Goal: Task Accomplishment & Management: Use online tool/utility

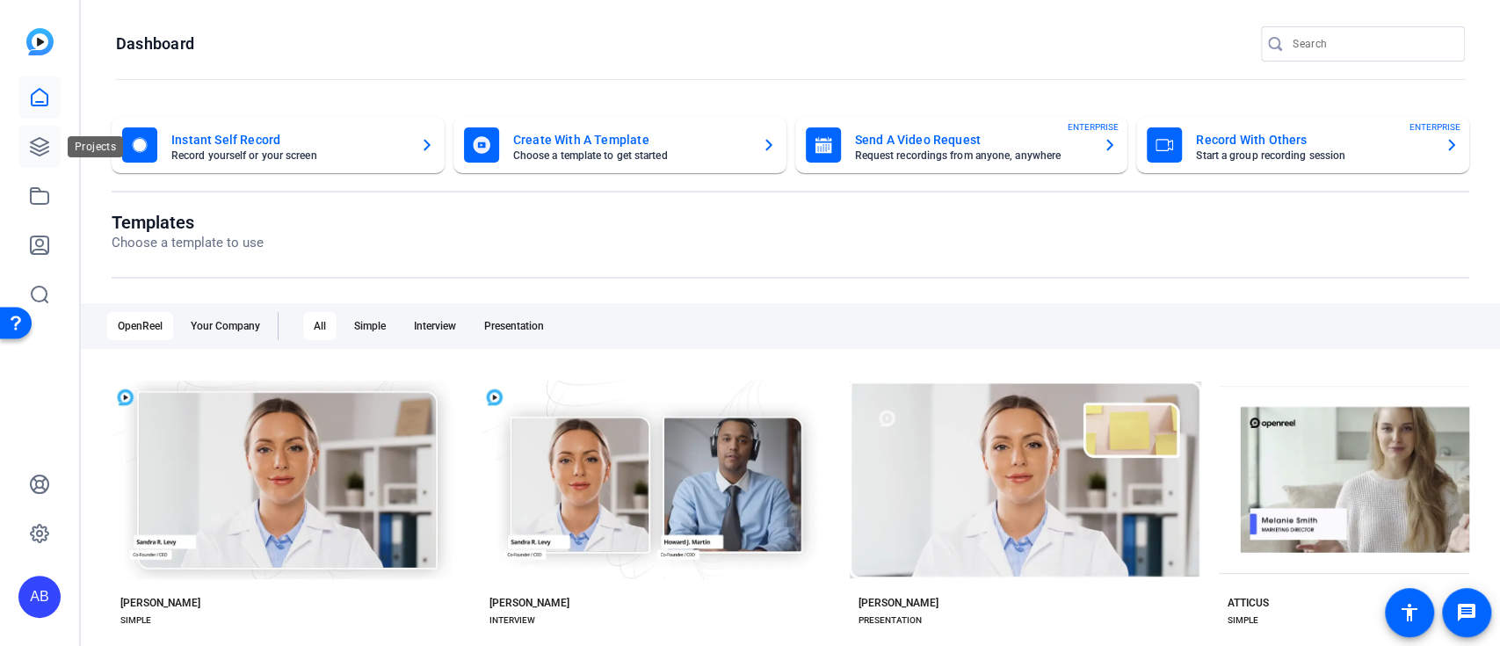
click at [33, 134] on link at bounding box center [39, 147] width 42 height 42
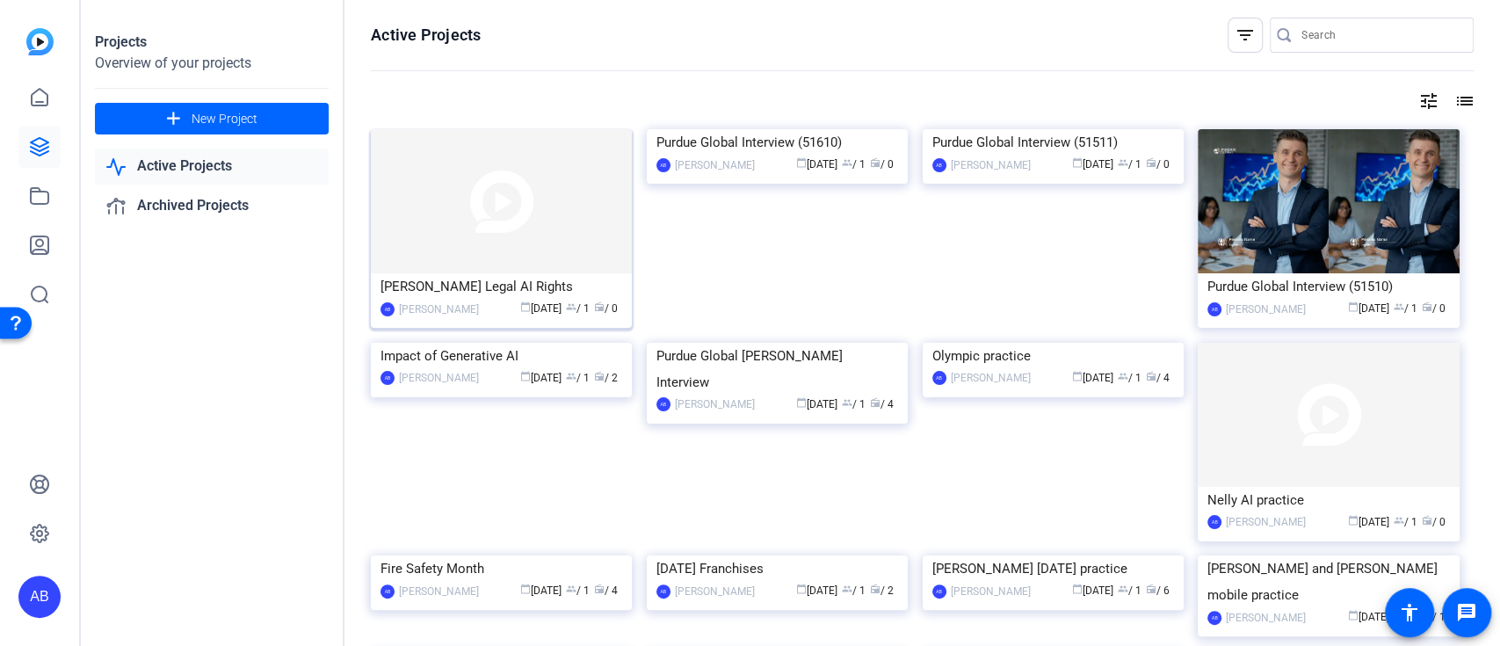
click at [476, 211] on img at bounding box center [501, 201] width 261 height 144
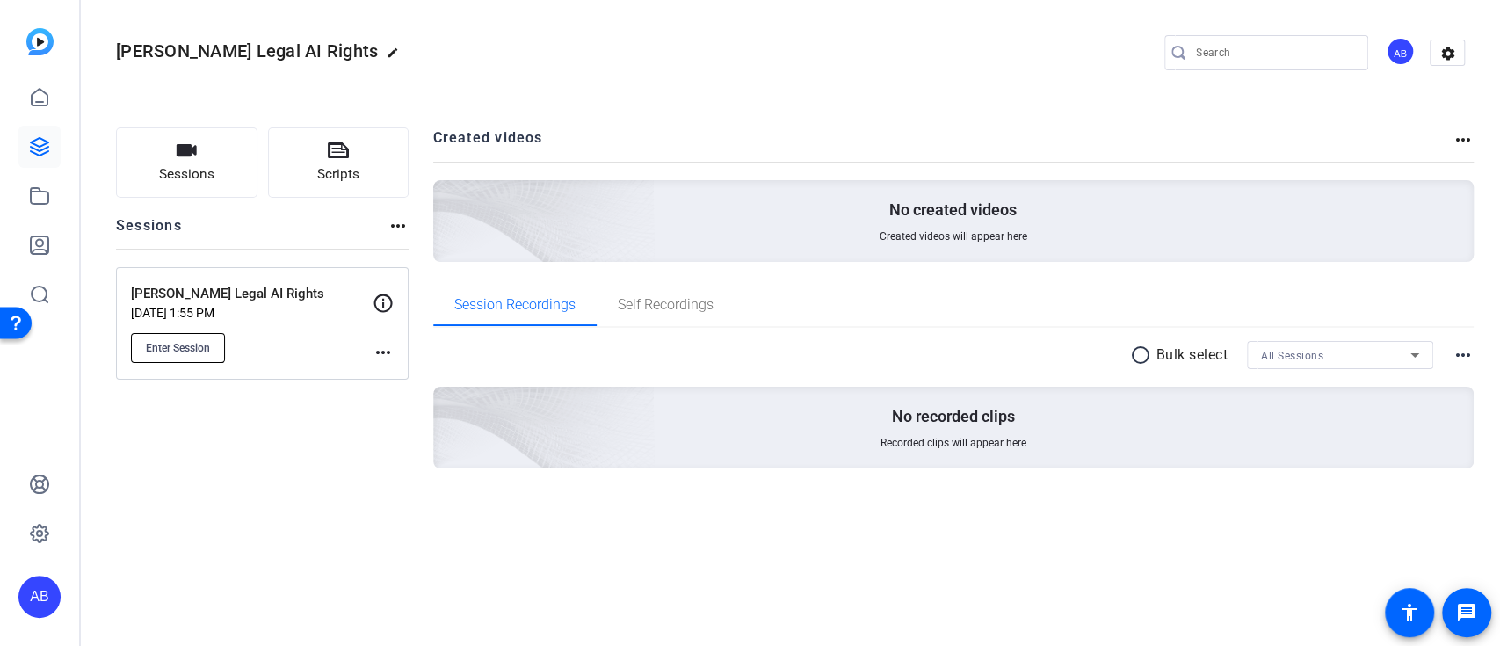
click at [197, 348] on span "Enter Session" at bounding box center [178, 348] width 64 height 14
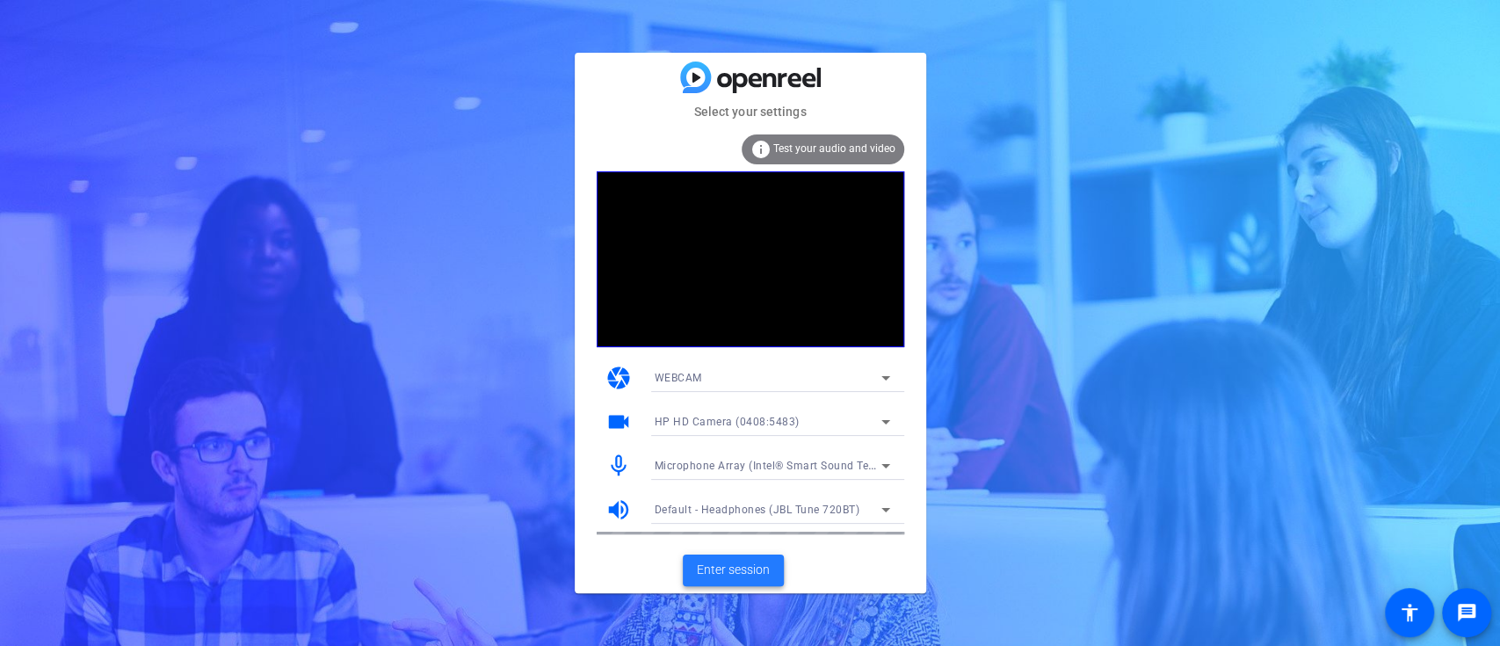
click at [731, 568] on span "Enter session" at bounding box center [733, 570] width 73 height 18
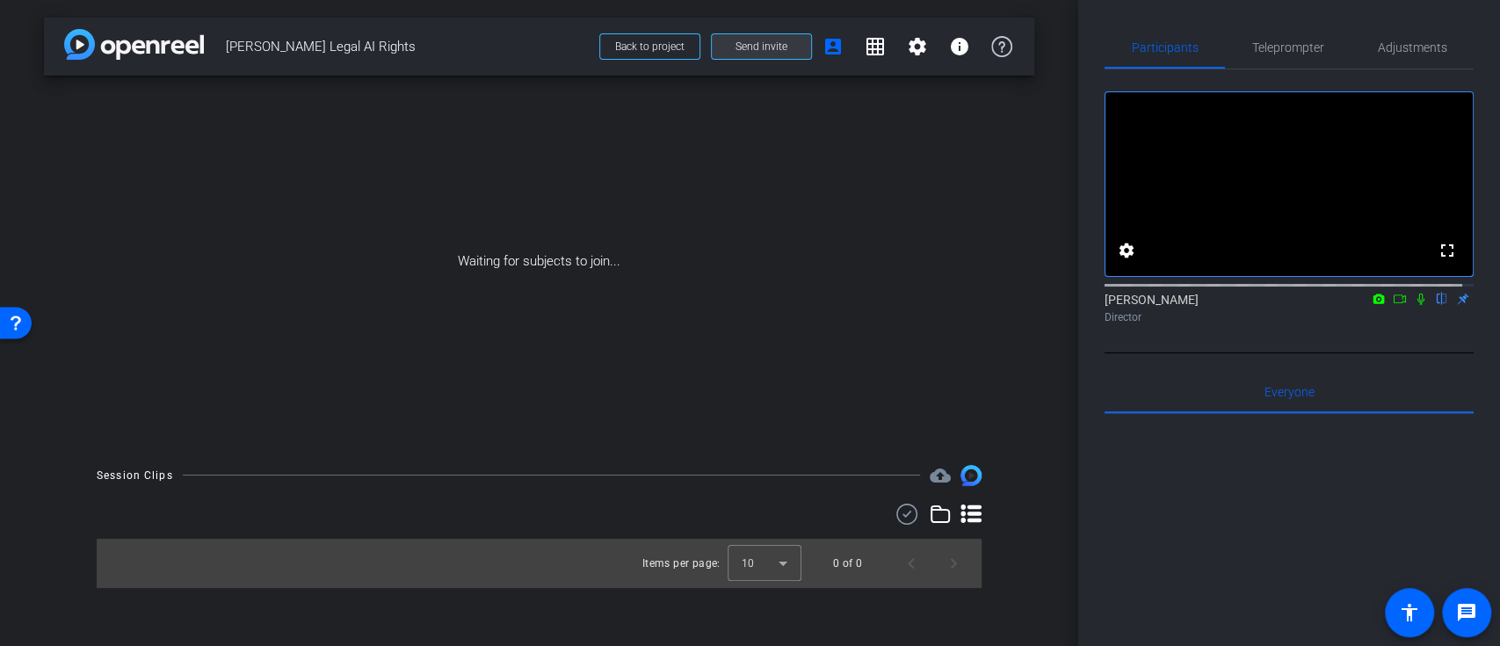
click at [788, 47] on span at bounding box center [761, 46] width 99 height 42
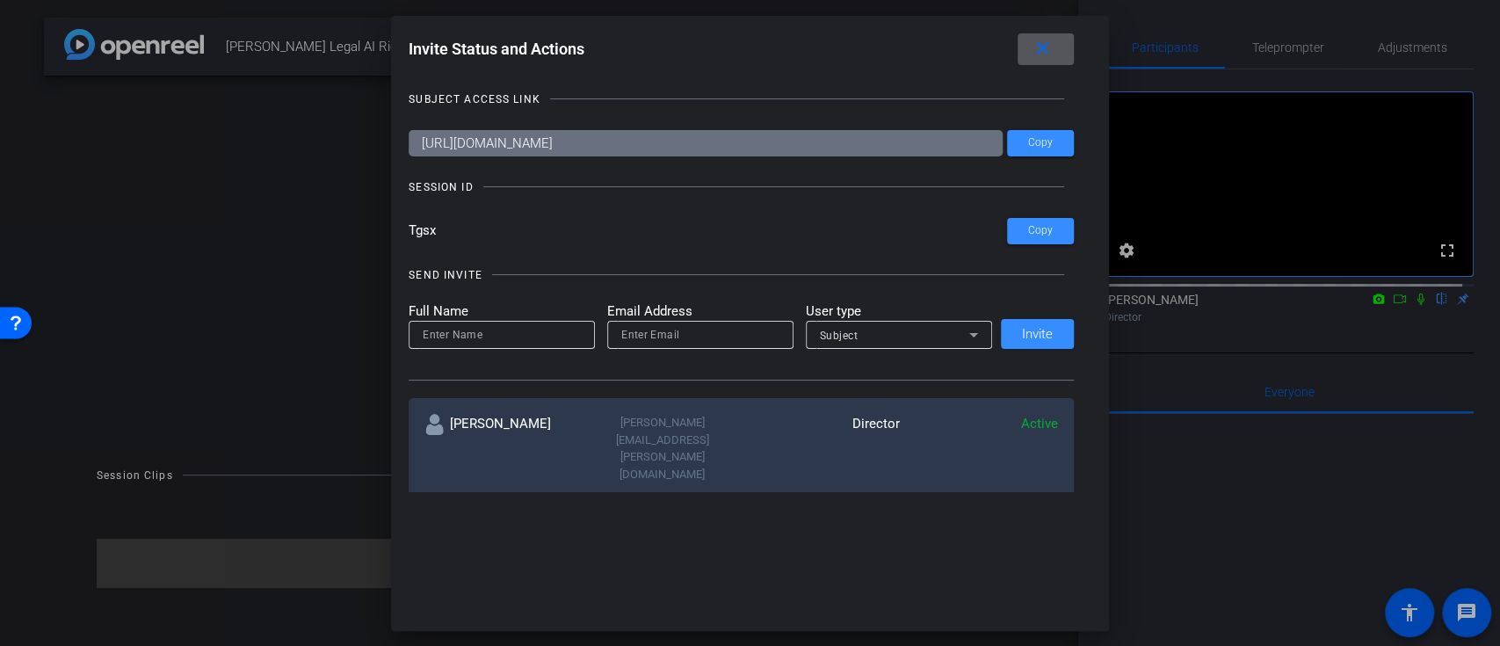
click at [1069, 38] on span at bounding box center [1046, 49] width 56 height 42
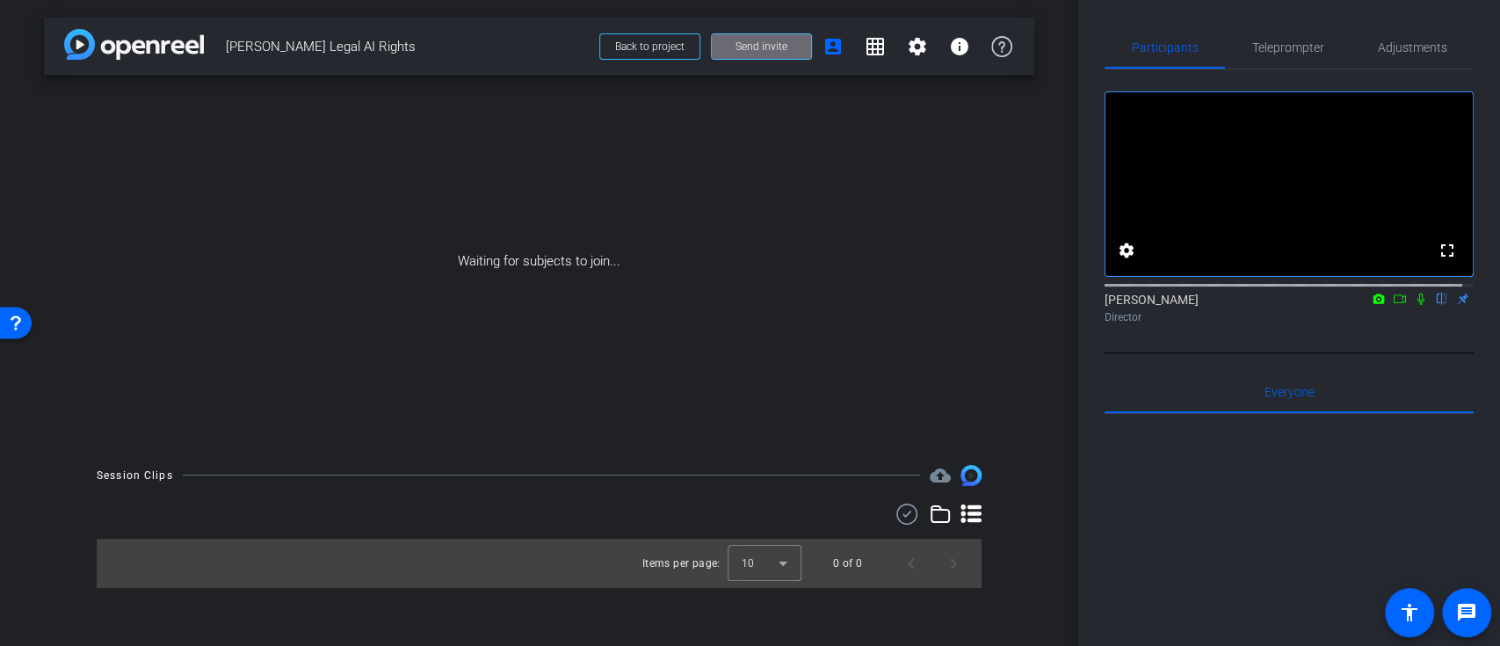
click at [796, 47] on span at bounding box center [761, 46] width 99 height 42
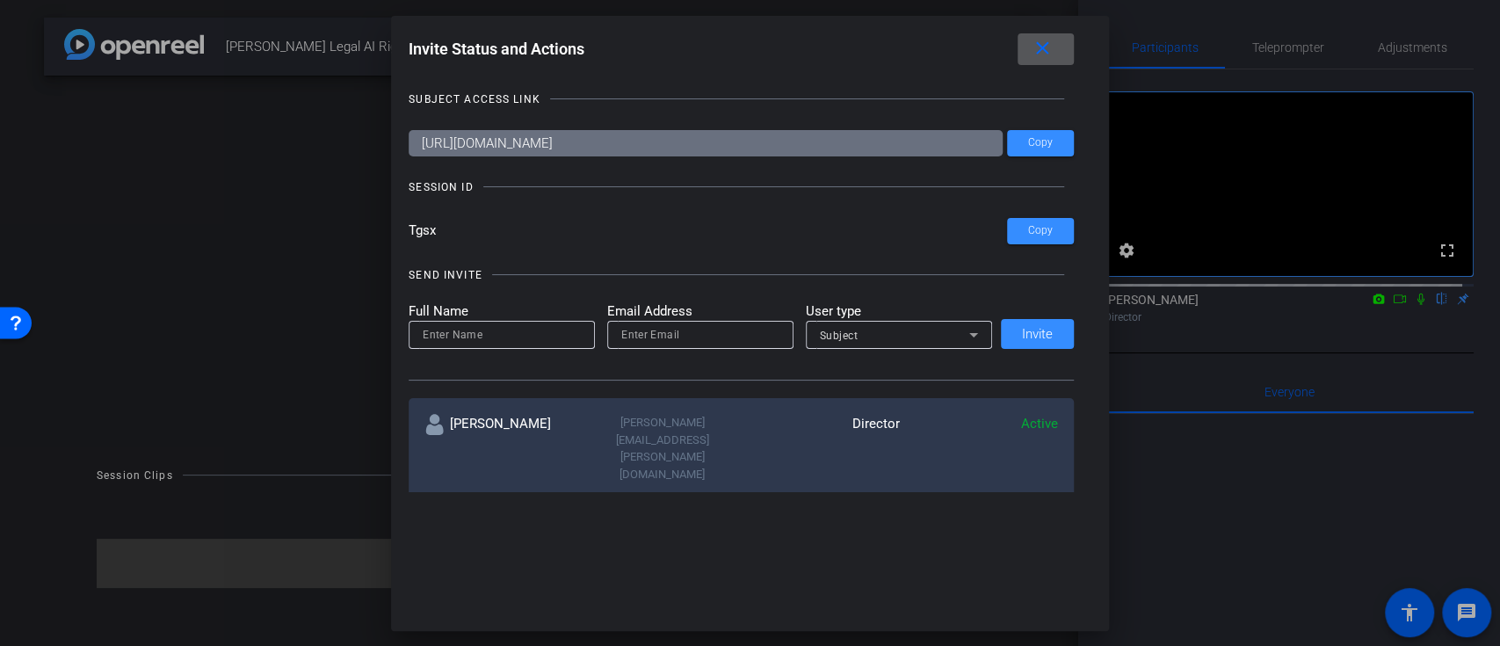
click at [1046, 50] on mat-icon "close" at bounding box center [1042, 49] width 22 height 22
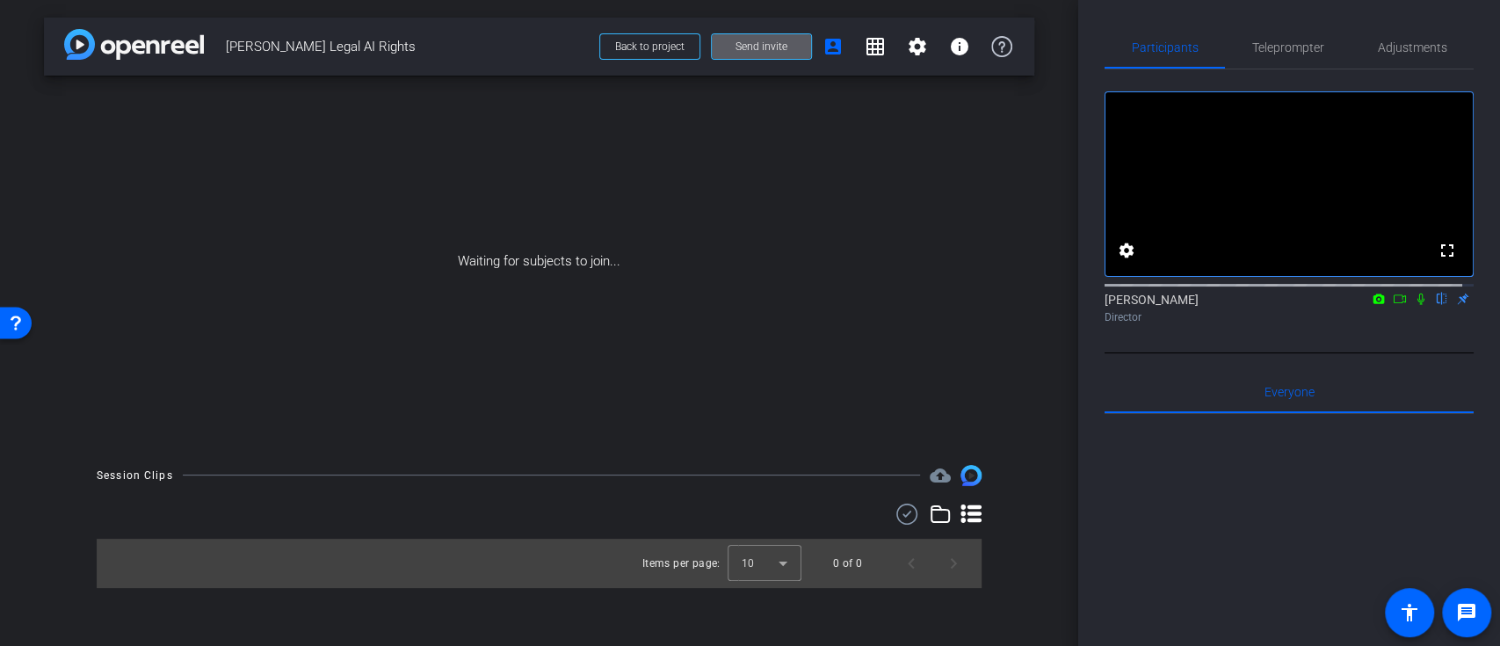
click at [781, 30] on span at bounding box center [761, 46] width 99 height 42
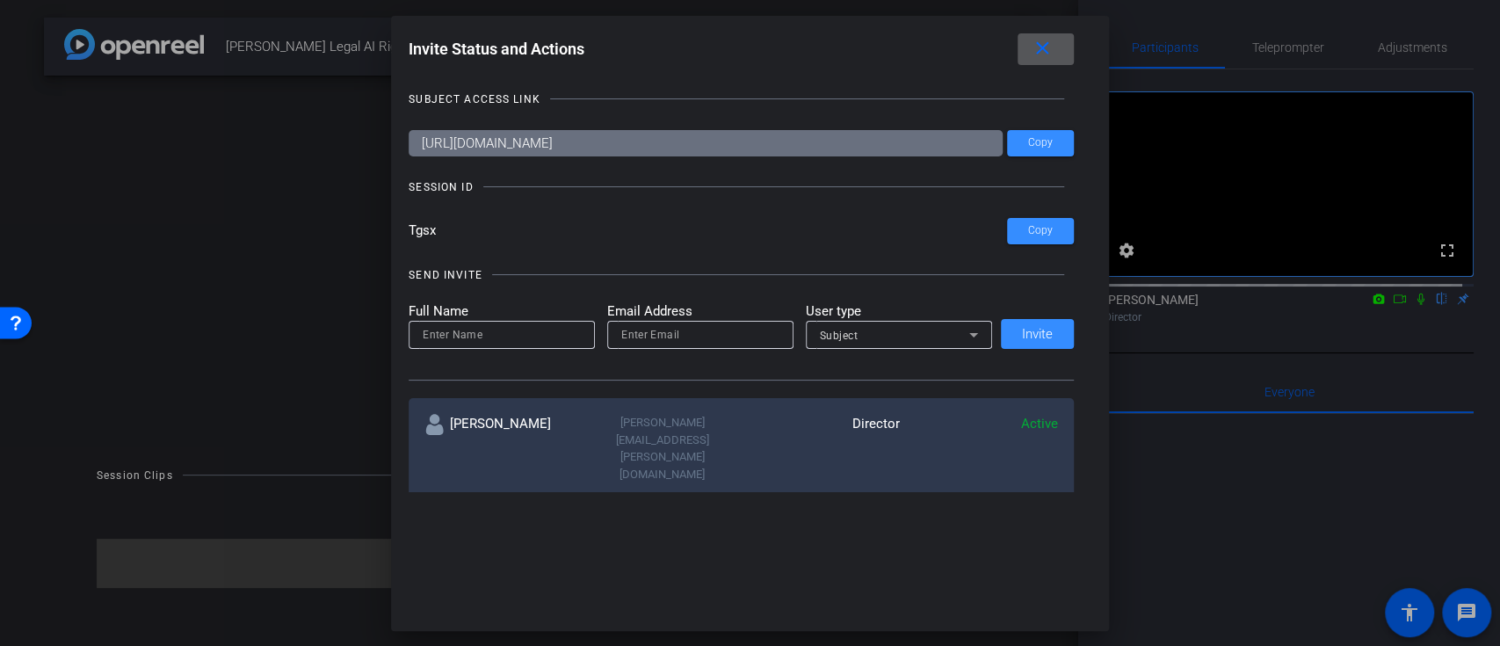
click at [1031, 46] on span at bounding box center [1046, 49] width 56 height 42
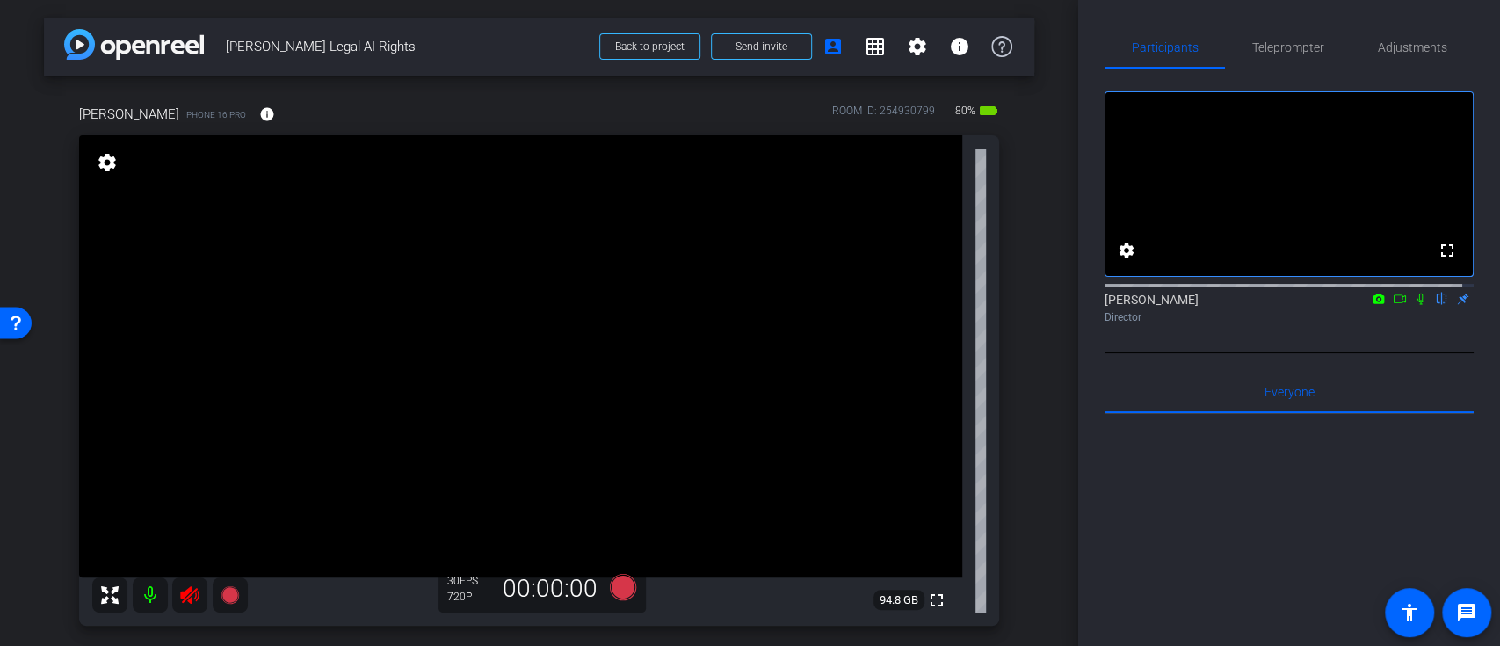
click at [191, 597] on icon at bounding box center [189, 595] width 18 height 18
click at [1262, 55] on span "Teleprompter" at bounding box center [1289, 47] width 72 height 42
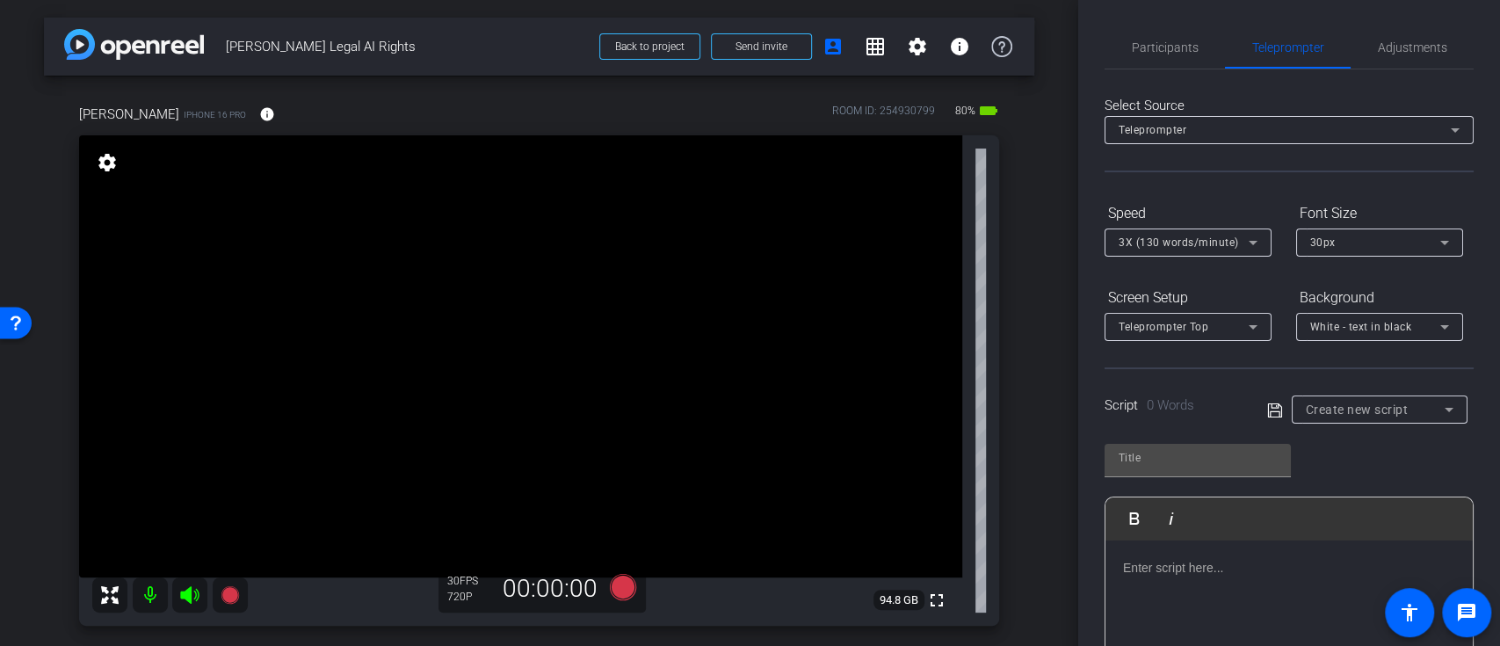
click at [1217, 572] on p at bounding box center [1289, 567] width 332 height 19
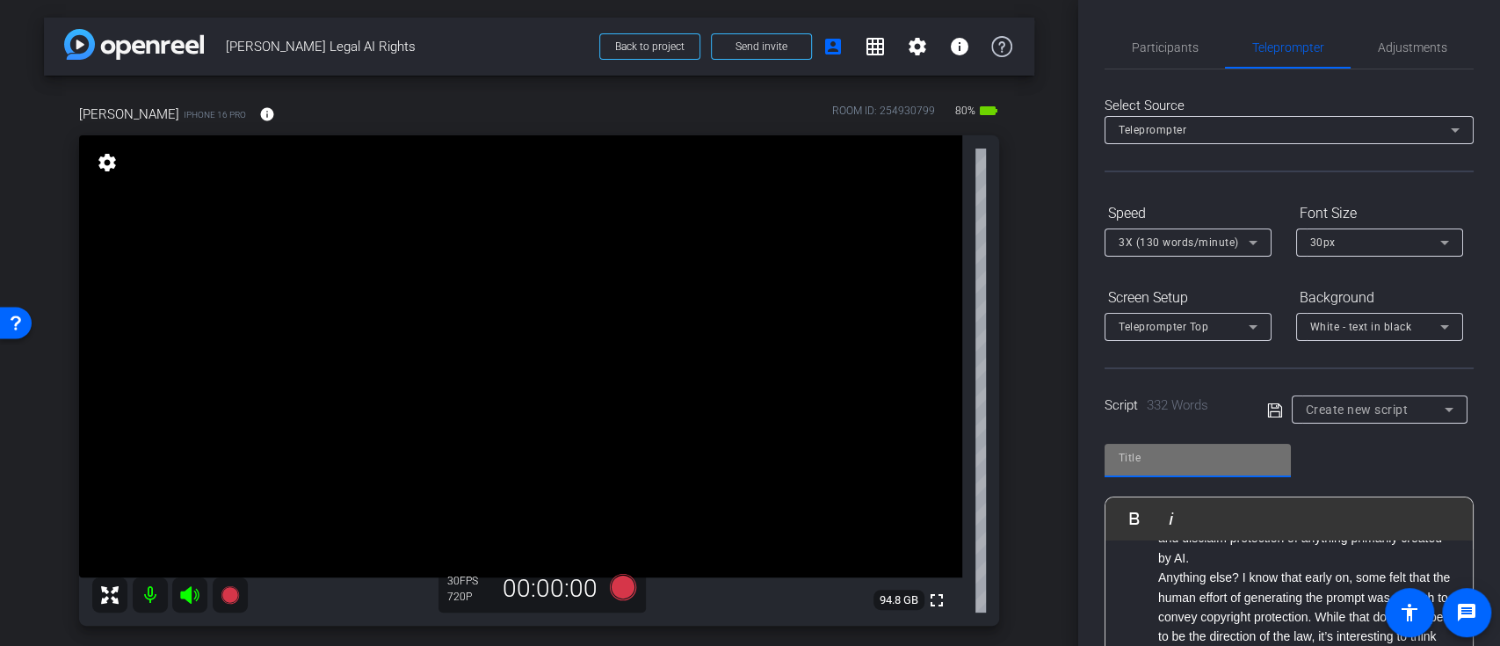
click at [1170, 462] on input "text" at bounding box center [1198, 457] width 158 height 21
type input "AI Legal Rights"
click at [1382, 462] on div "AI Legal Rights Play Play from this location Play Selected Play and display the…" at bounding box center [1289, 574] width 369 height 286
click at [1269, 411] on icon at bounding box center [1276, 410] width 16 height 21
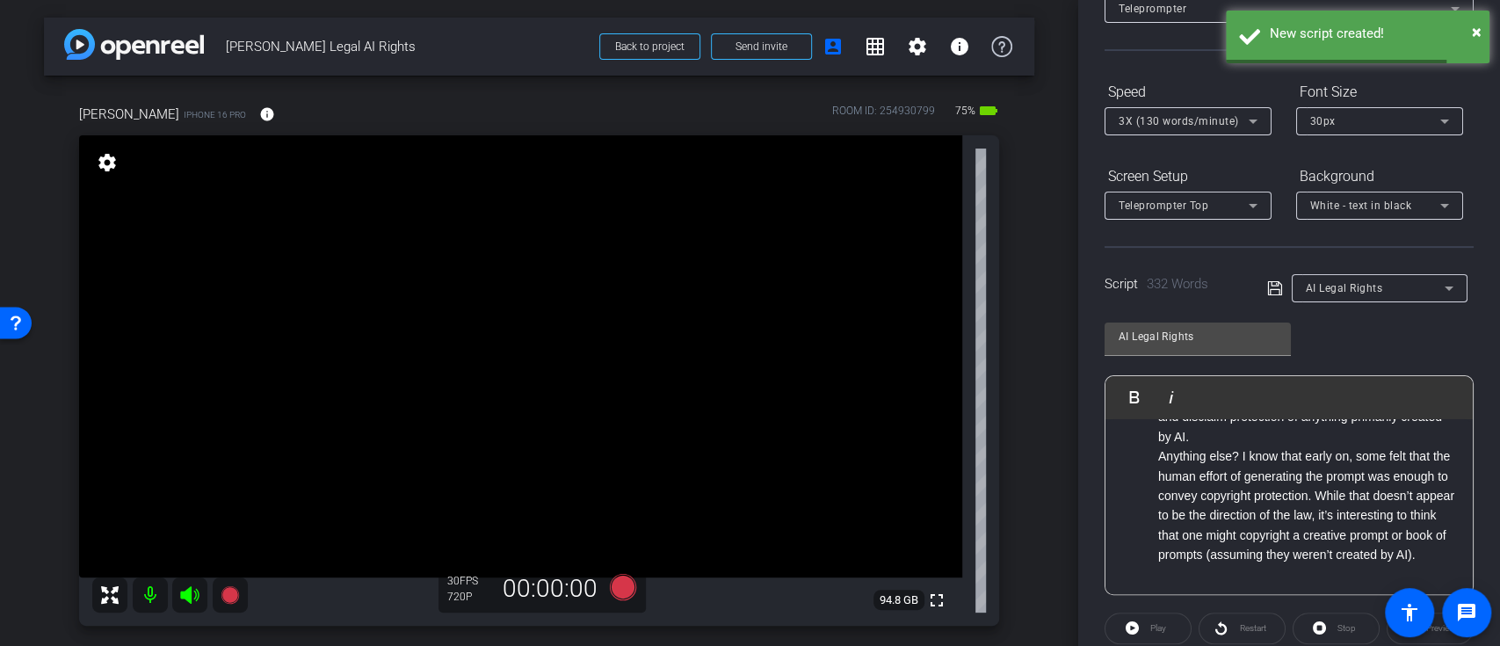
scroll to position [313, 0]
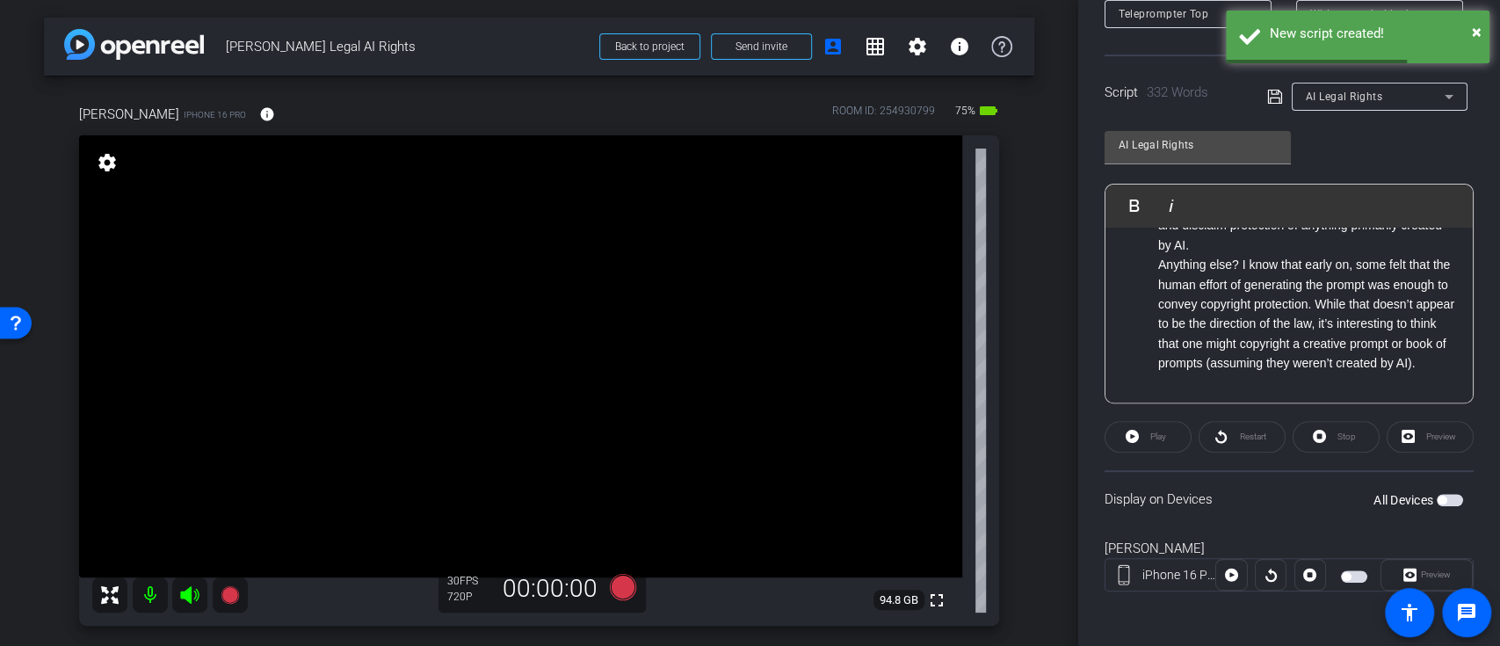
click at [1439, 503] on span "button" at bounding box center [1450, 500] width 26 height 12
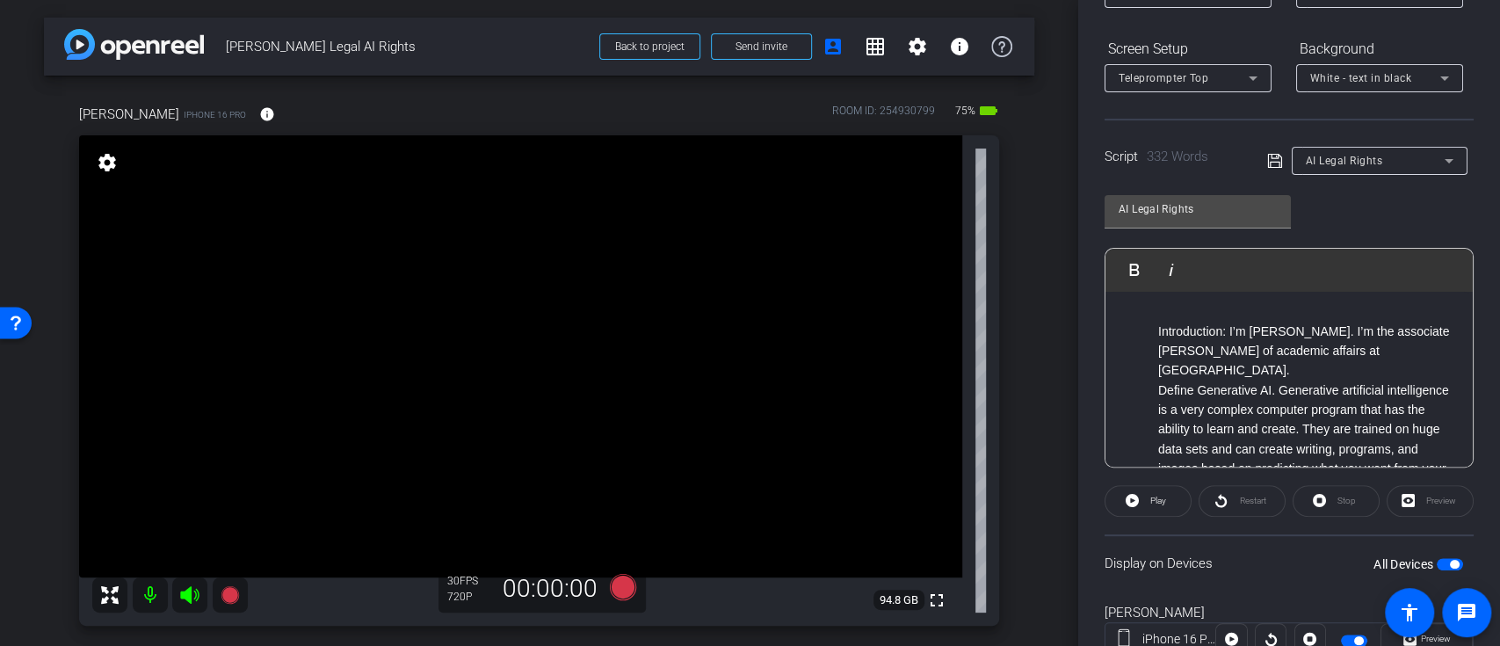
scroll to position [196, 0]
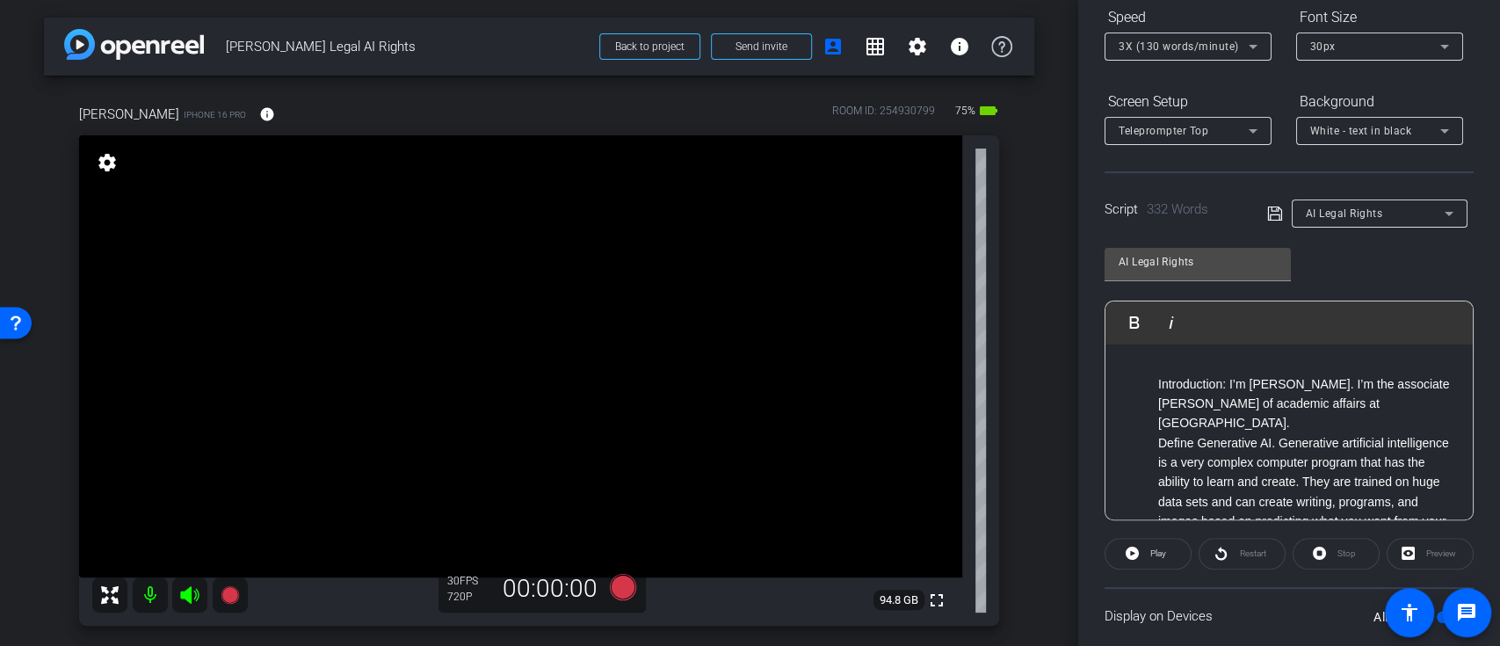
click at [1385, 271] on div "AI Legal Rights Play Play from this location Play Selected Play and display the…" at bounding box center [1289, 378] width 369 height 286
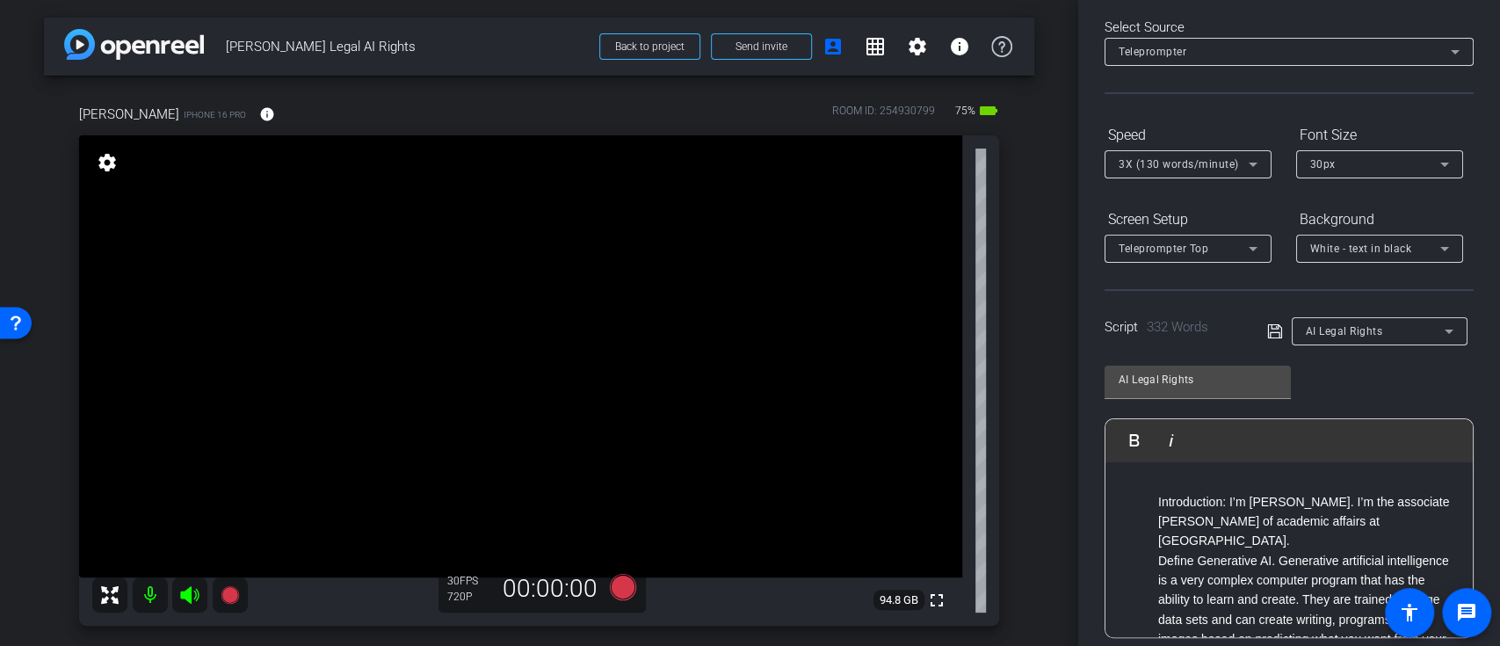
click at [1417, 164] on div "30px" at bounding box center [1376, 164] width 130 height 22
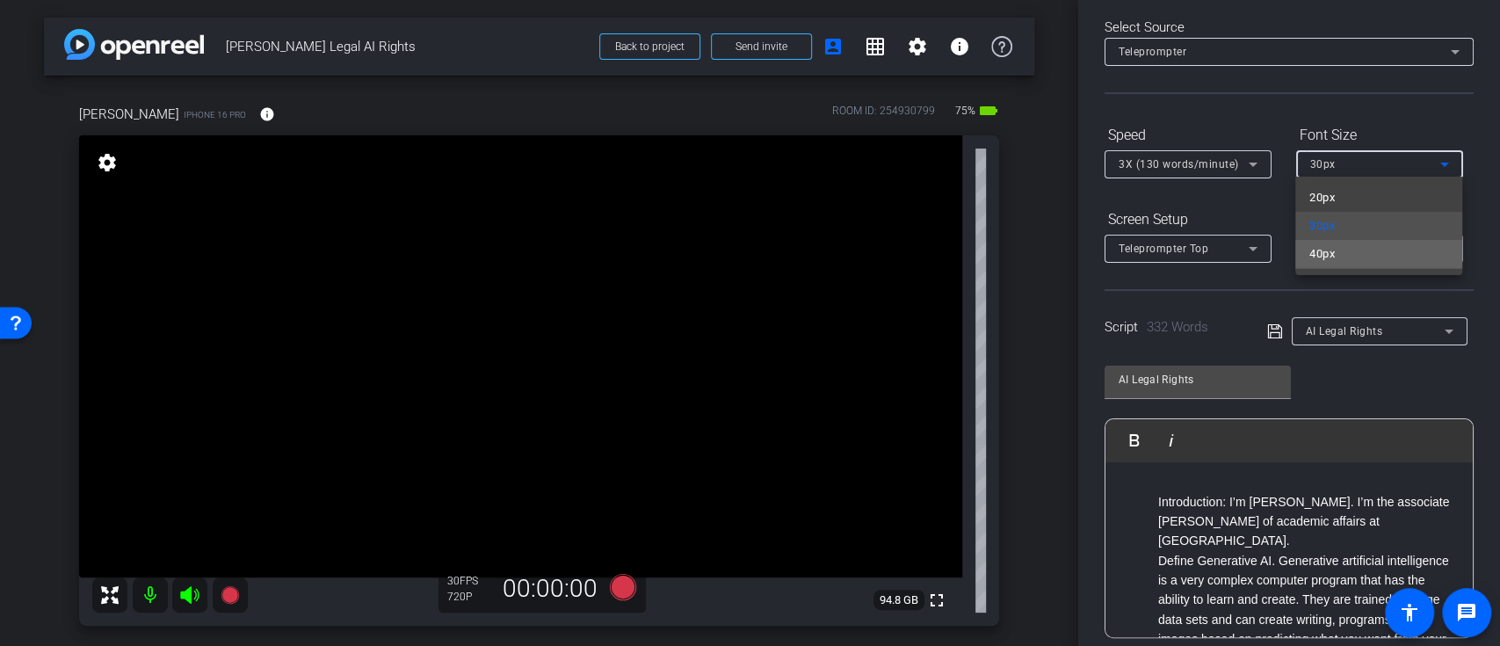
click at [1348, 252] on mat-option "40px" at bounding box center [1379, 254] width 167 height 28
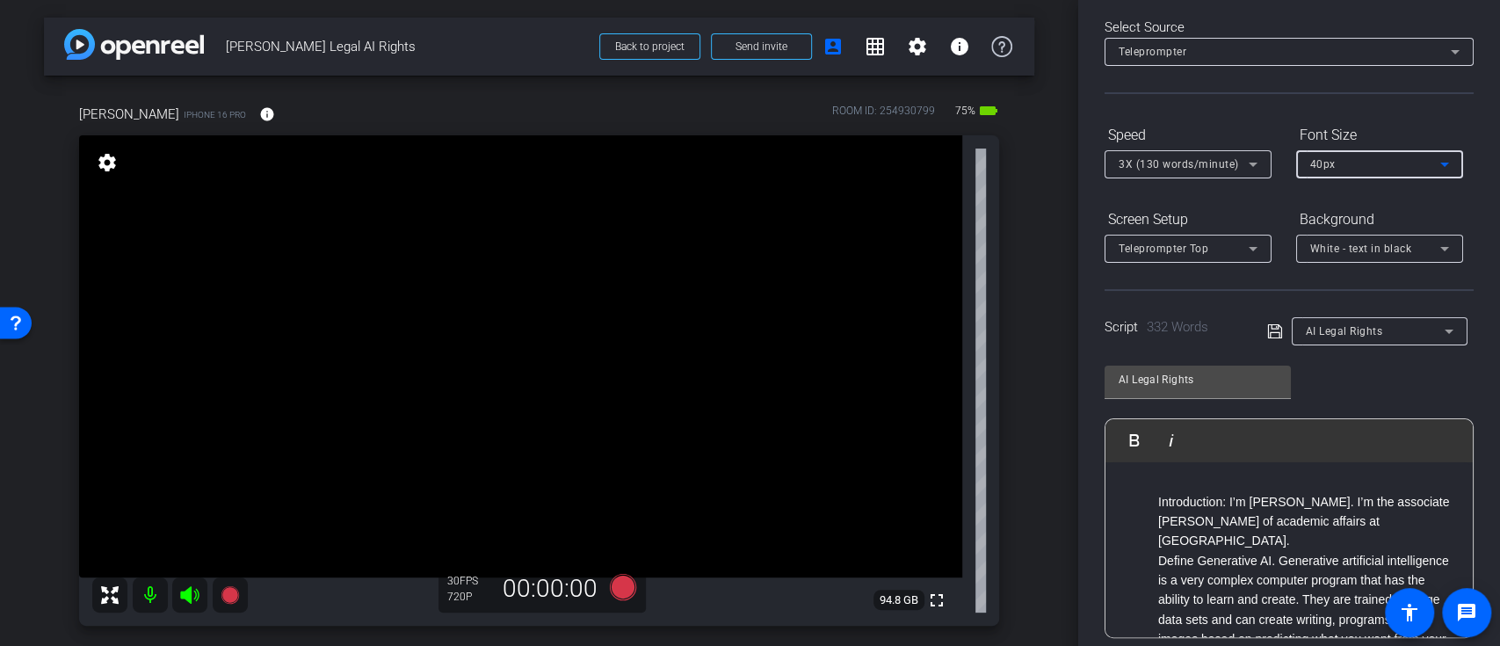
click at [1273, 325] on icon at bounding box center [1275, 331] width 14 height 14
click at [1411, 249] on div "White - text in black" at bounding box center [1376, 248] width 130 height 22
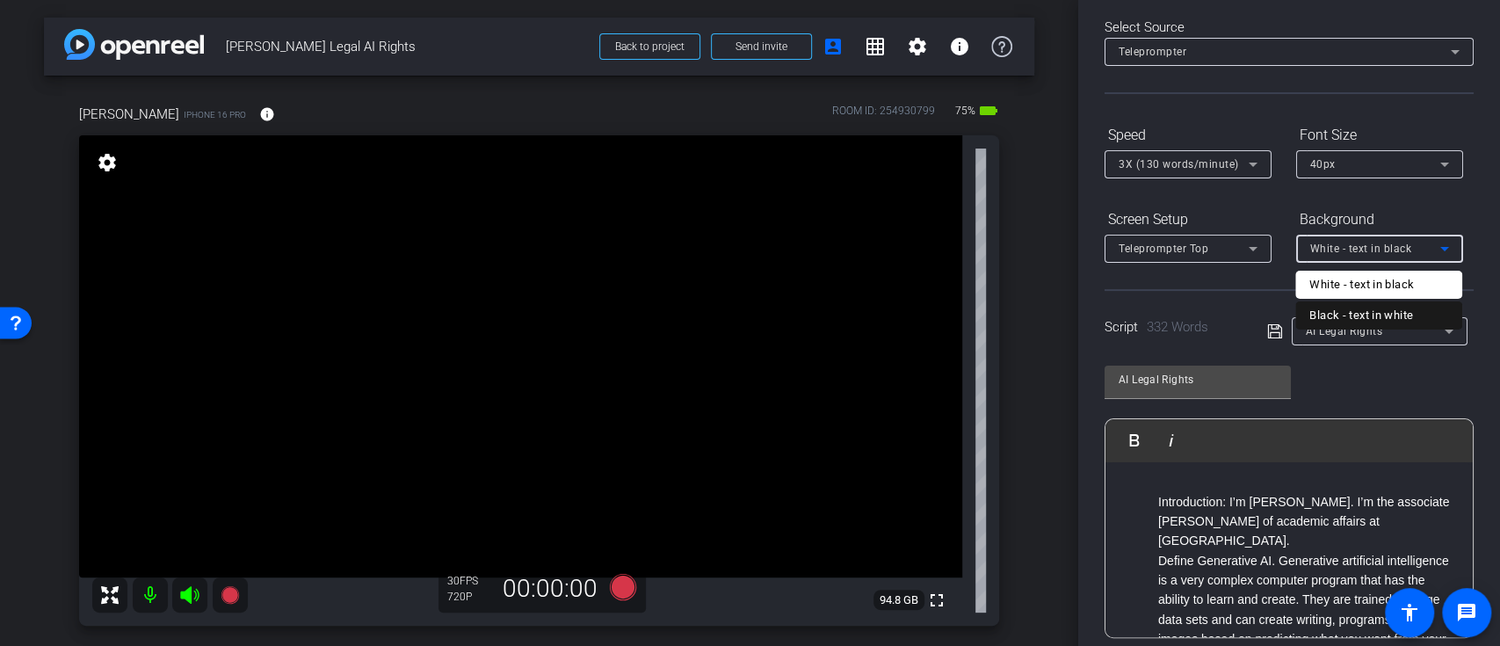
click at [1371, 312] on div "Black - text in white" at bounding box center [1362, 315] width 104 height 21
click at [1268, 322] on icon at bounding box center [1276, 331] width 16 height 21
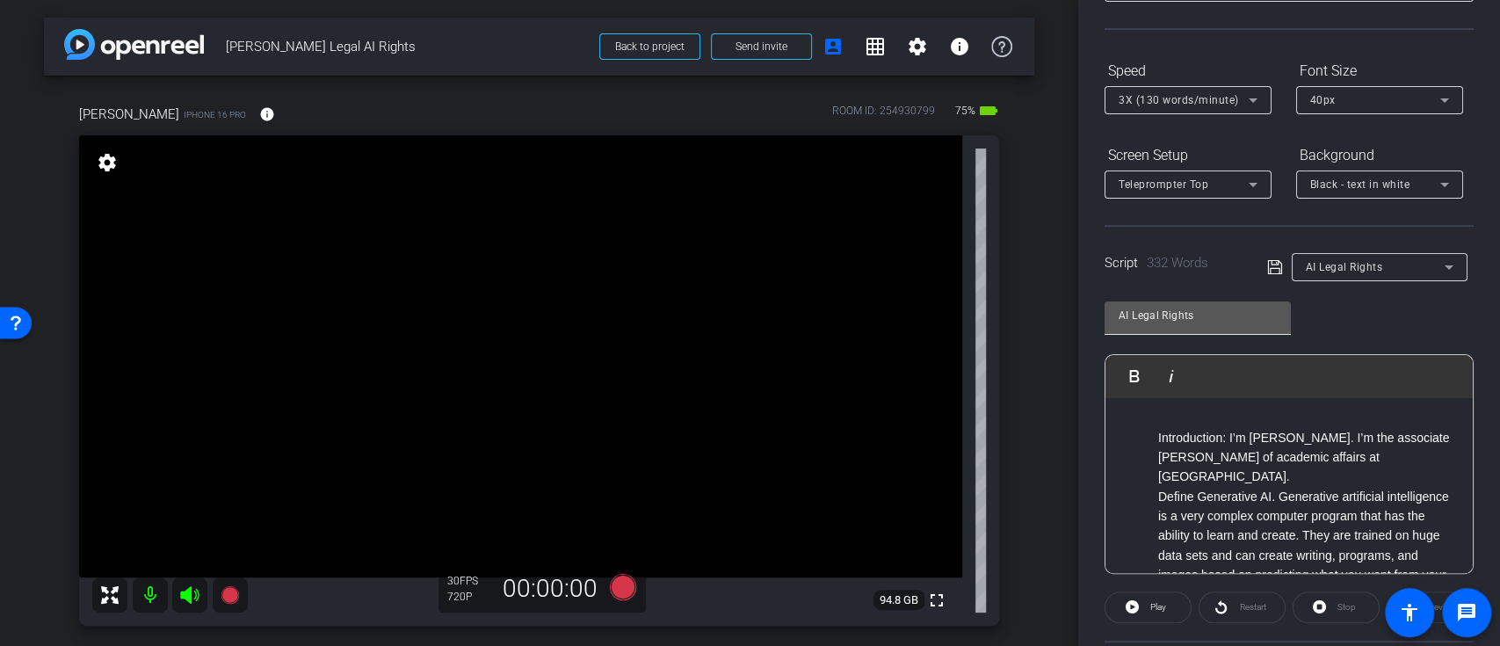
scroll to position [196, 0]
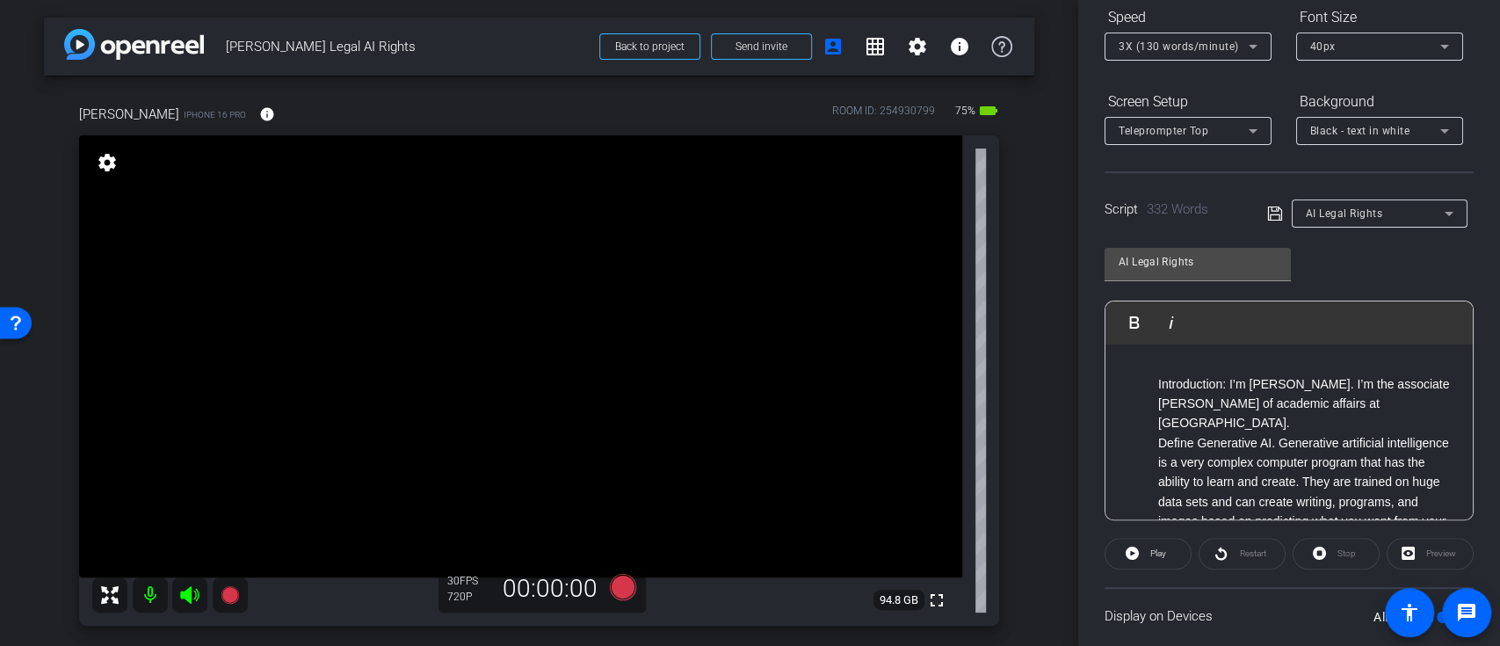
click at [1307, 271] on div "AI Legal Rights Play Play from this location Play Selected Play and display the…" at bounding box center [1289, 378] width 369 height 286
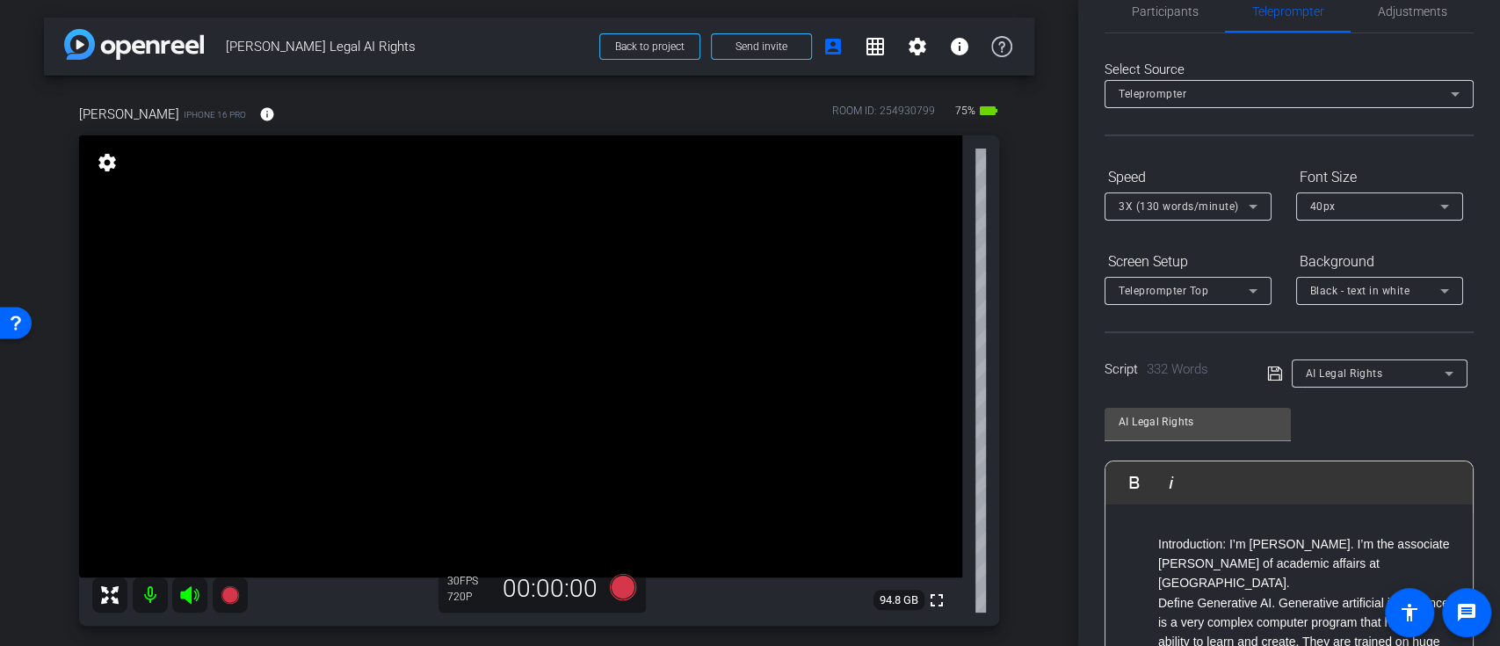
scroll to position [0, 0]
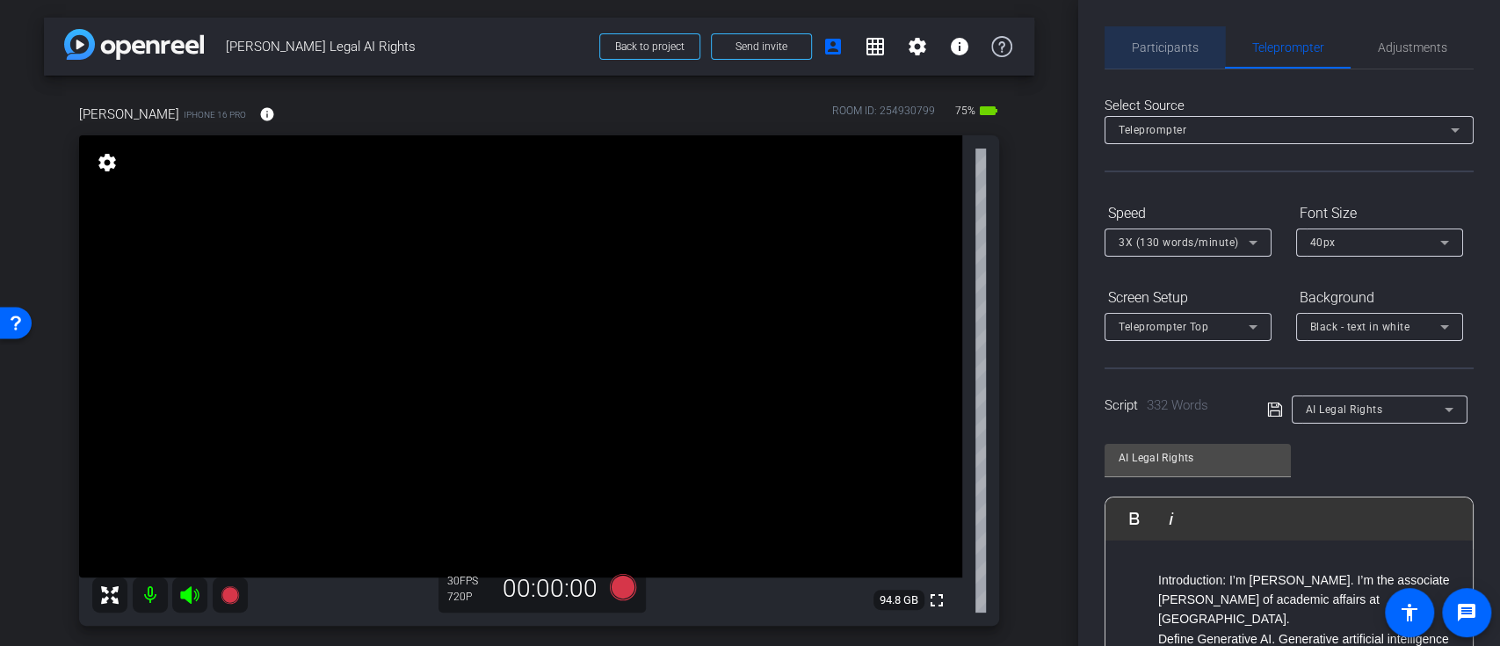
click at [1174, 46] on span "Participants" at bounding box center [1165, 47] width 67 height 12
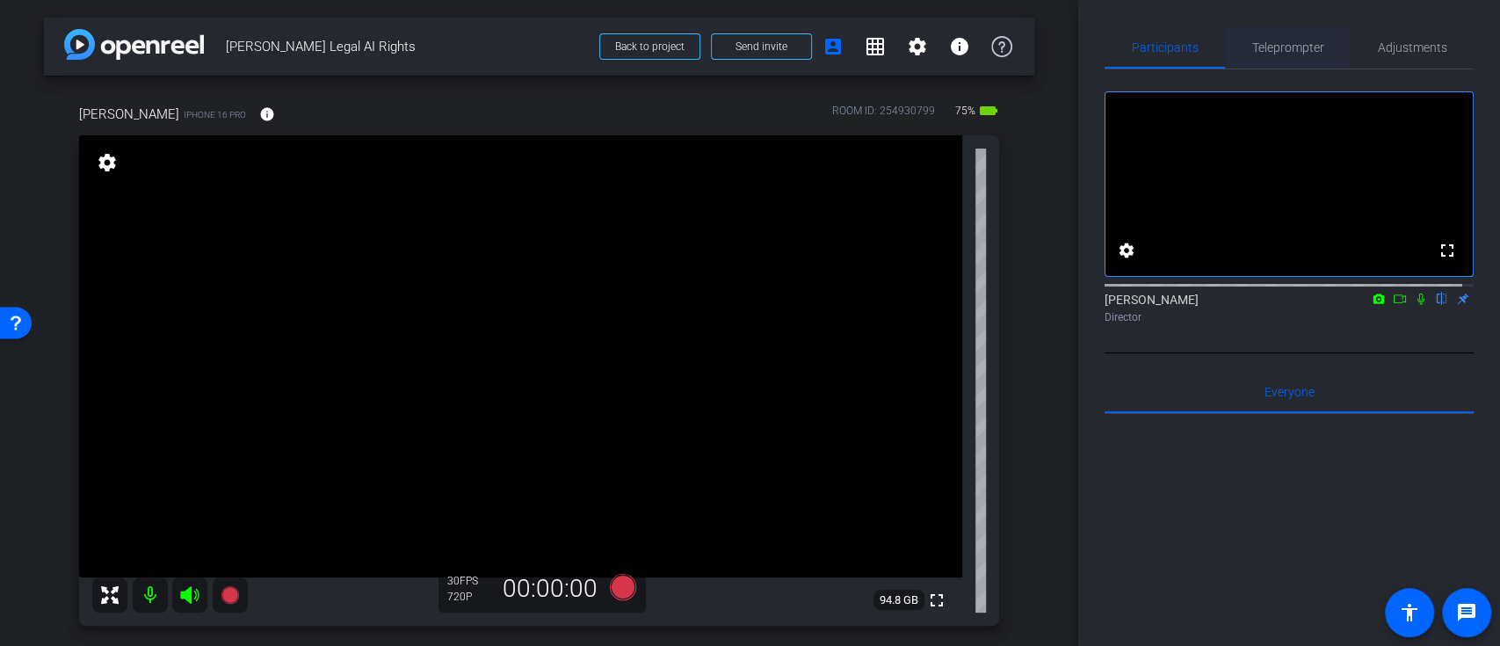
click at [1304, 41] on span "Teleprompter" at bounding box center [1289, 47] width 72 height 12
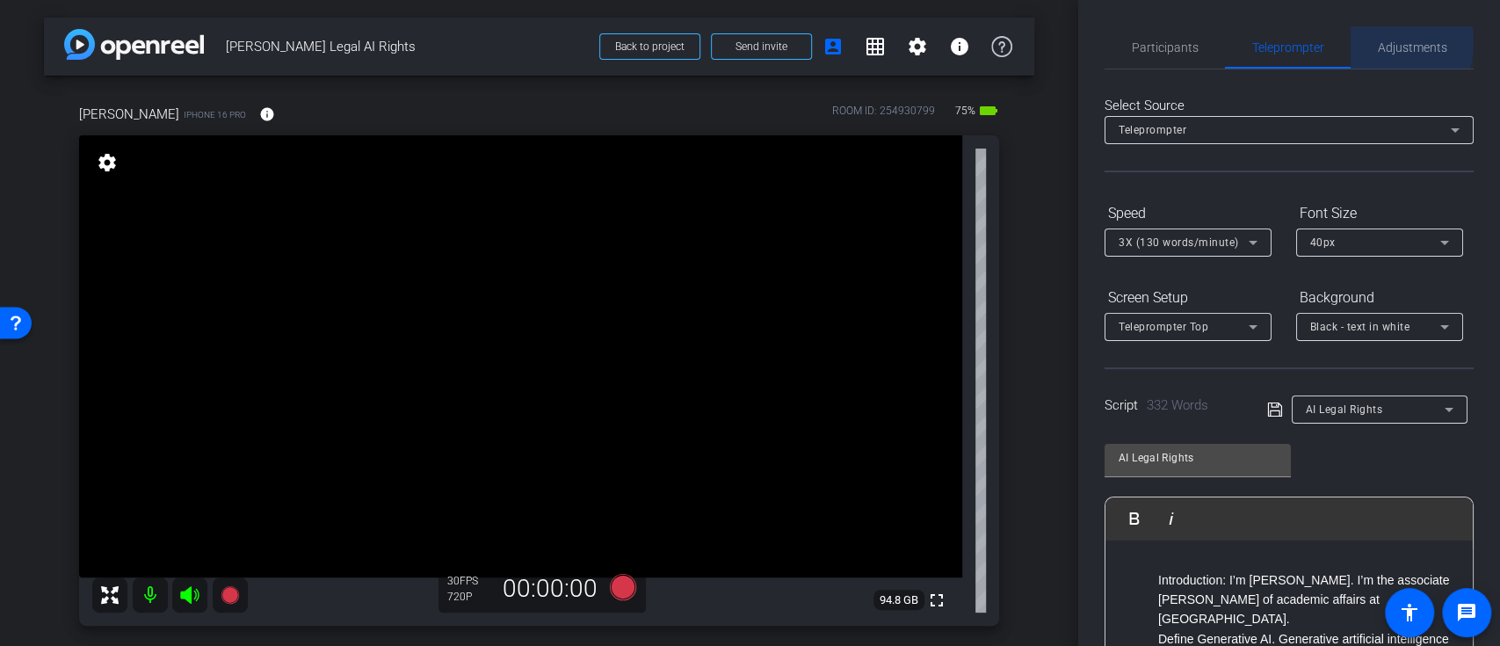
click at [1378, 42] on span "Adjustments" at bounding box center [1412, 47] width 69 height 12
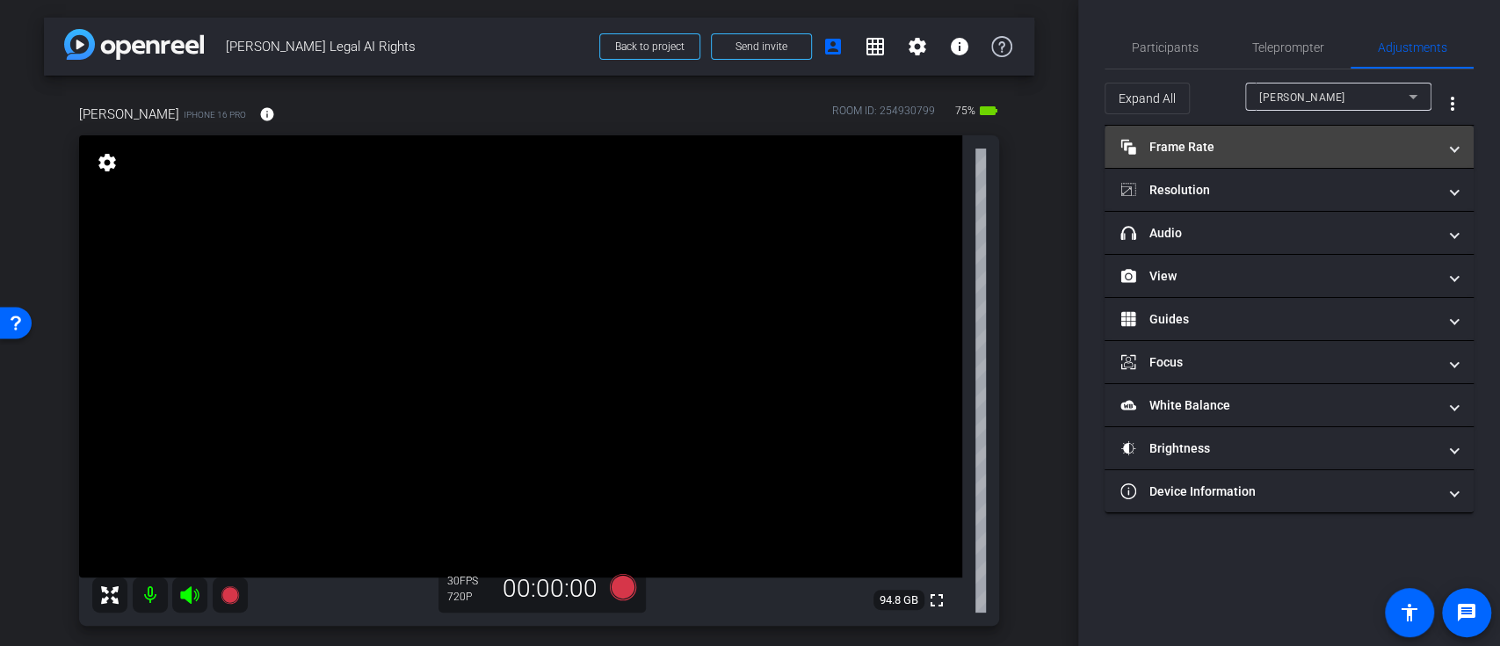
click at [1412, 144] on mat-panel-title "Frame Rate Frame Rate" at bounding box center [1279, 147] width 316 height 18
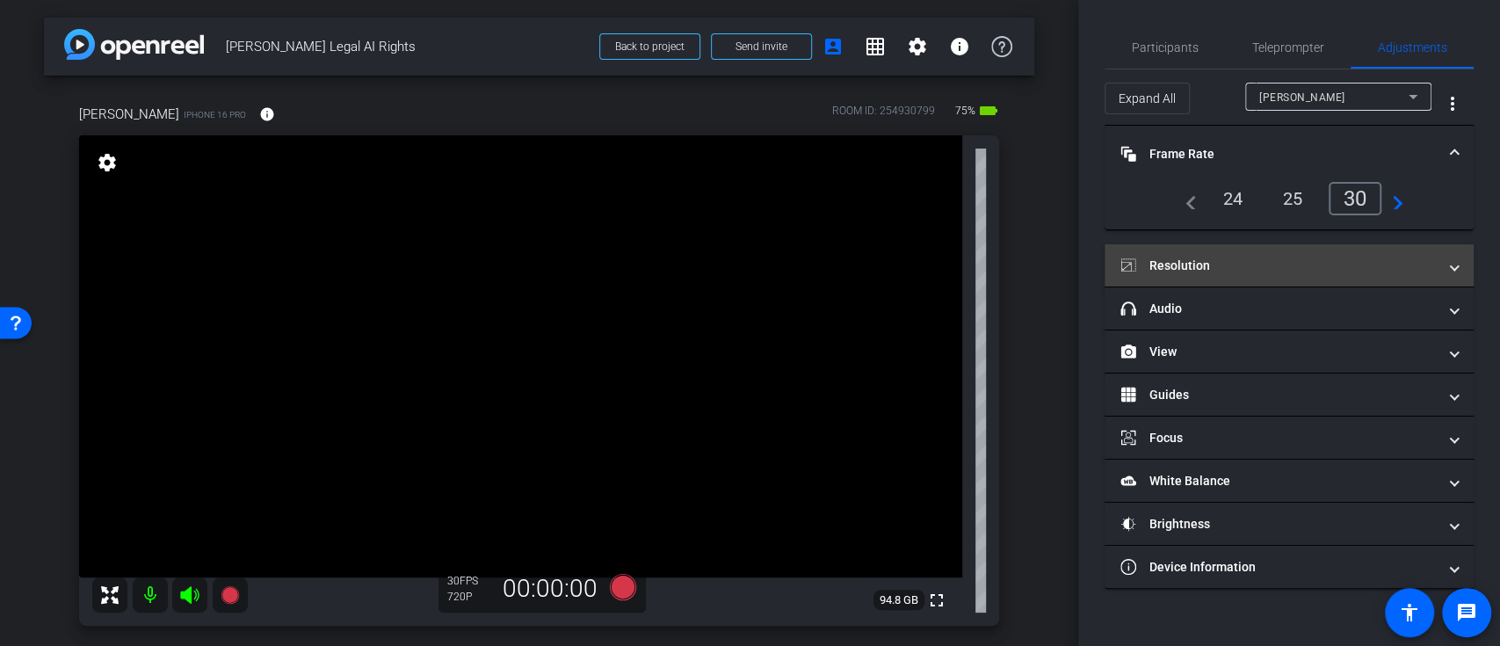
click at [1439, 261] on span "Resolution" at bounding box center [1286, 266] width 331 height 18
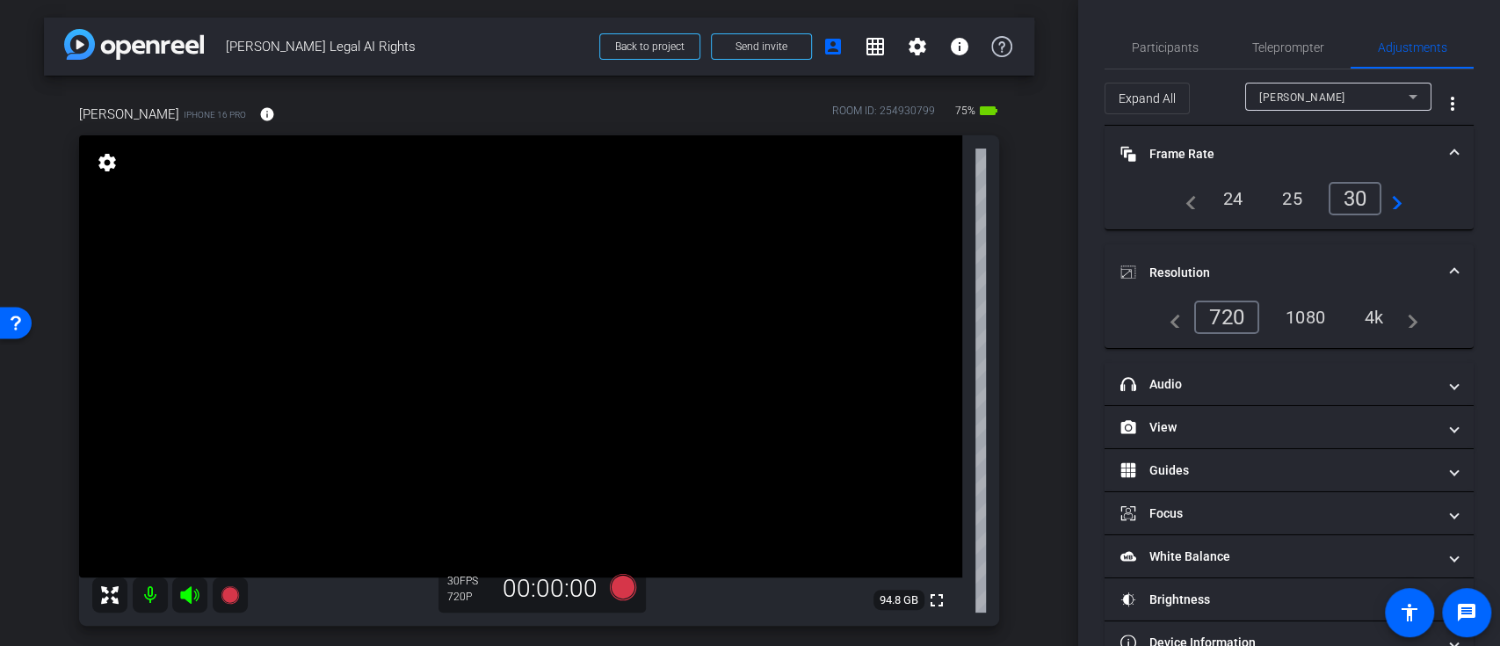
click at [1314, 317] on div "1080" at bounding box center [1306, 317] width 66 height 30
click at [1382, 316] on div "4k" at bounding box center [1376, 317] width 46 height 30
click at [1304, 320] on div "1080" at bounding box center [1298, 317] width 66 height 30
click at [1314, 269] on mat-panel-title "Resolution" at bounding box center [1279, 273] width 316 height 18
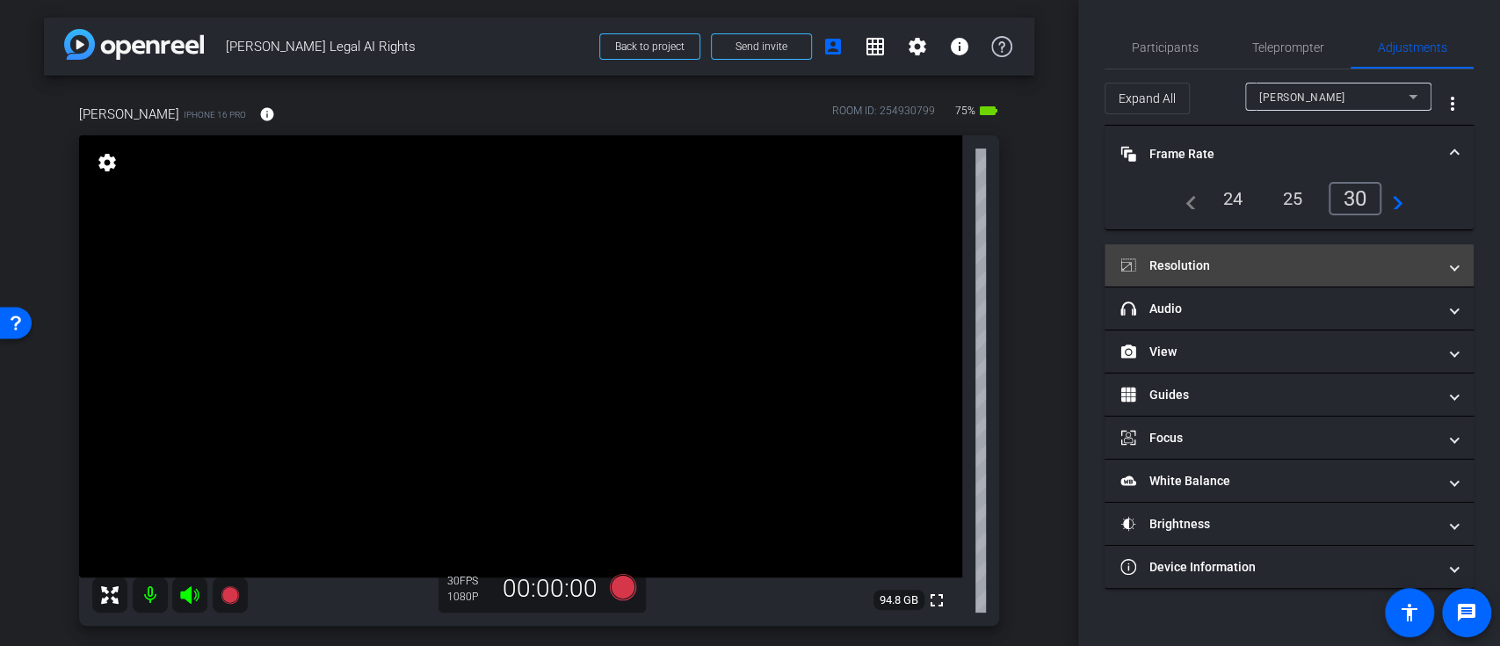
click at [1315, 269] on mat-panel-title "Resolution" at bounding box center [1279, 266] width 316 height 18
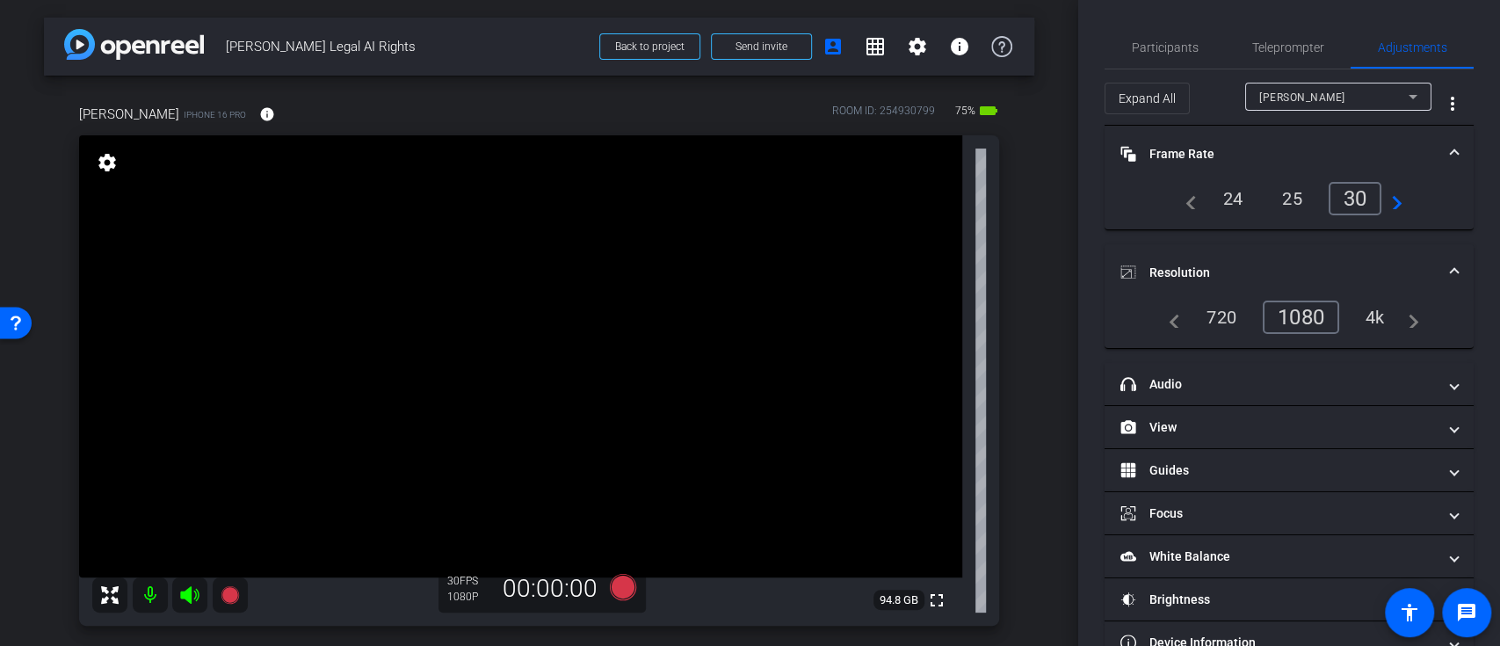
click at [1212, 22] on div "Participants Teleprompter Adjustments settings [PERSON_NAME] flip Director Ever…" at bounding box center [1290, 323] width 422 height 646
click at [1169, 41] on span "Participants" at bounding box center [1165, 47] width 67 height 12
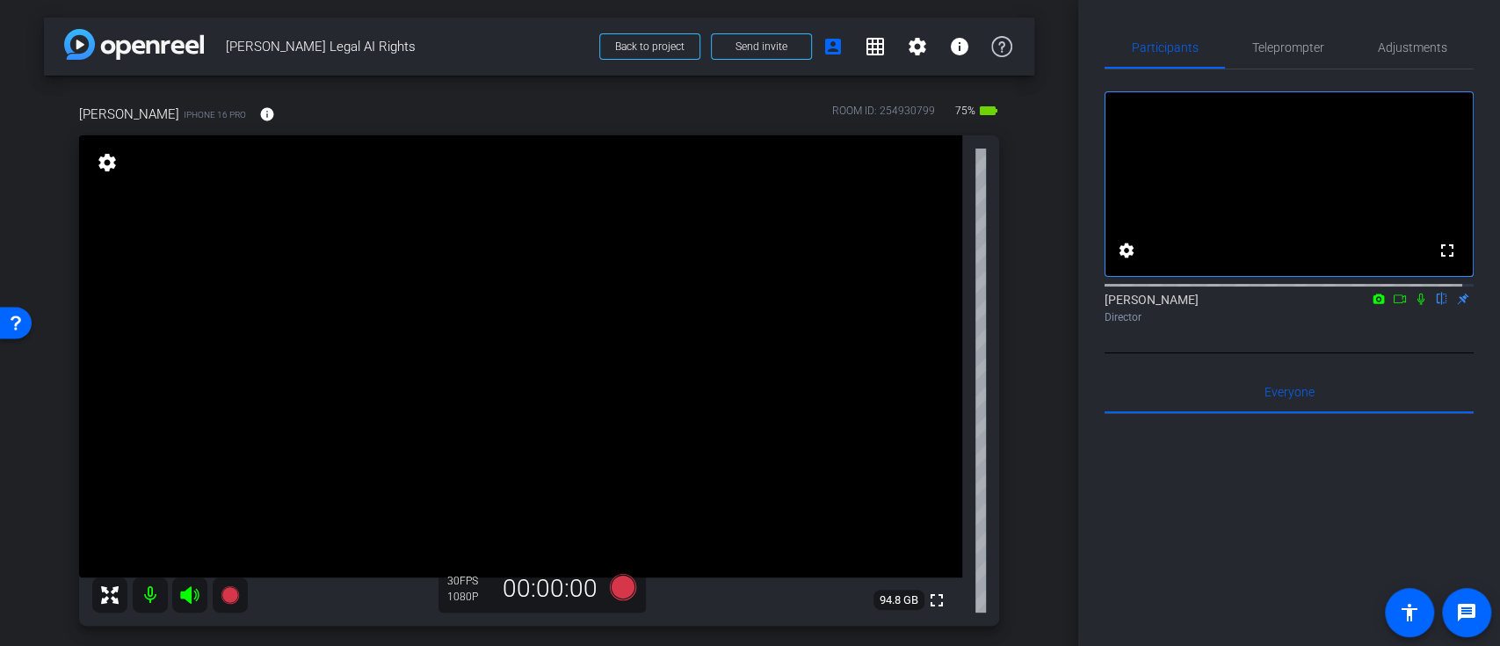
click at [1418, 305] on icon at bounding box center [1421, 299] width 7 height 11
click at [1295, 51] on span "Teleprompter" at bounding box center [1289, 47] width 72 height 12
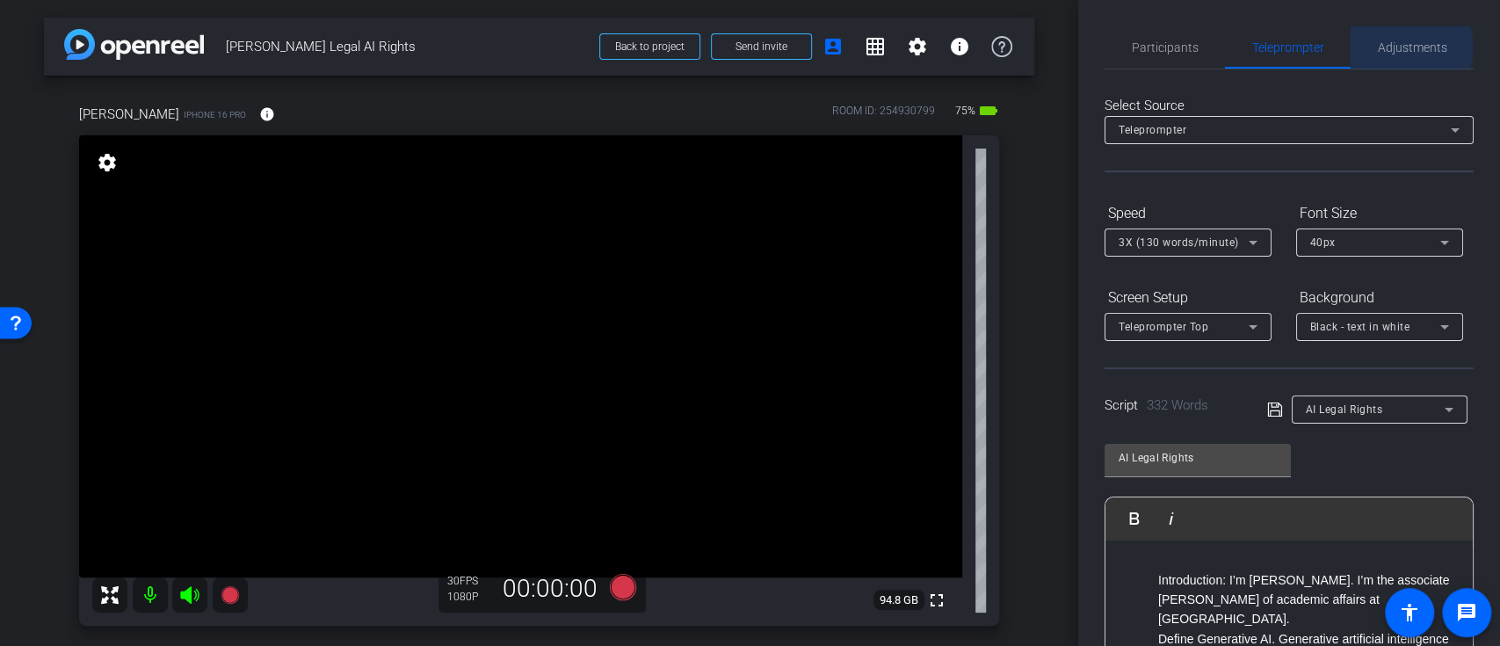
click at [1391, 47] on span "Adjustments" at bounding box center [1412, 47] width 69 height 12
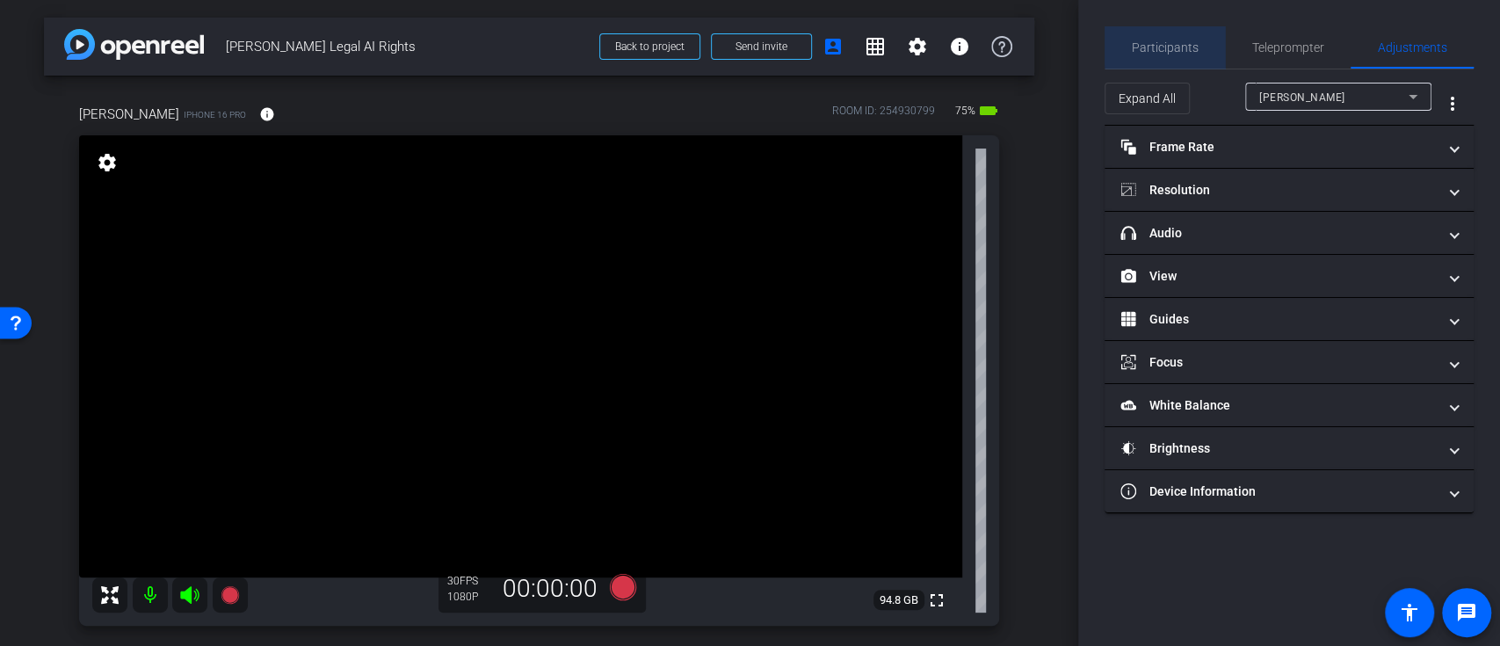
click at [1181, 45] on span "Participants" at bounding box center [1165, 47] width 67 height 12
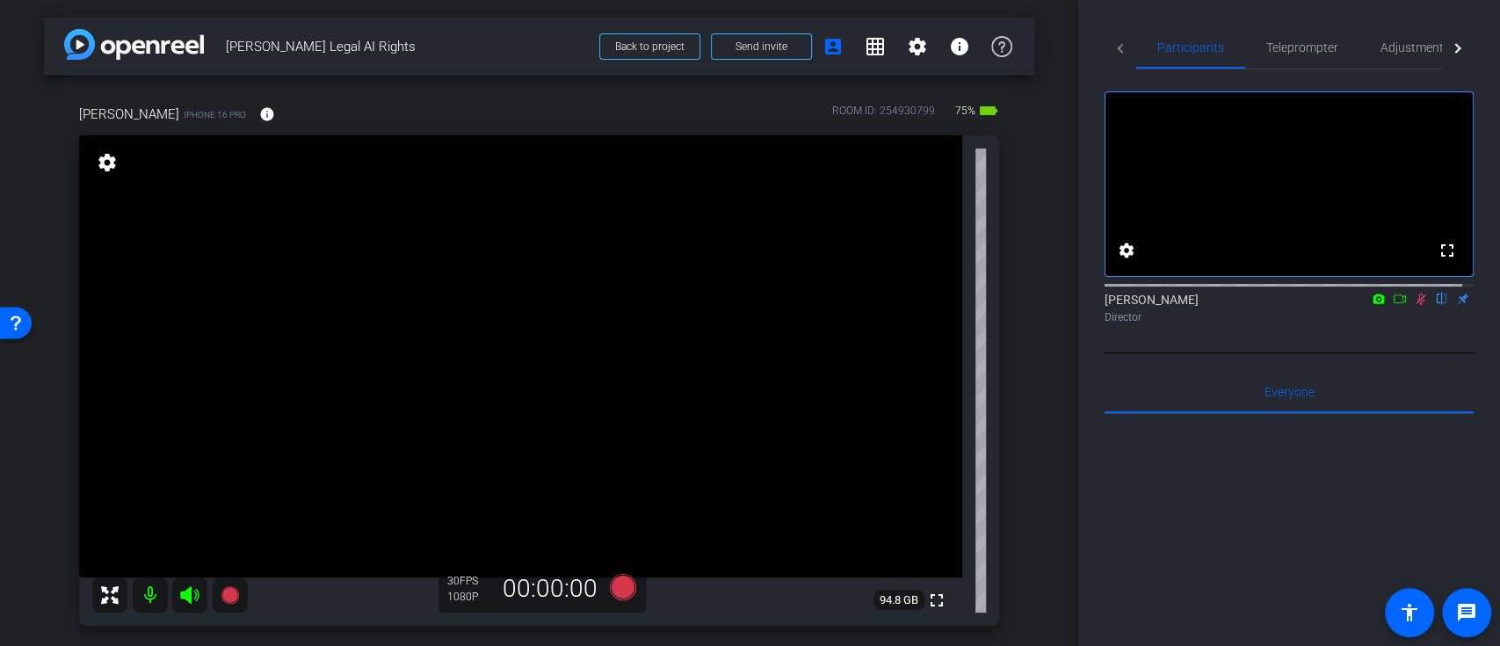
click at [1414, 305] on icon at bounding box center [1421, 299] width 14 height 12
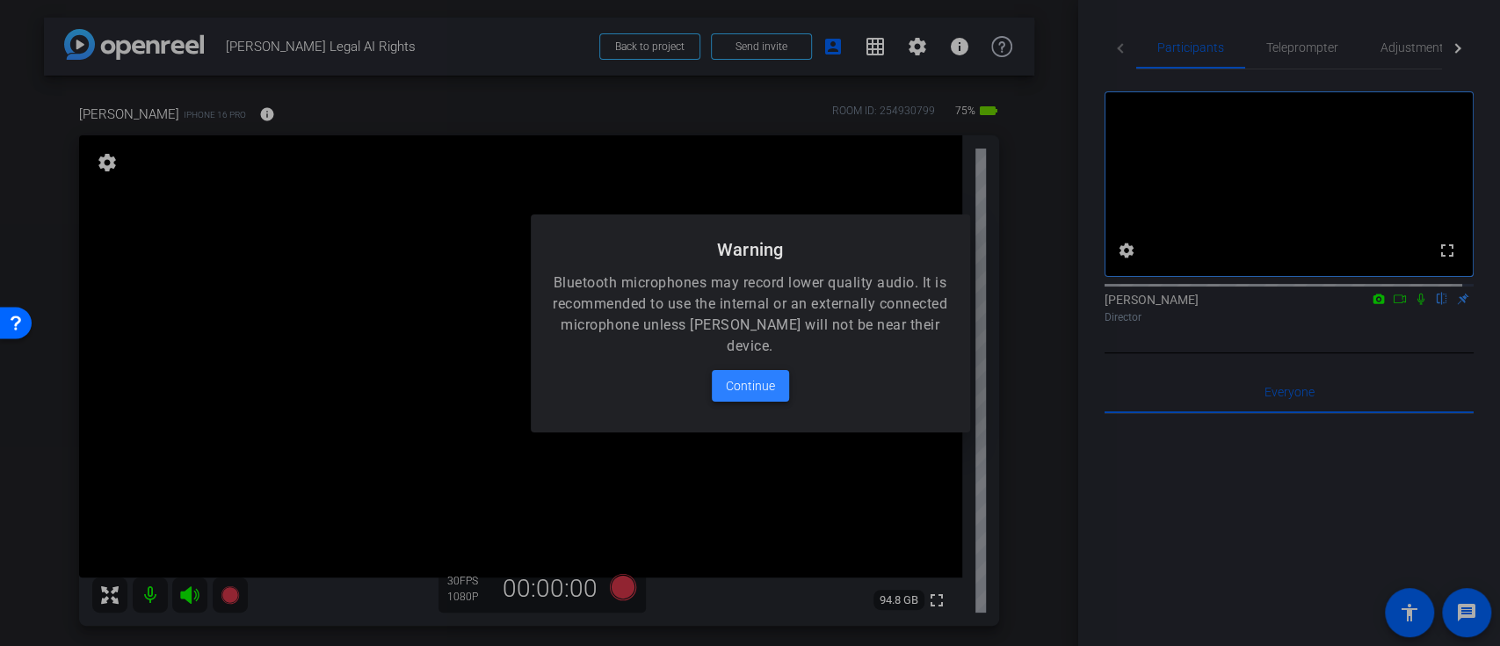
click at [768, 384] on span "Continue" at bounding box center [750, 385] width 49 height 21
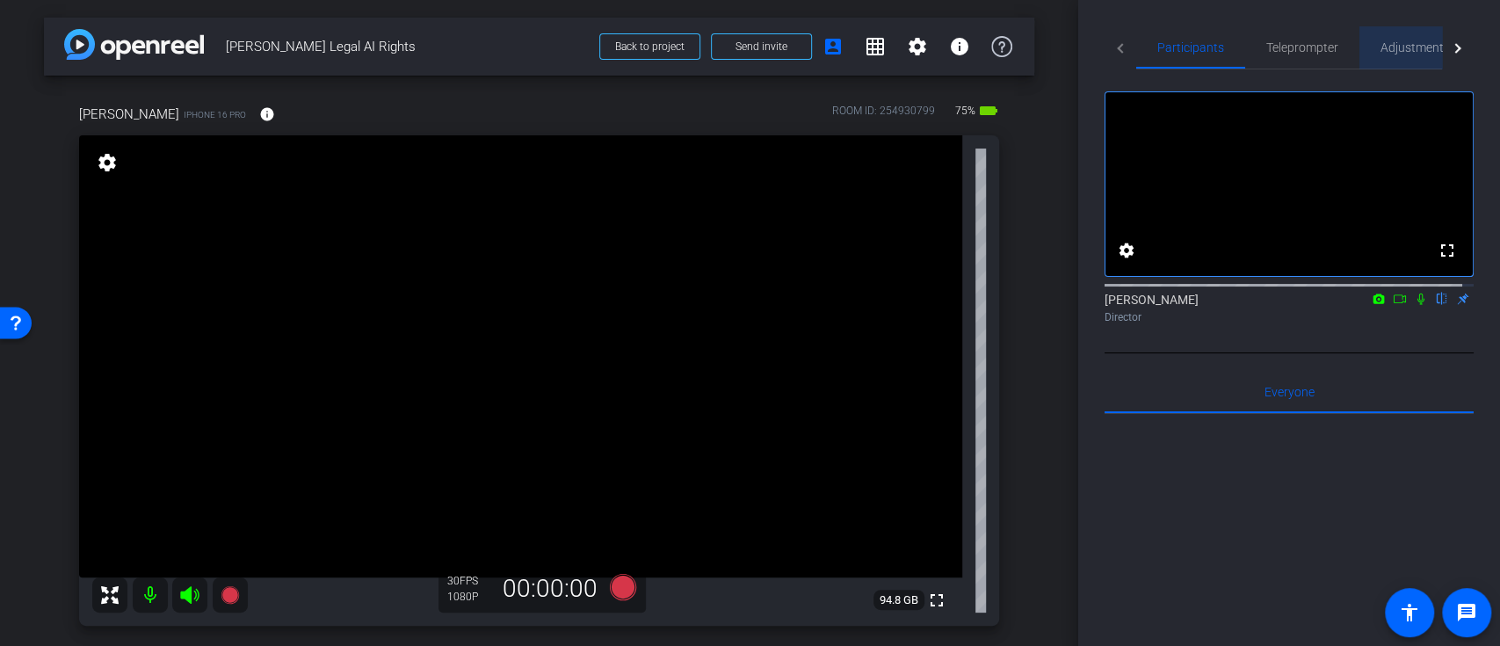
click at [1396, 48] on span "Adjustments" at bounding box center [1415, 47] width 69 height 12
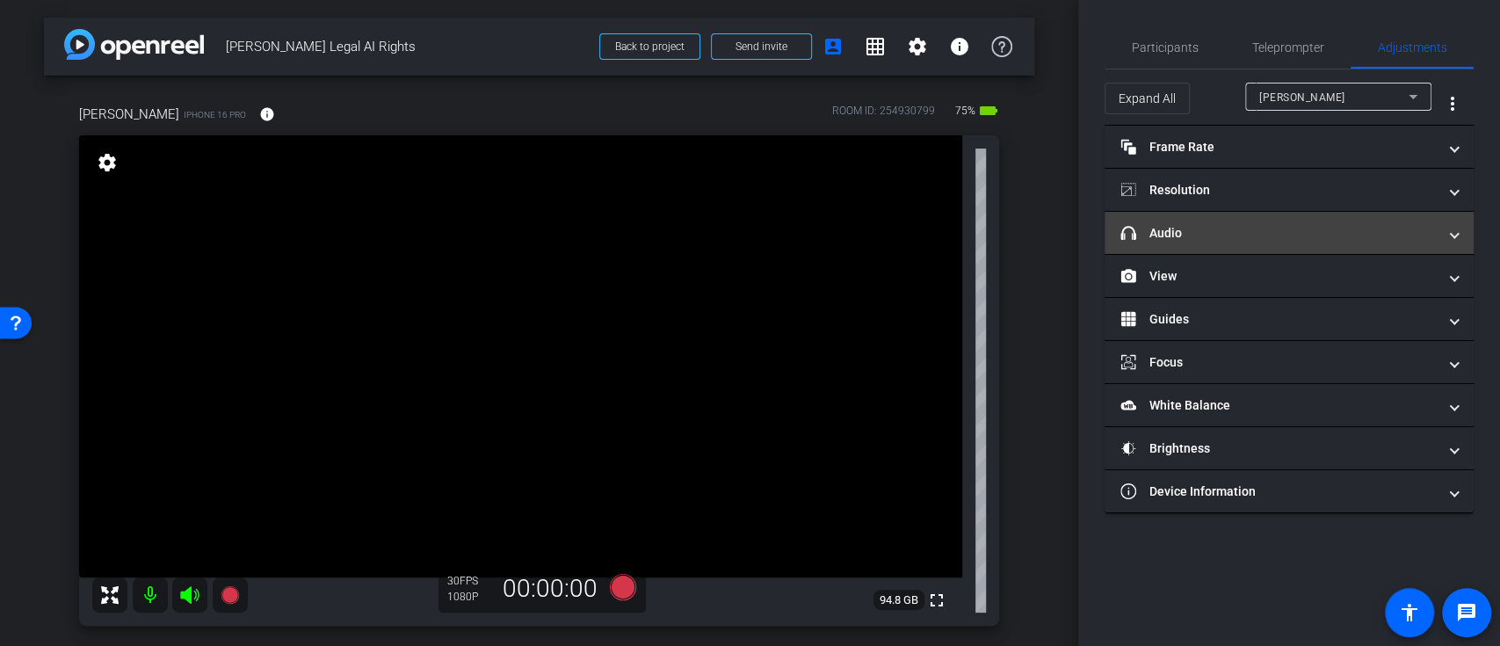
click at [1428, 238] on mat-panel-title "headphone icon Audio" at bounding box center [1279, 233] width 316 height 18
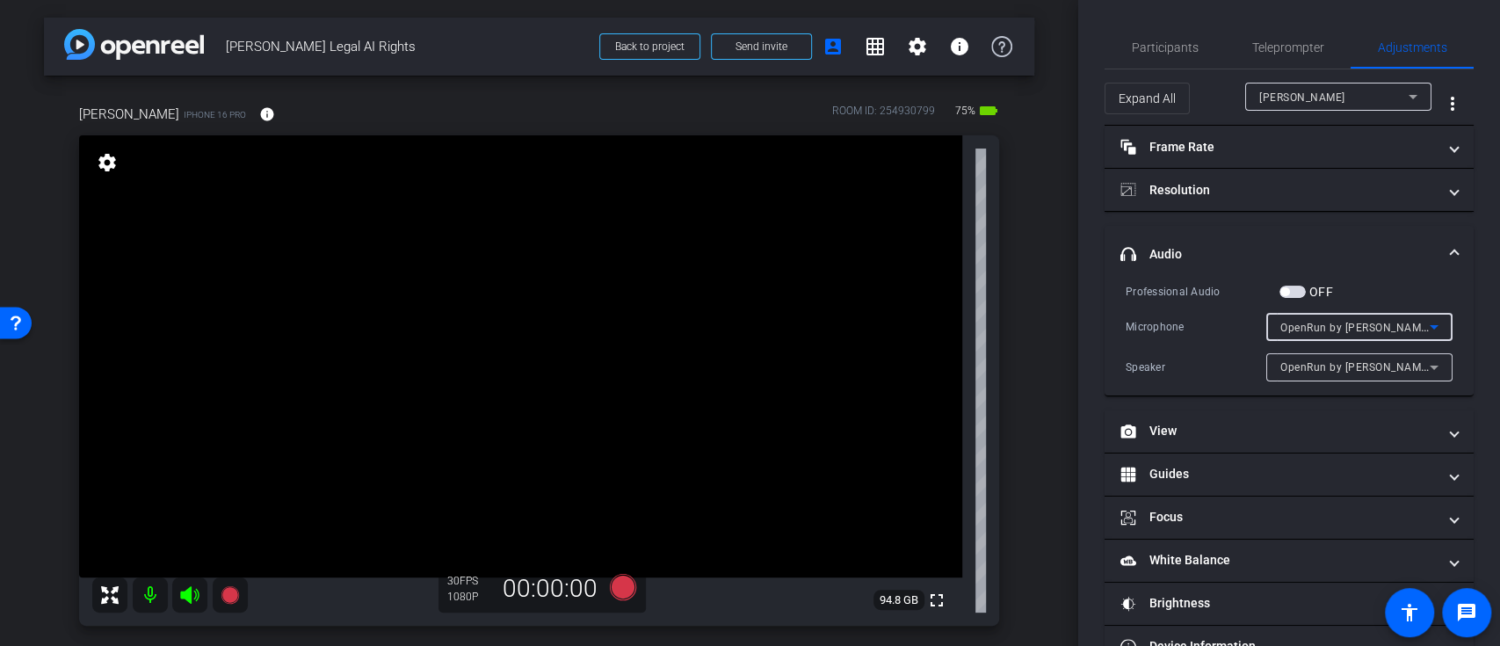
click at [1430, 327] on icon at bounding box center [1434, 327] width 9 height 4
click at [1362, 362] on span "iPhone Microphone" at bounding box center [1318, 361] width 101 height 21
click at [1378, 259] on mat-panel-title "headphone icon Audio" at bounding box center [1279, 254] width 316 height 18
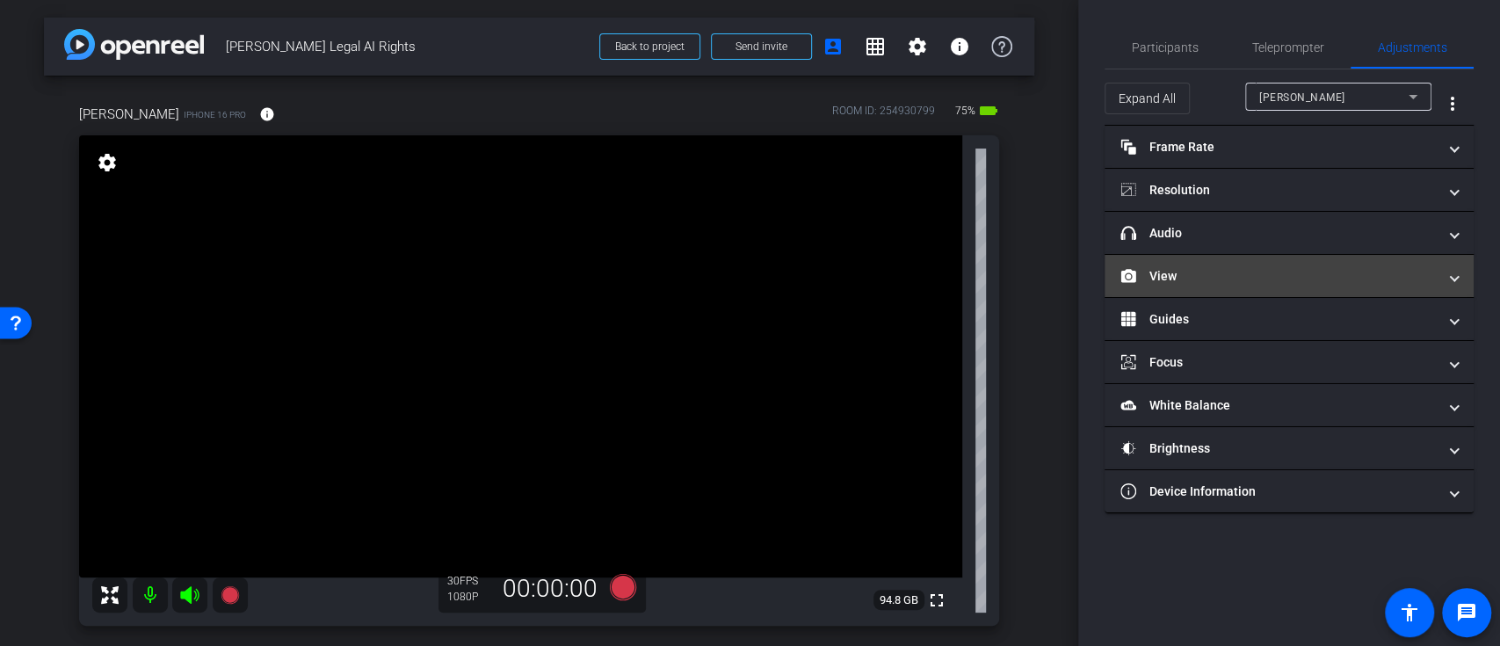
click at [1378, 276] on mat-panel-title "View" at bounding box center [1279, 276] width 316 height 18
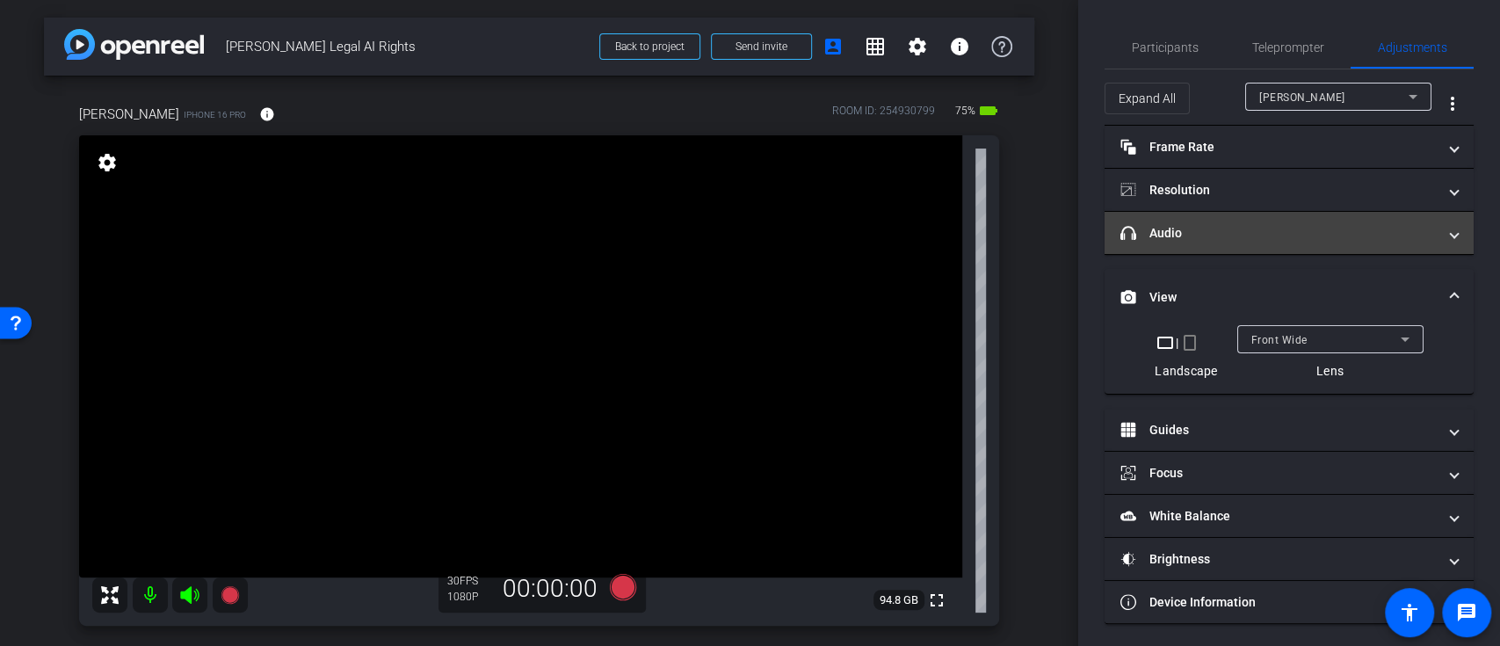
click at [1398, 232] on mat-panel-title "headphone icon Audio" at bounding box center [1279, 233] width 316 height 18
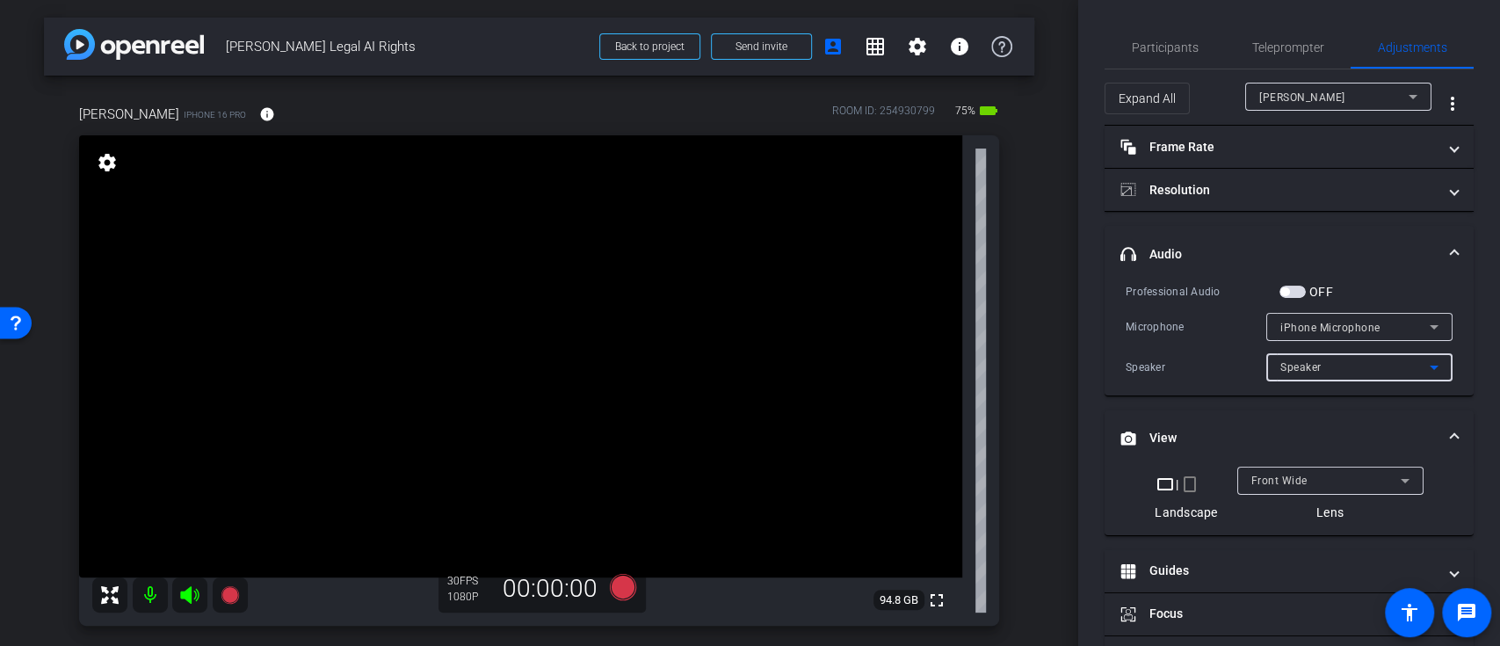
click at [1305, 374] on div "Speaker" at bounding box center [1355, 367] width 149 height 22
click at [1357, 224] on div at bounding box center [750, 323] width 1500 height 646
click at [1357, 224] on mat-accordion "Frame Rate Frame Rate navigate_before 24 25 30 navigate_next Resolution navigat…" at bounding box center [1289, 446] width 369 height 640
click at [1357, 374] on div "Speaker" at bounding box center [1355, 367] width 149 height 22
click at [1388, 237] on div at bounding box center [750, 323] width 1500 height 646
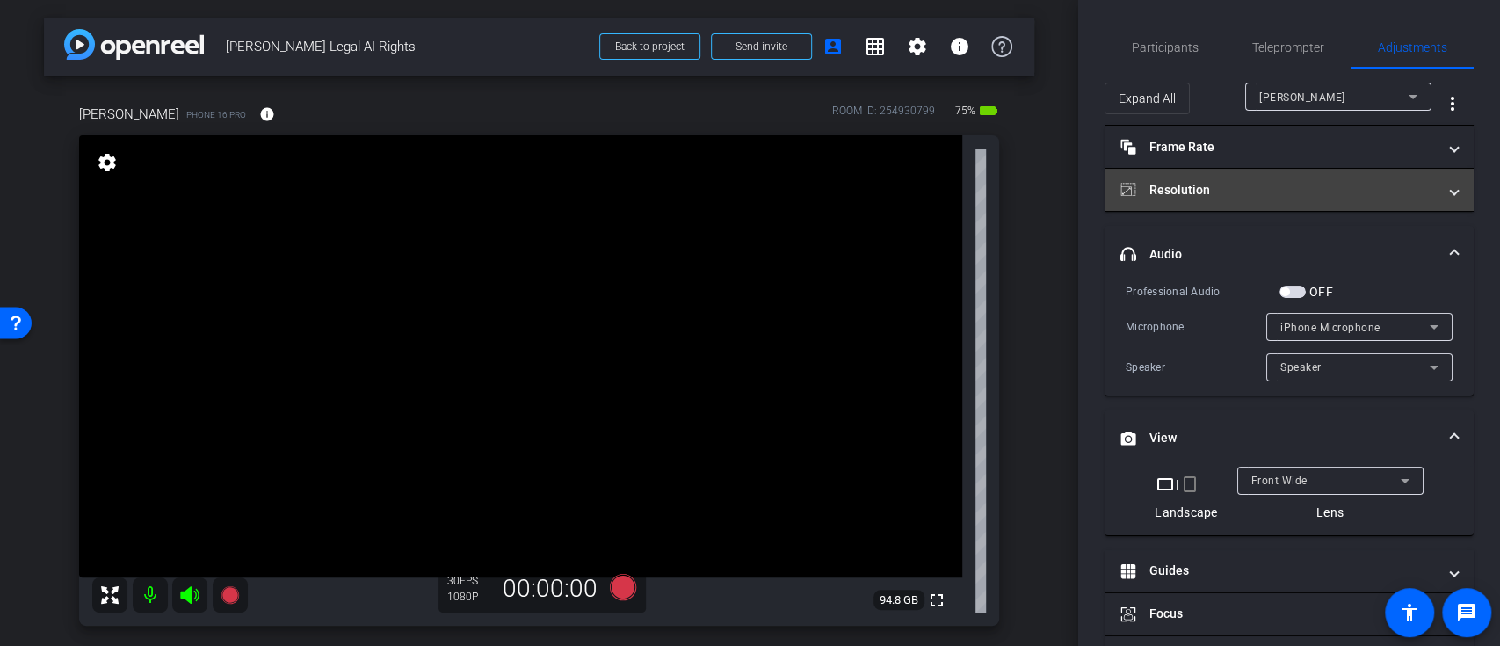
click at [1399, 184] on mat-panel-title "Resolution" at bounding box center [1279, 190] width 316 height 18
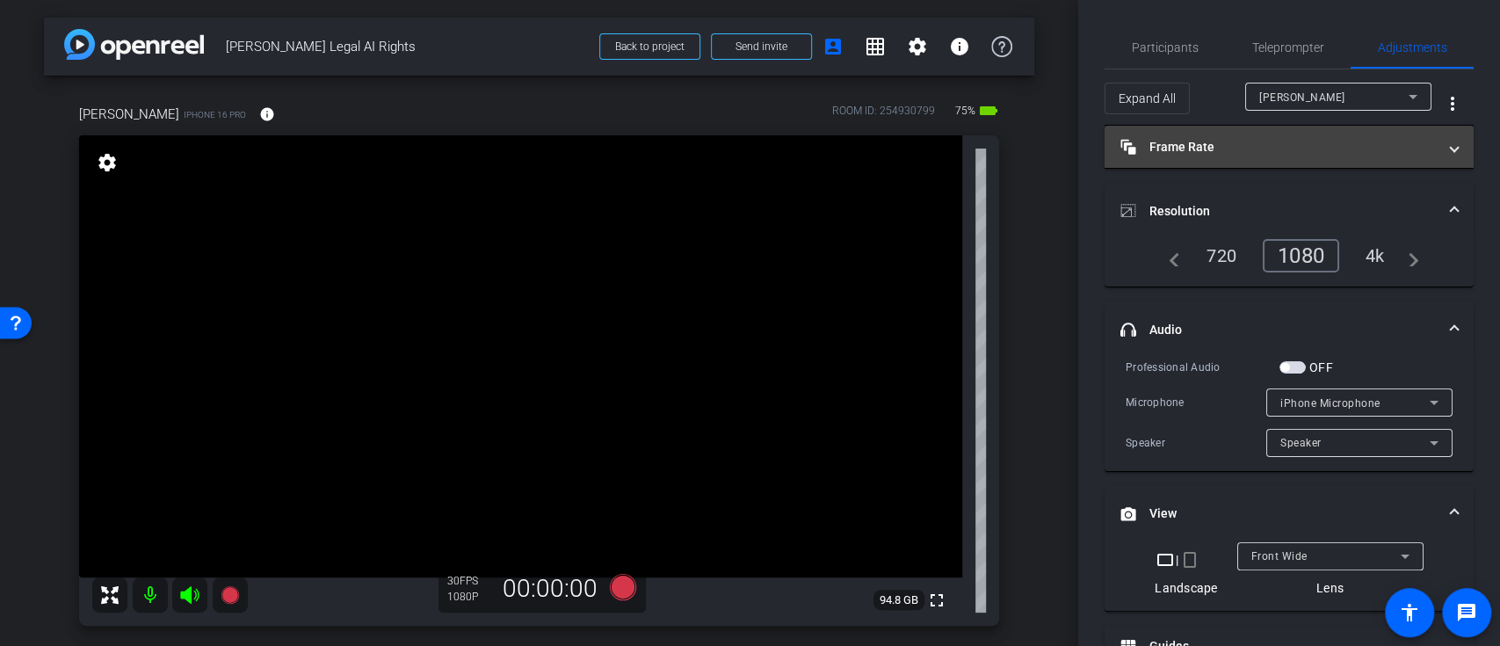
click at [1362, 150] on mat-panel-title "Frame Rate Frame Rate" at bounding box center [1279, 147] width 316 height 18
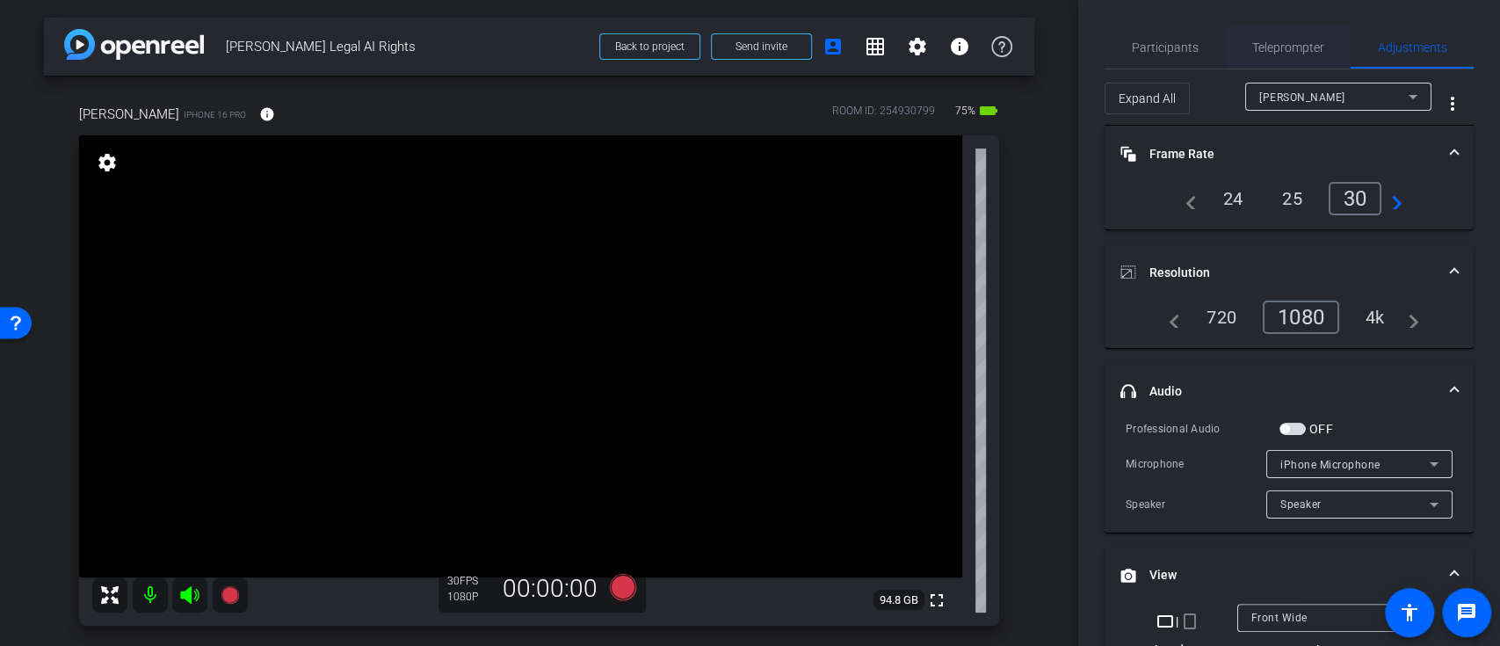
click at [1302, 41] on span "Teleprompter" at bounding box center [1289, 47] width 72 height 12
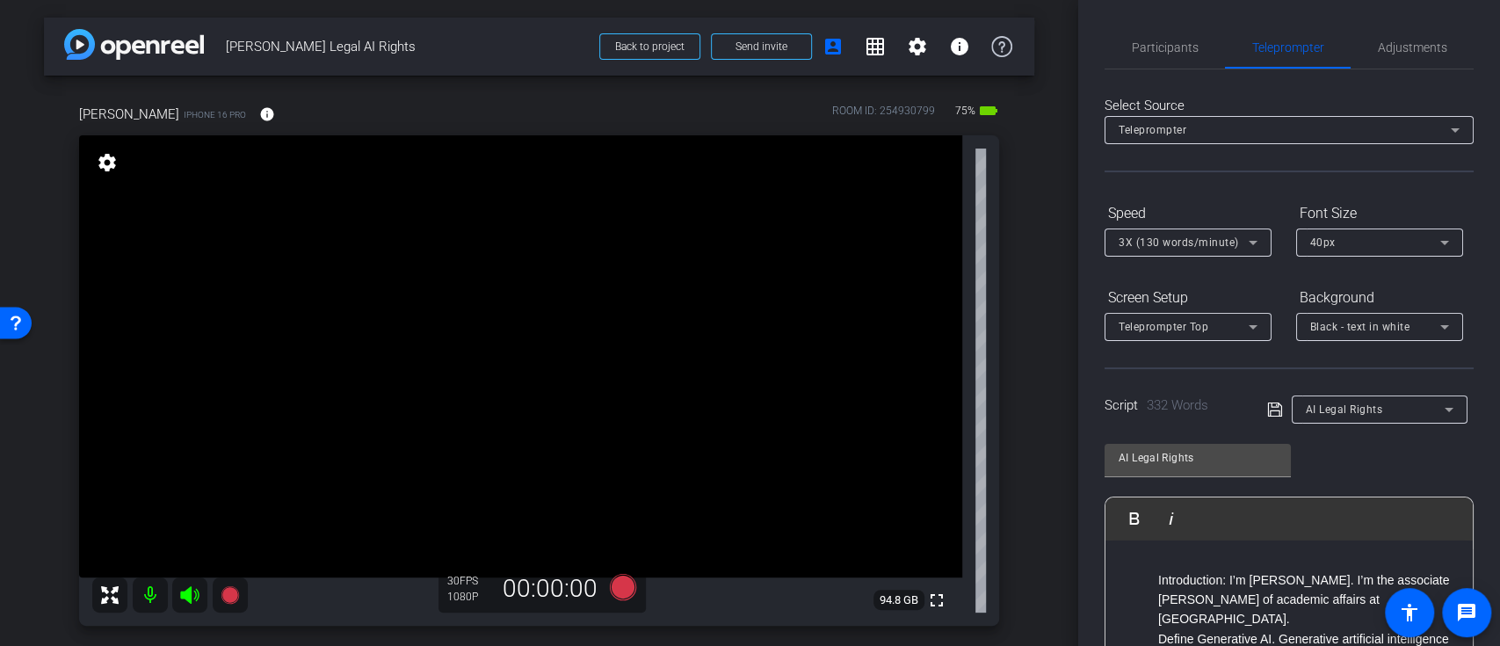
click at [1392, 461] on div "AI Legal Rights Play Play from this location Play Selected Play and display the…" at bounding box center [1289, 574] width 369 height 286
click at [1251, 242] on icon at bounding box center [1253, 243] width 9 height 4
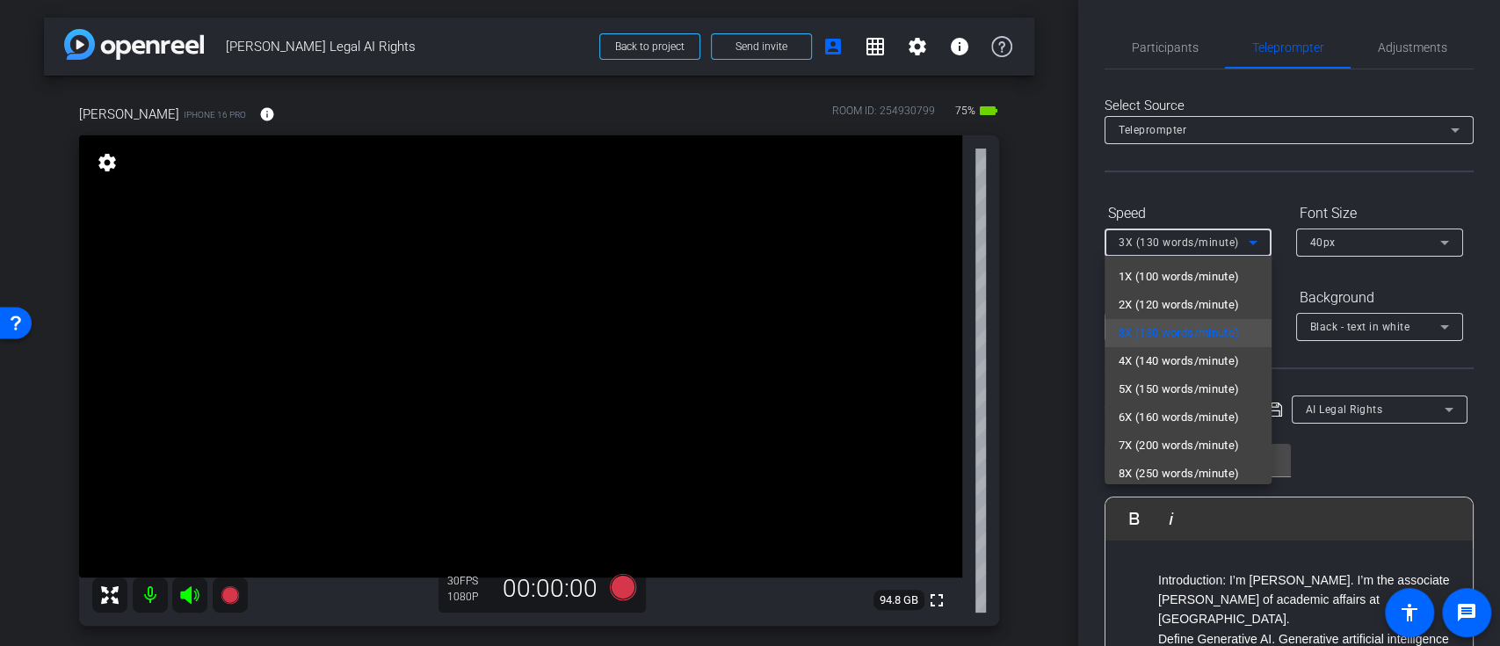
click at [1238, 194] on div at bounding box center [750, 323] width 1500 height 646
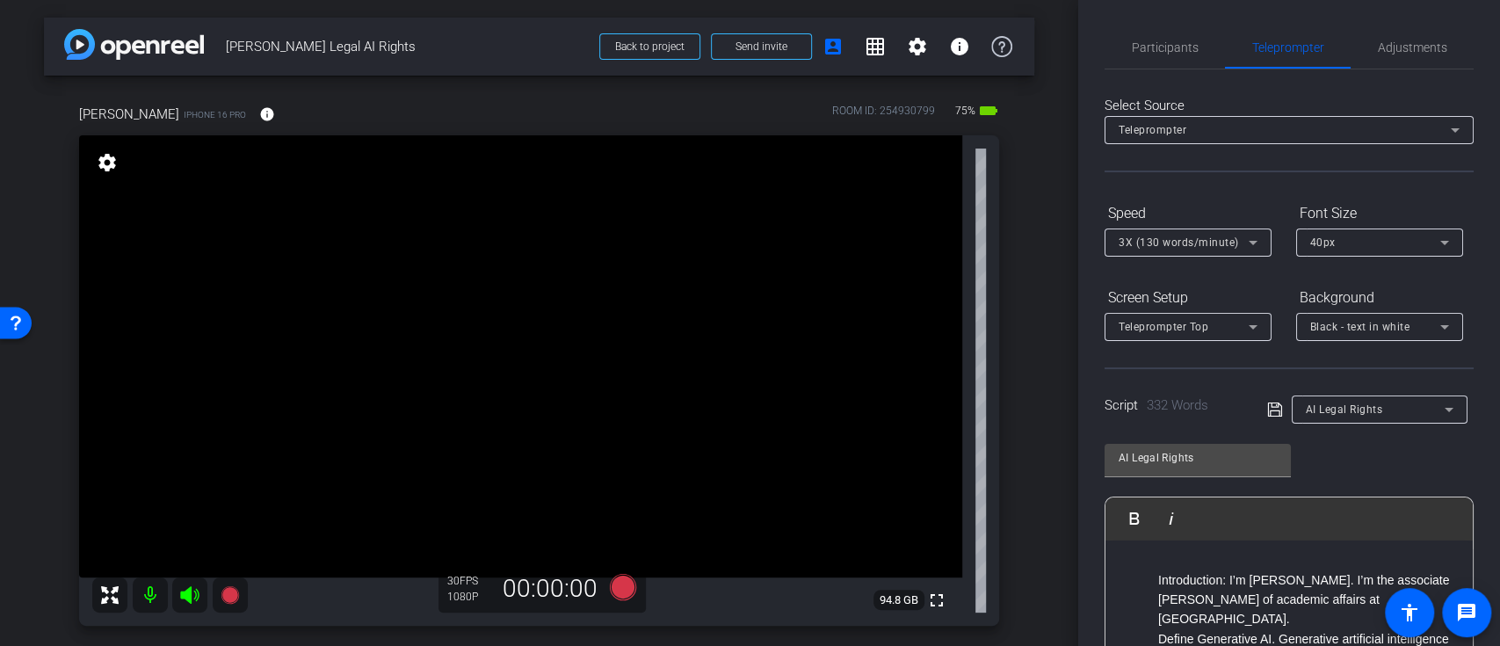
click at [1324, 453] on div "AI Legal Rights Play Play from this location Play Selected Play and display the…" at bounding box center [1289, 574] width 369 height 286
click at [1444, 456] on div "AI Legal Rights Play Play from this location Play Selected Play and display the…" at bounding box center [1289, 574] width 369 height 286
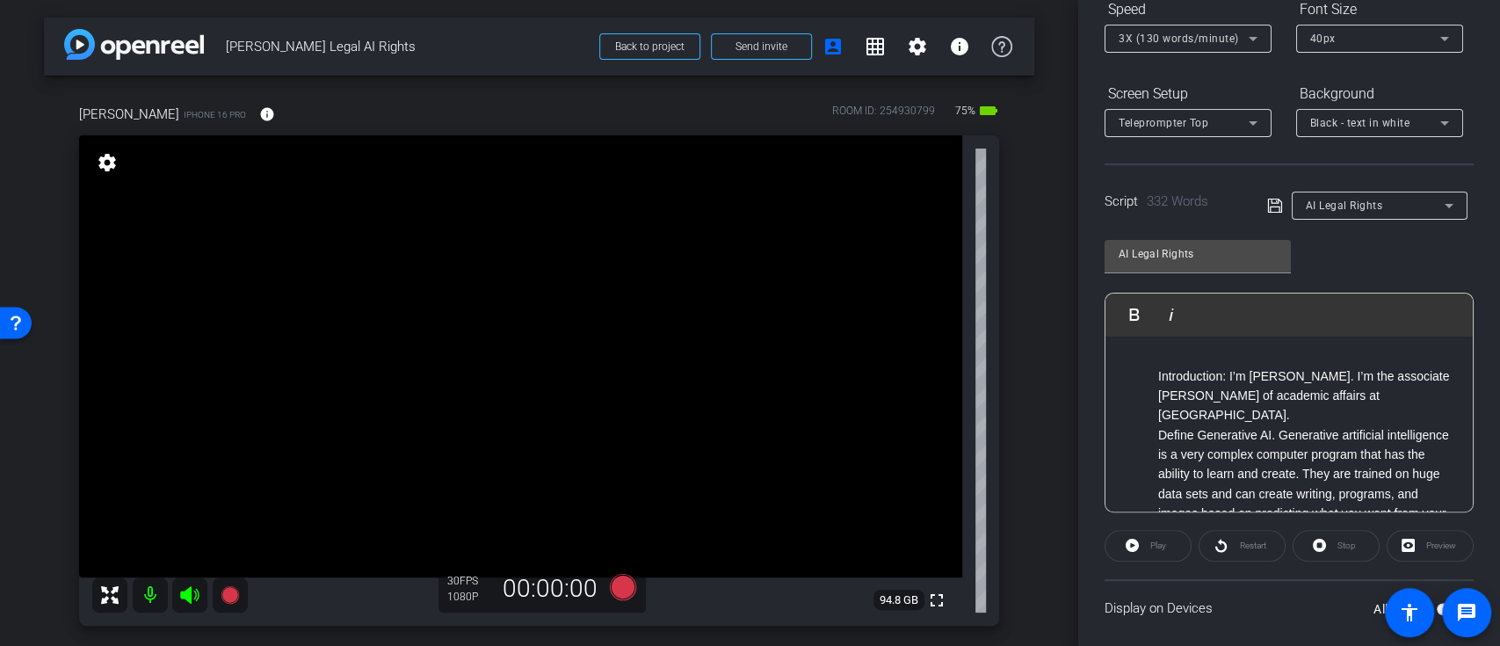
scroll to position [313, 0]
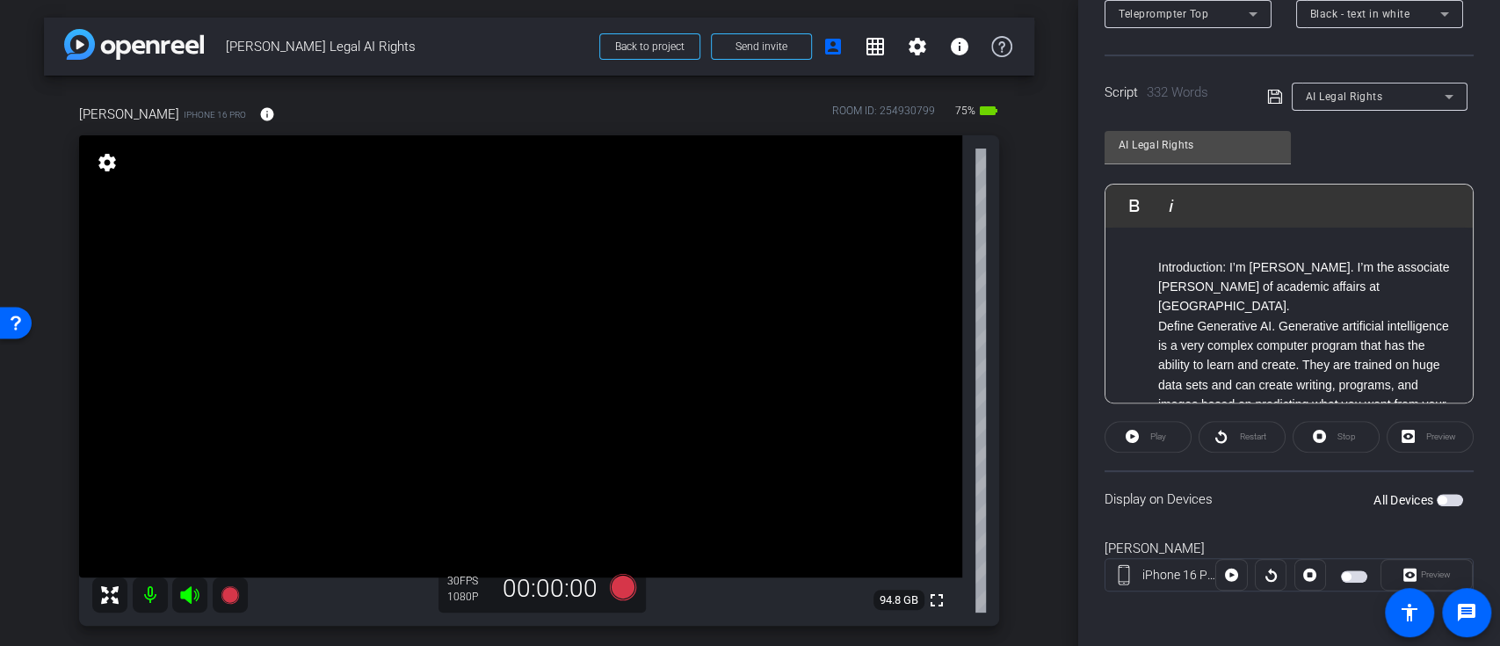
click at [1439, 498] on span "button" at bounding box center [1450, 500] width 26 height 12
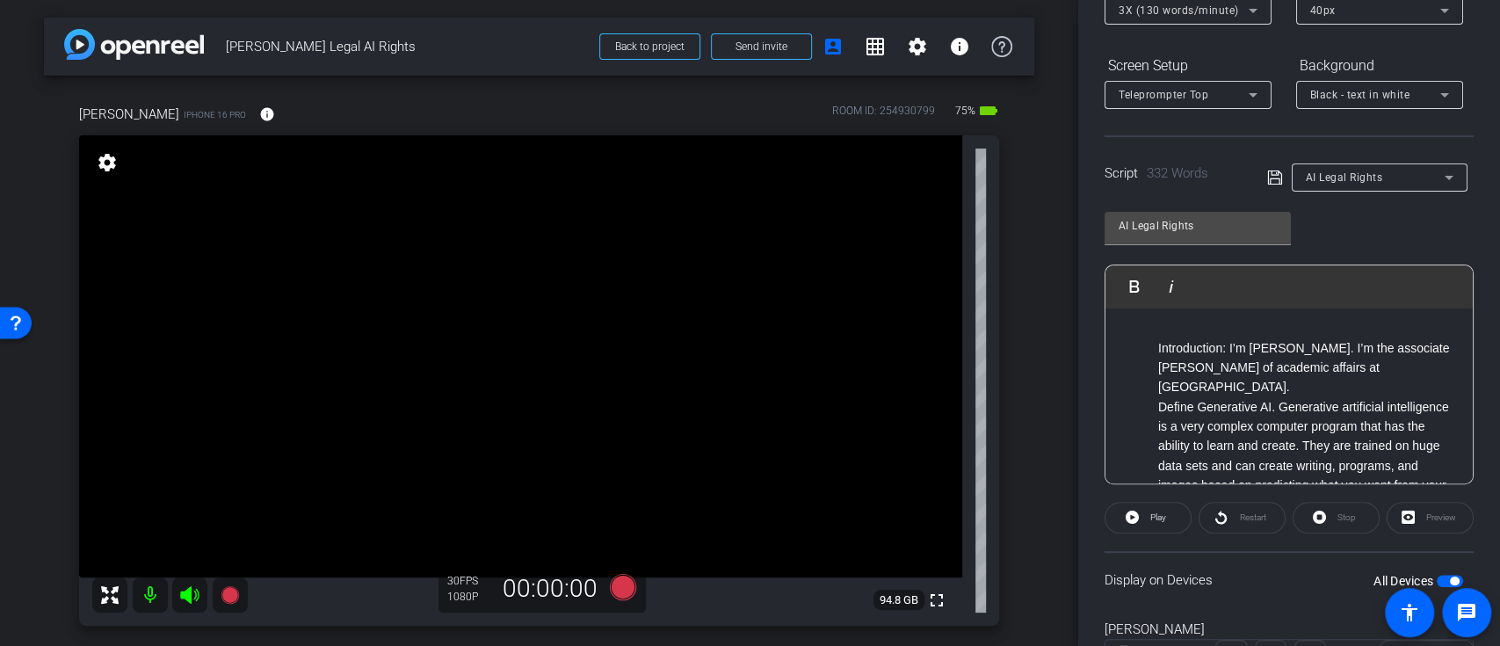
scroll to position [196, 0]
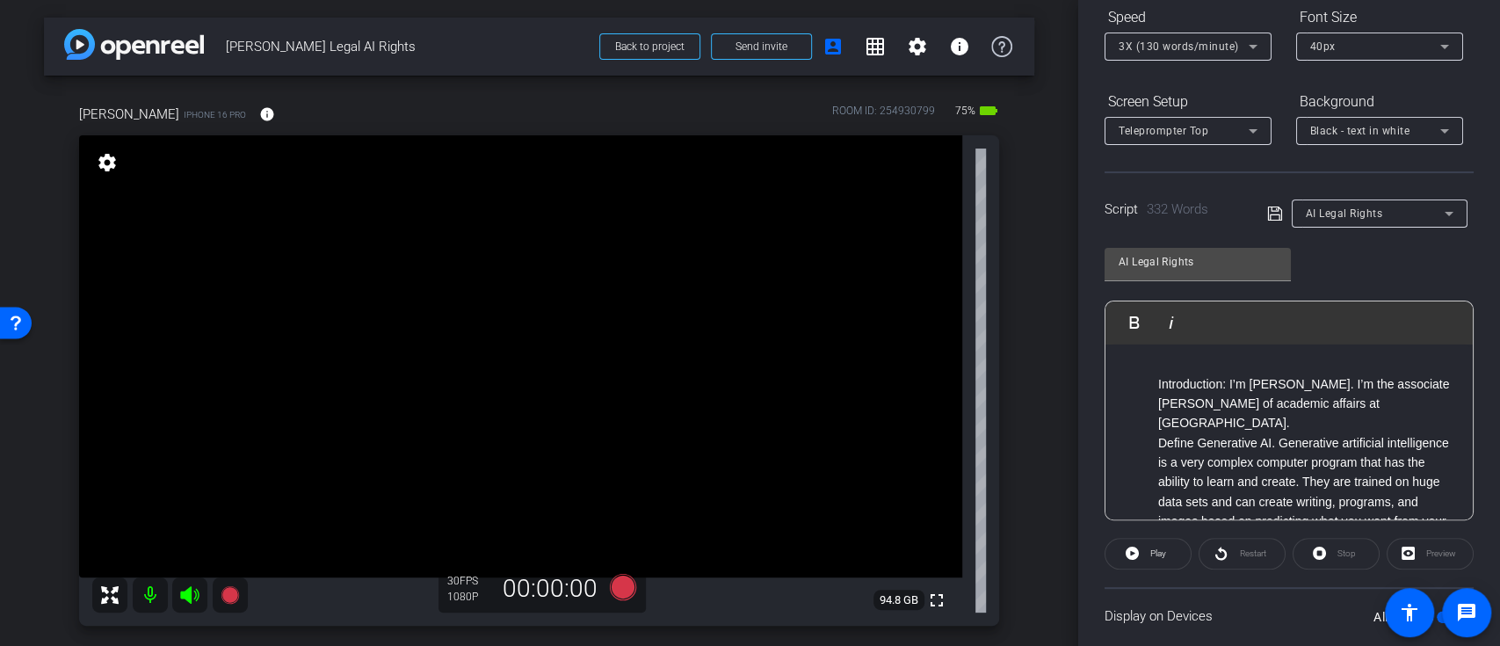
click at [1276, 213] on icon at bounding box center [1275, 214] width 14 height 14
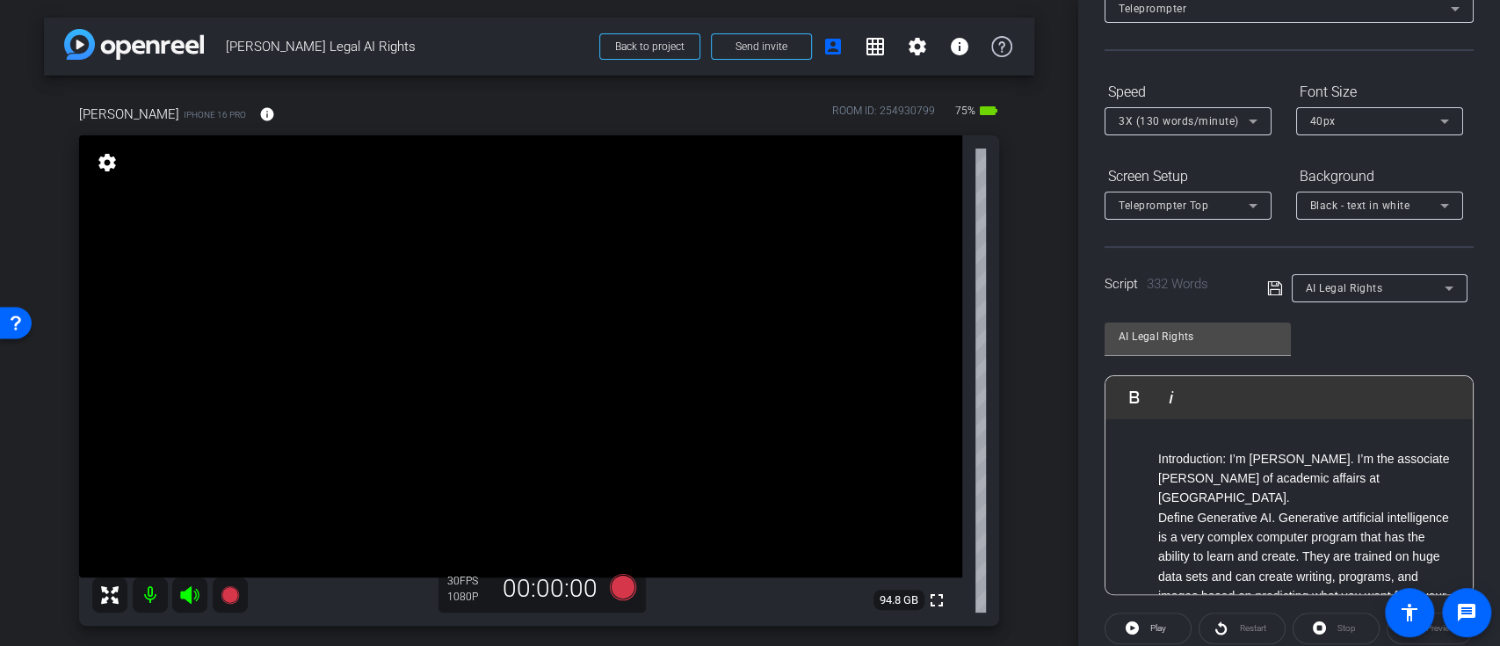
scroll to position [234, 0]
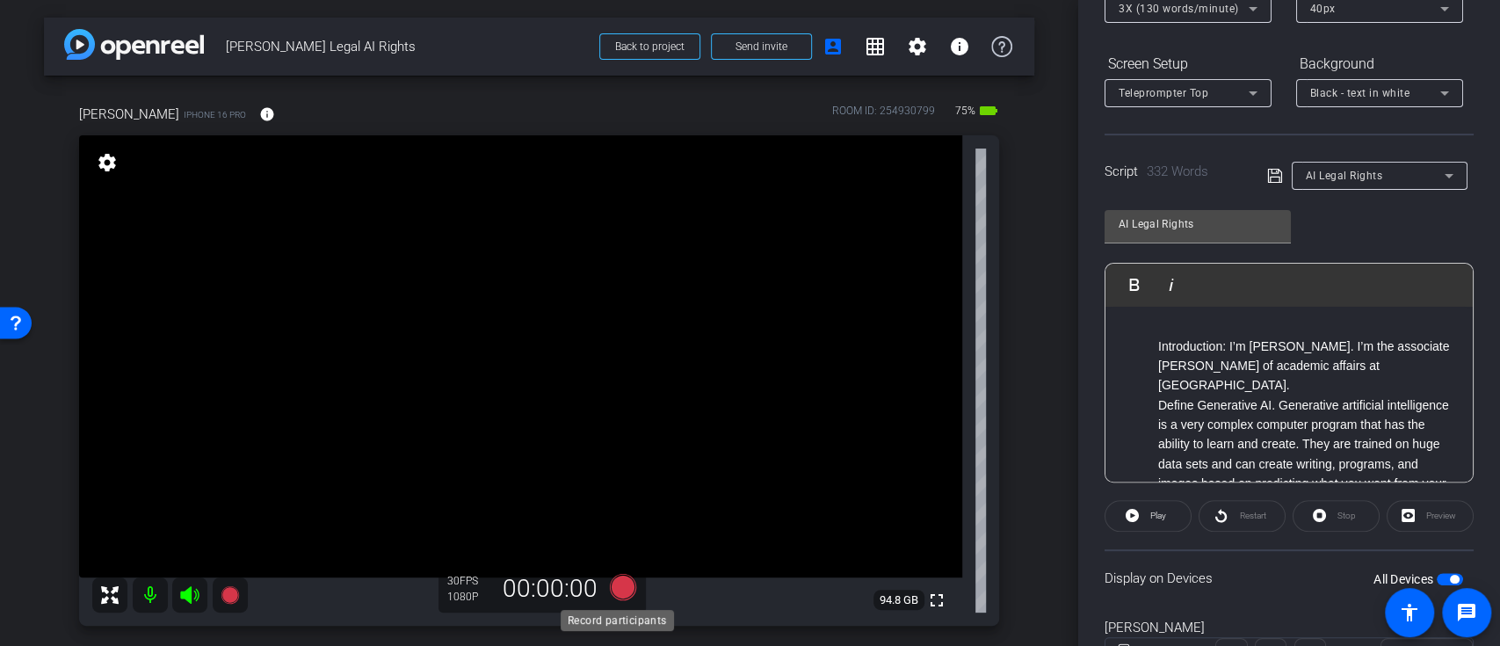
click at [622, 592] on icon at bounding box center [622, 587] width 26 height 26
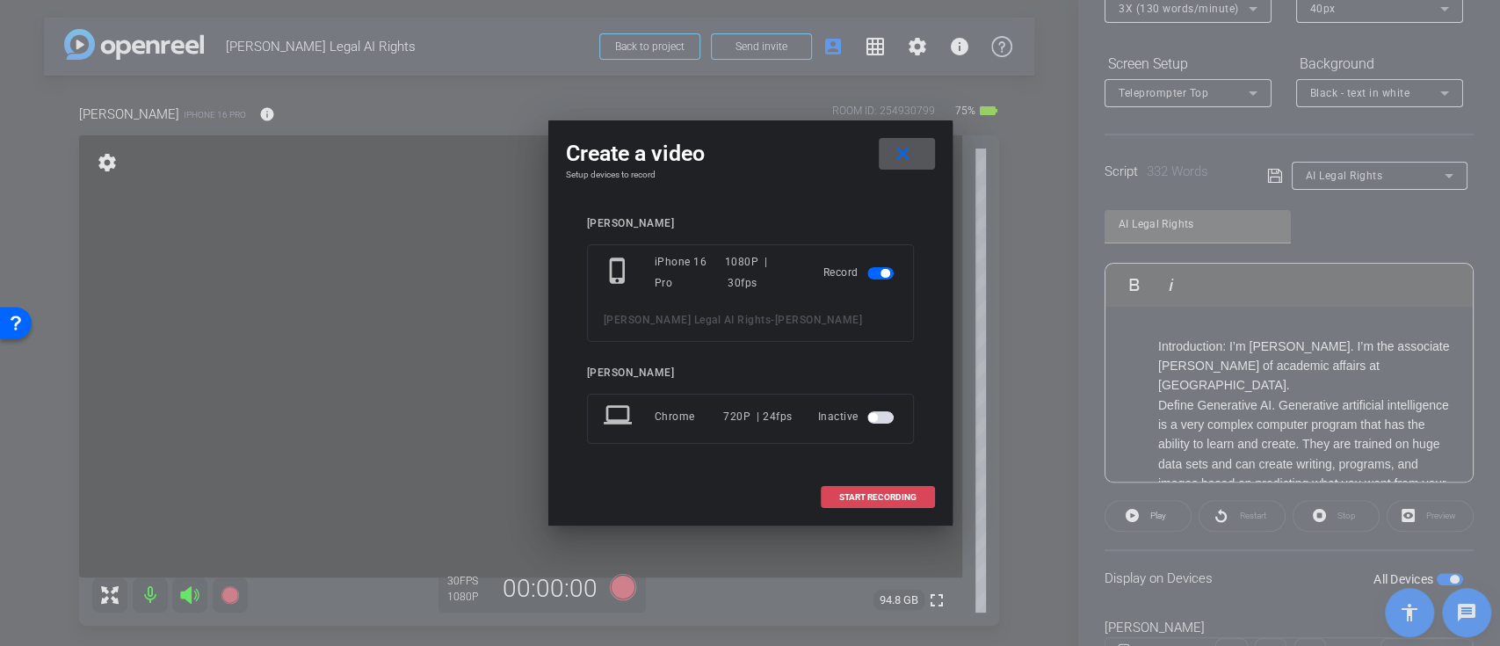
click at [883, 493] on span "START RECORDING" at bounding box center [877, 497] width 77 height 9
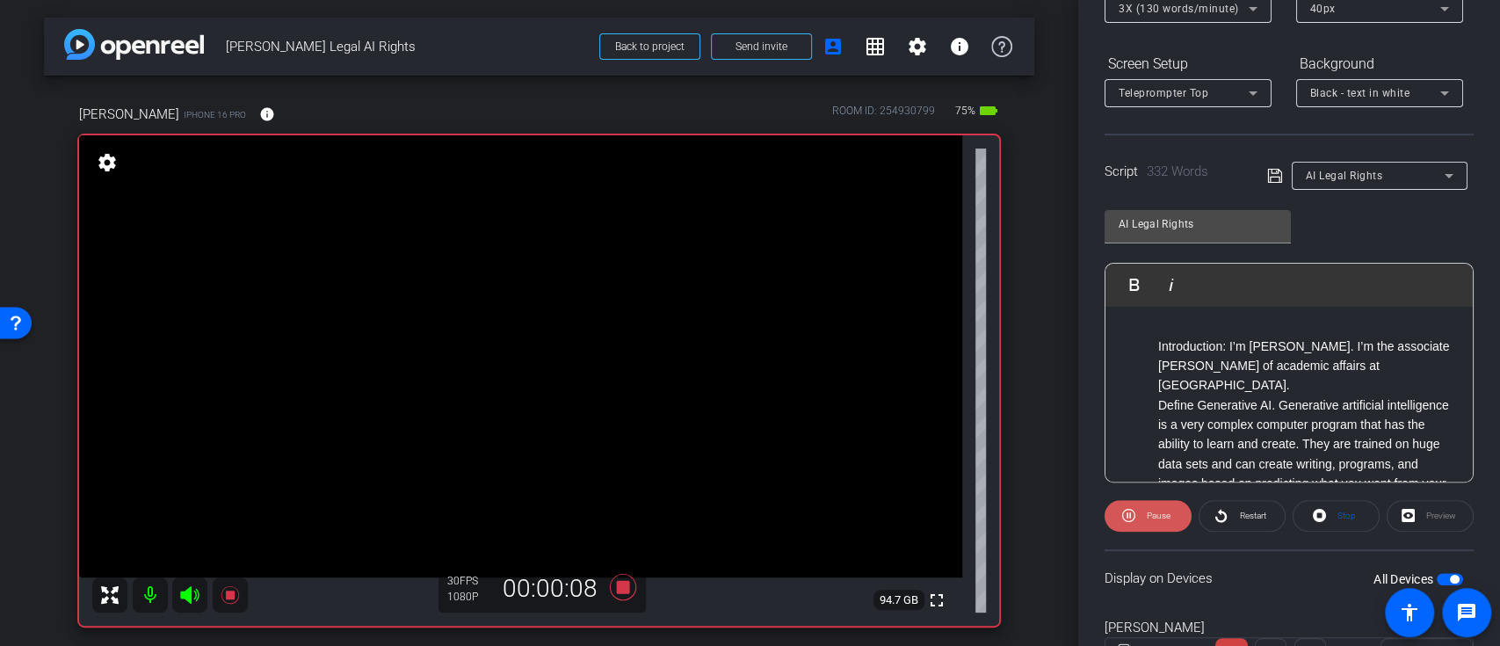
drag, startPoint x: 1144, startPoint y: 518, endPoint x: 1159, endPoint y: 382, distance: 136.1
click at [1144, 517] on span "Pause" at bounding box center [1157, 516] width 28 height 25
click at [1130, 280] on img "button" at bounding box center [1125, 284] width 11 height 11
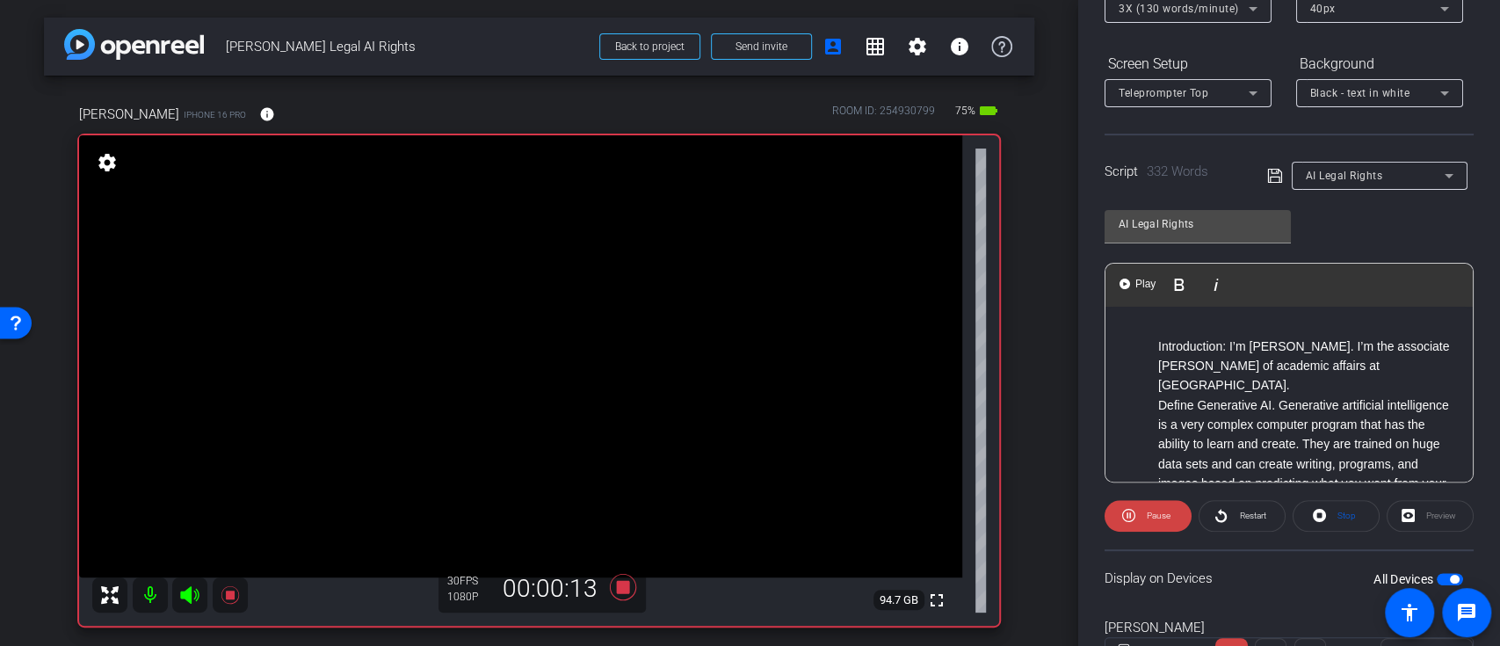
click at [1151, 511] on span "Pause" at bounding box center [1159, 516] width 24 height 10
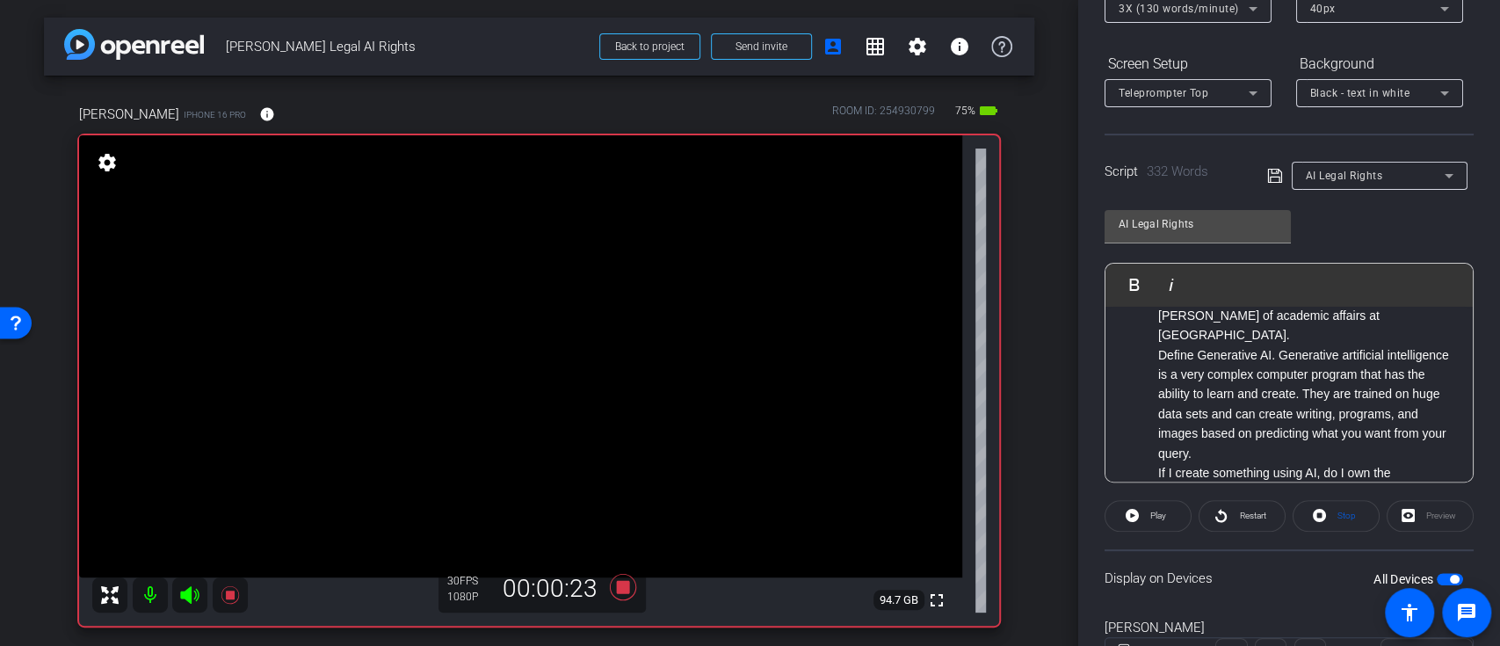
scroll to position [0, 0]
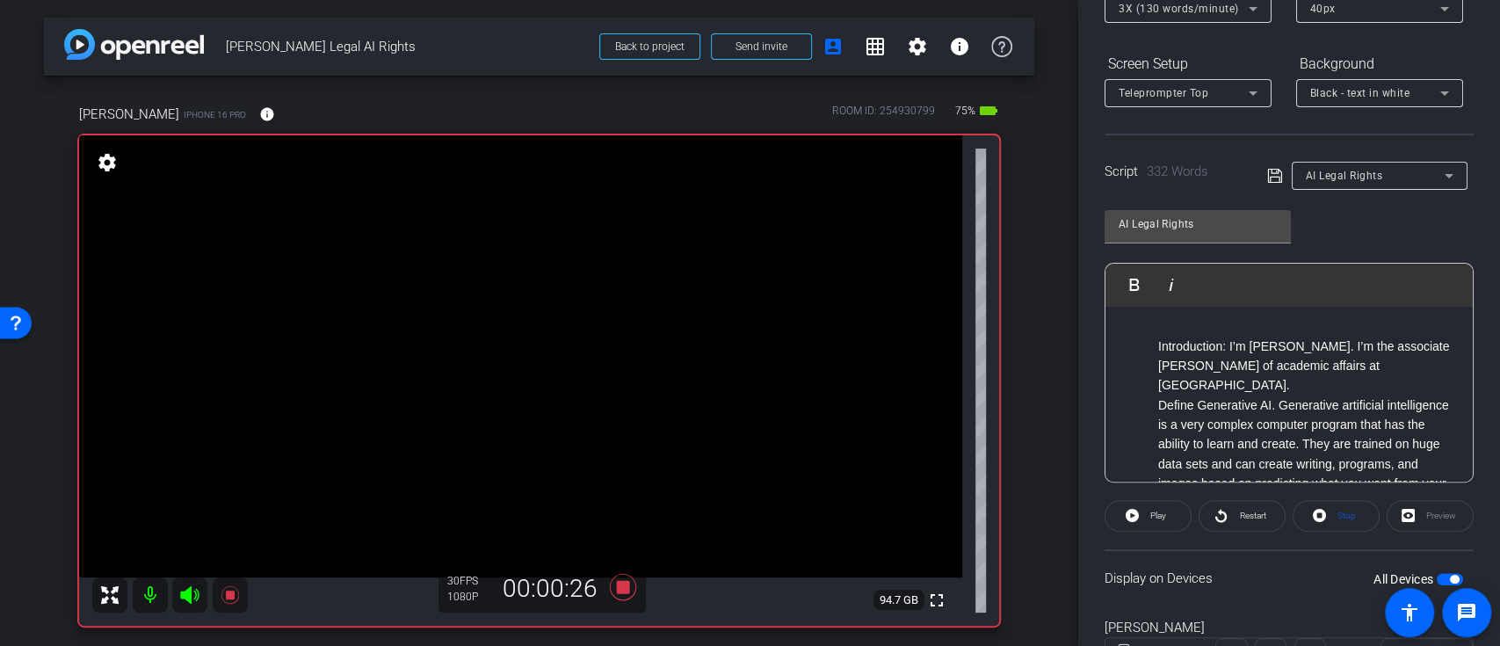
click at [1146, 506] on span "Play" at bounding box center [1156, 516] width 20 height 25
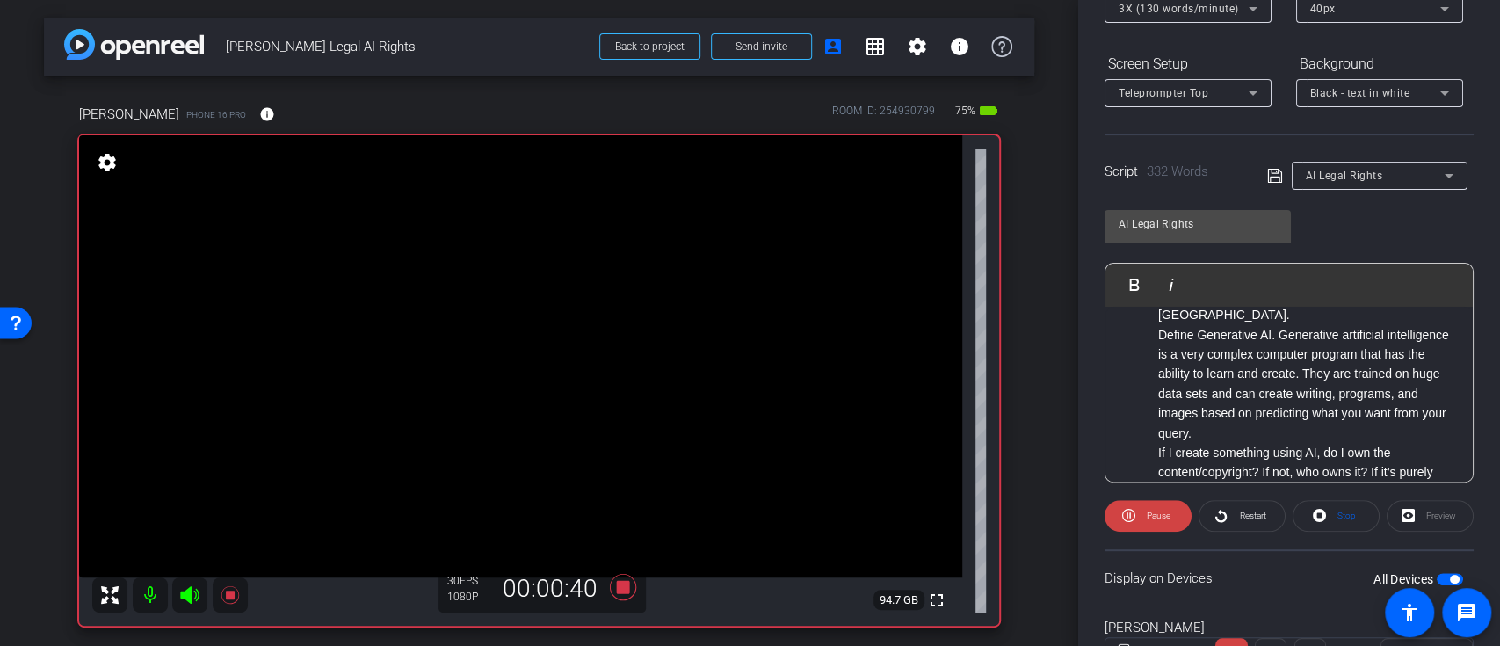
scroll to position [117, 0]
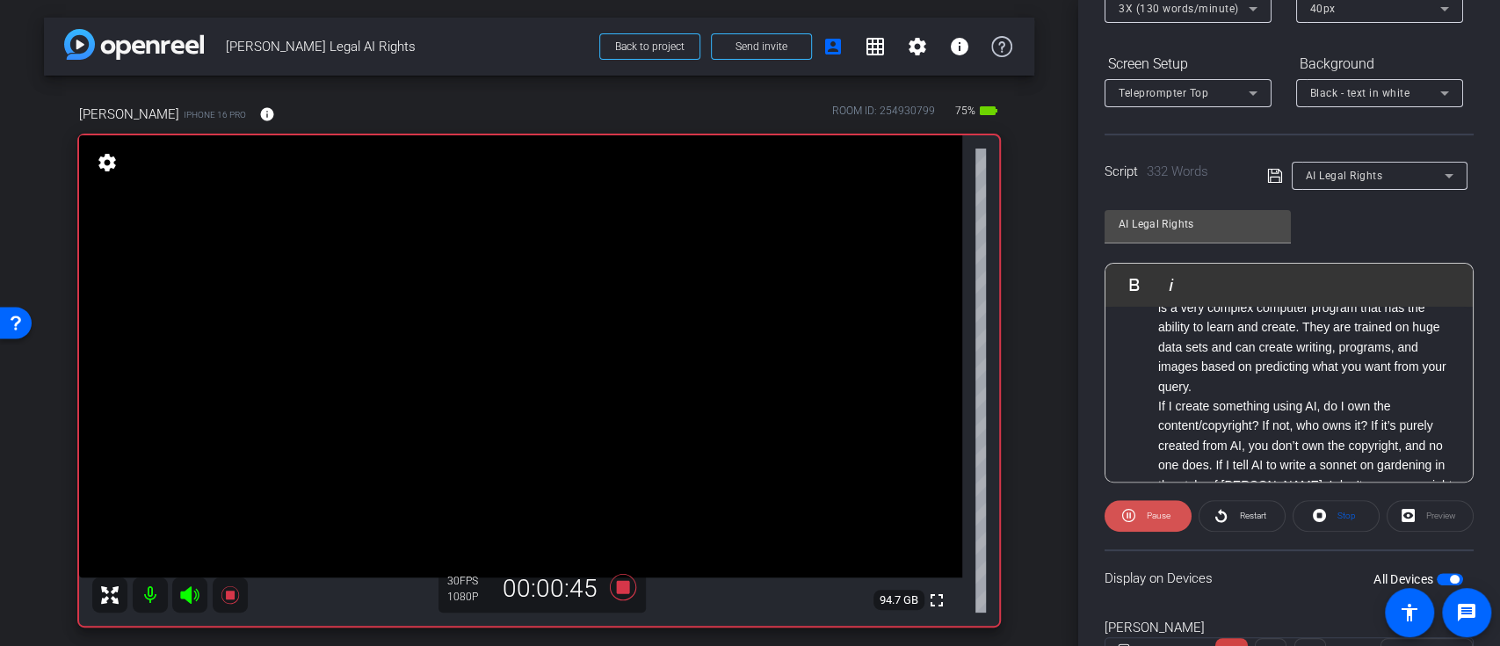
click at [1130, 515] on icon at bounding box center [1129, 516] width 13 height 22
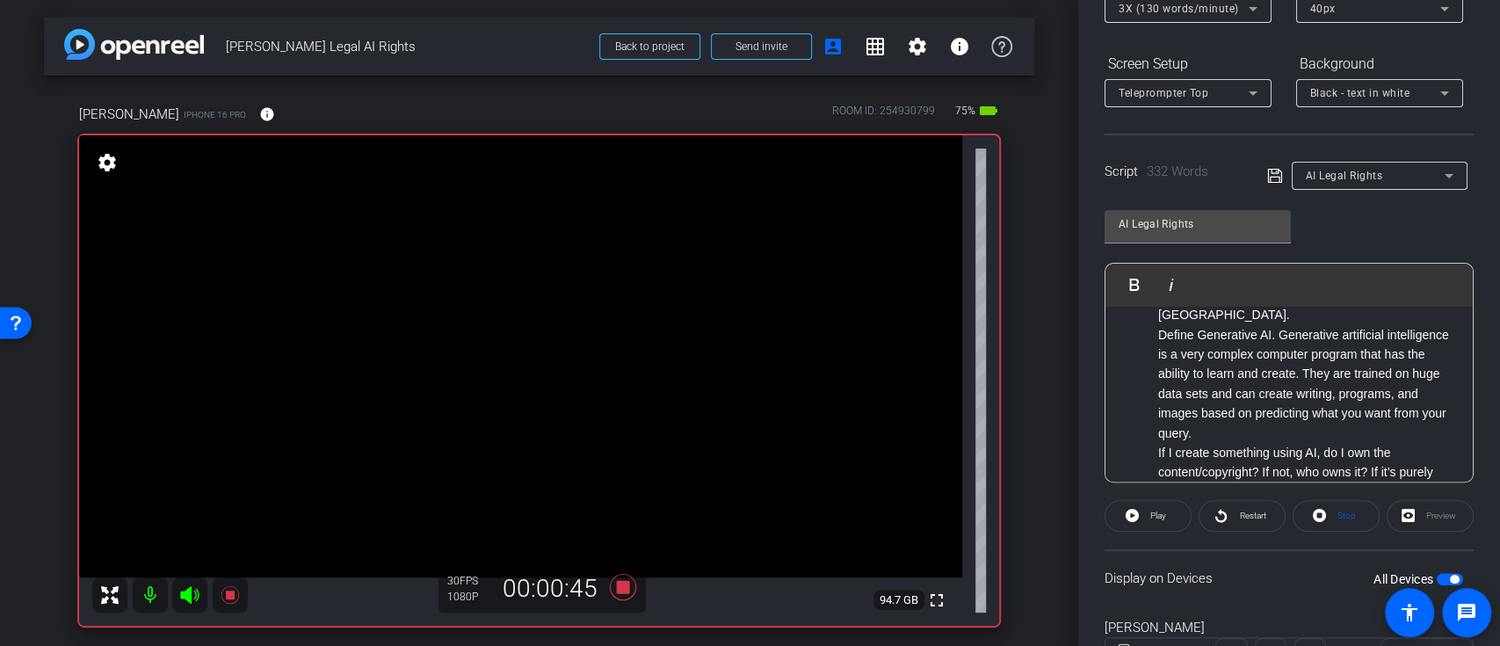
scroll to position [0, 0]
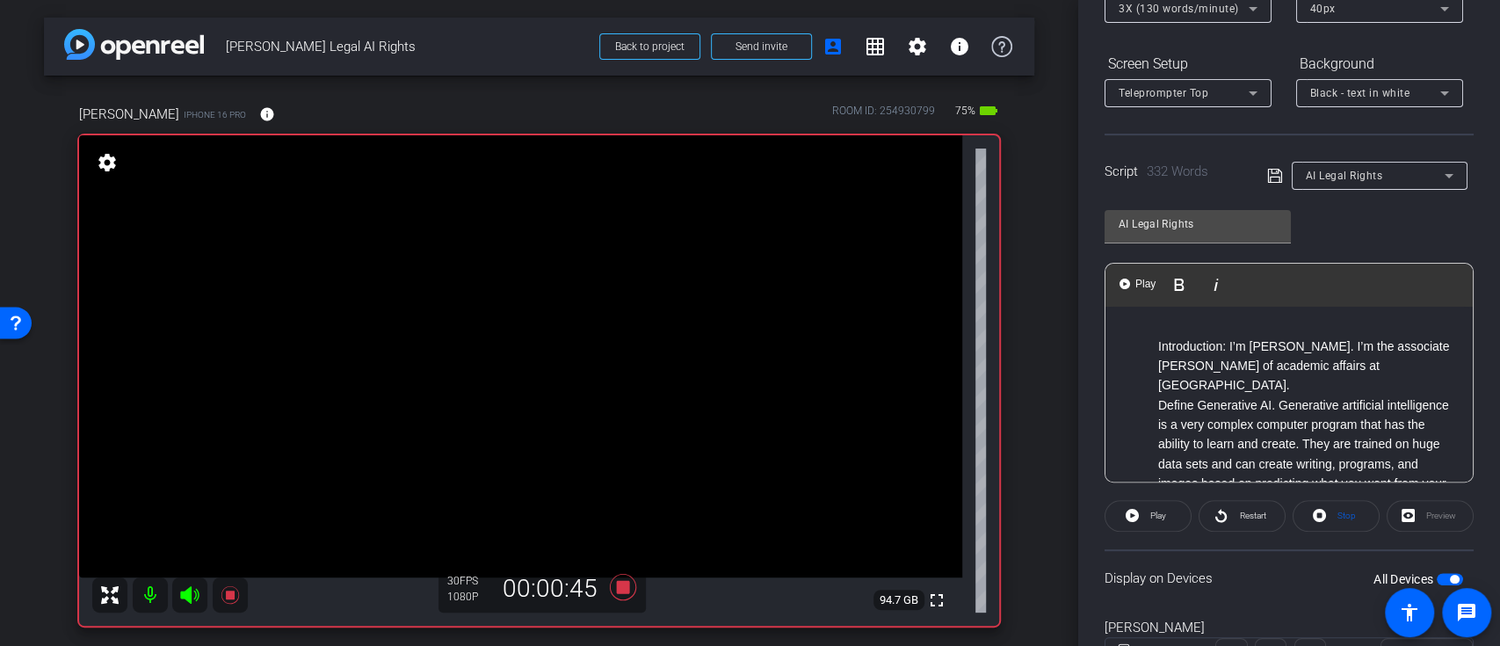
click at [1132, 283] on span "Play" at bounding box center [1145, 284] width 27 height 15
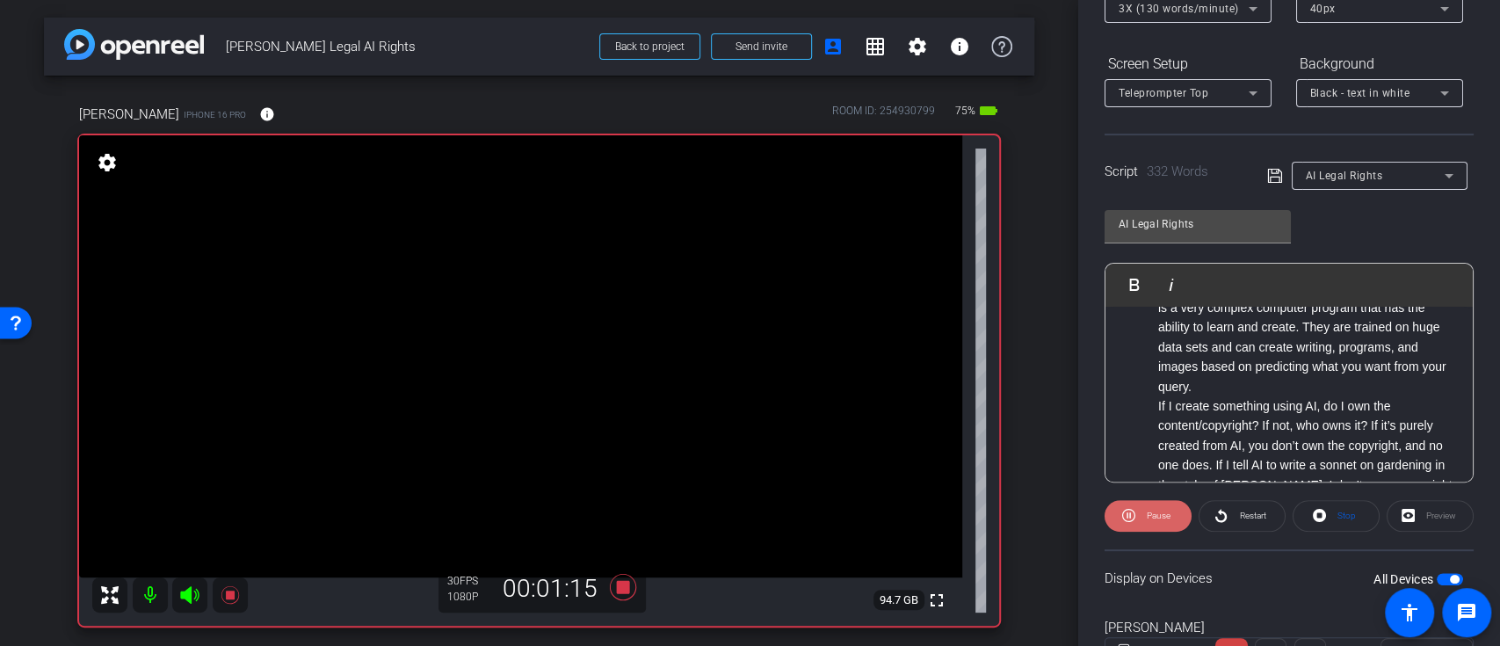
click at [1144, 512] on span "Pause" at bounding box center [1157, 516] width 28 height 25
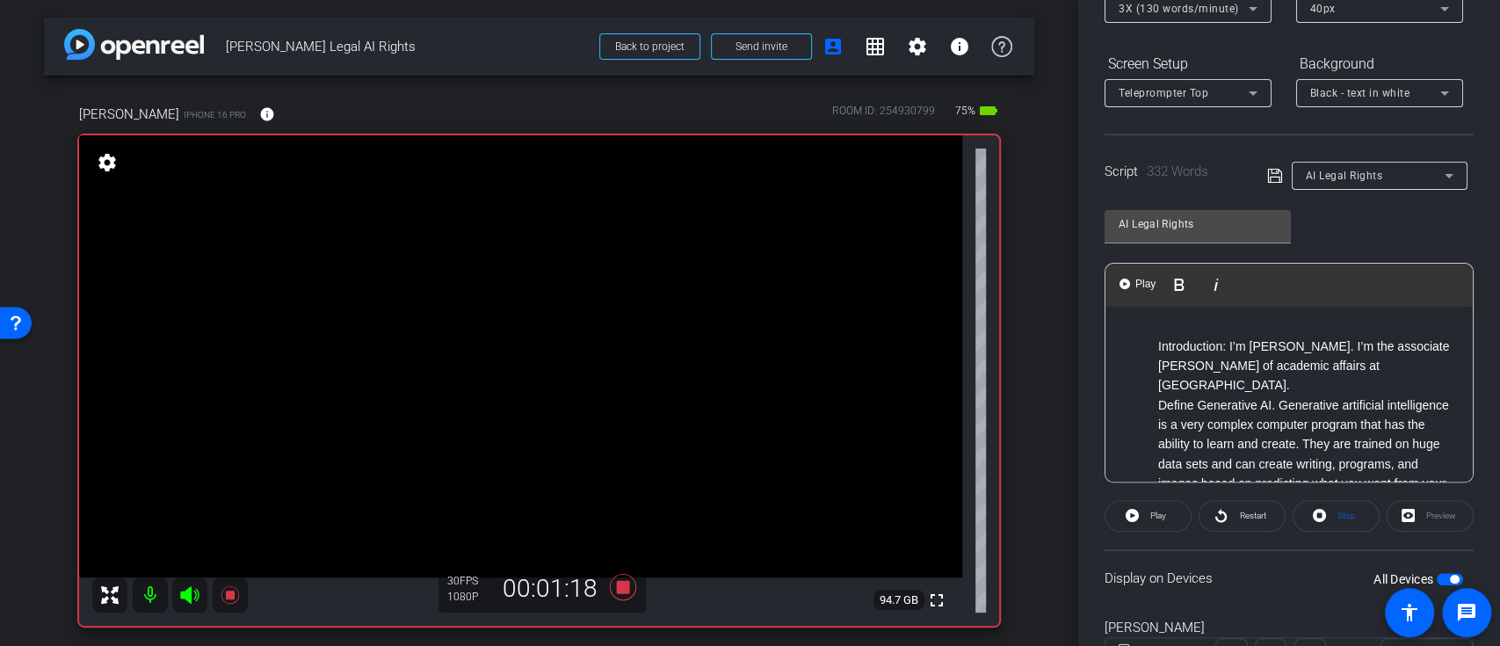
click at [1118, 278] on button "Play Play from this location" at bounding box center [1138, 284] width 41 height 35
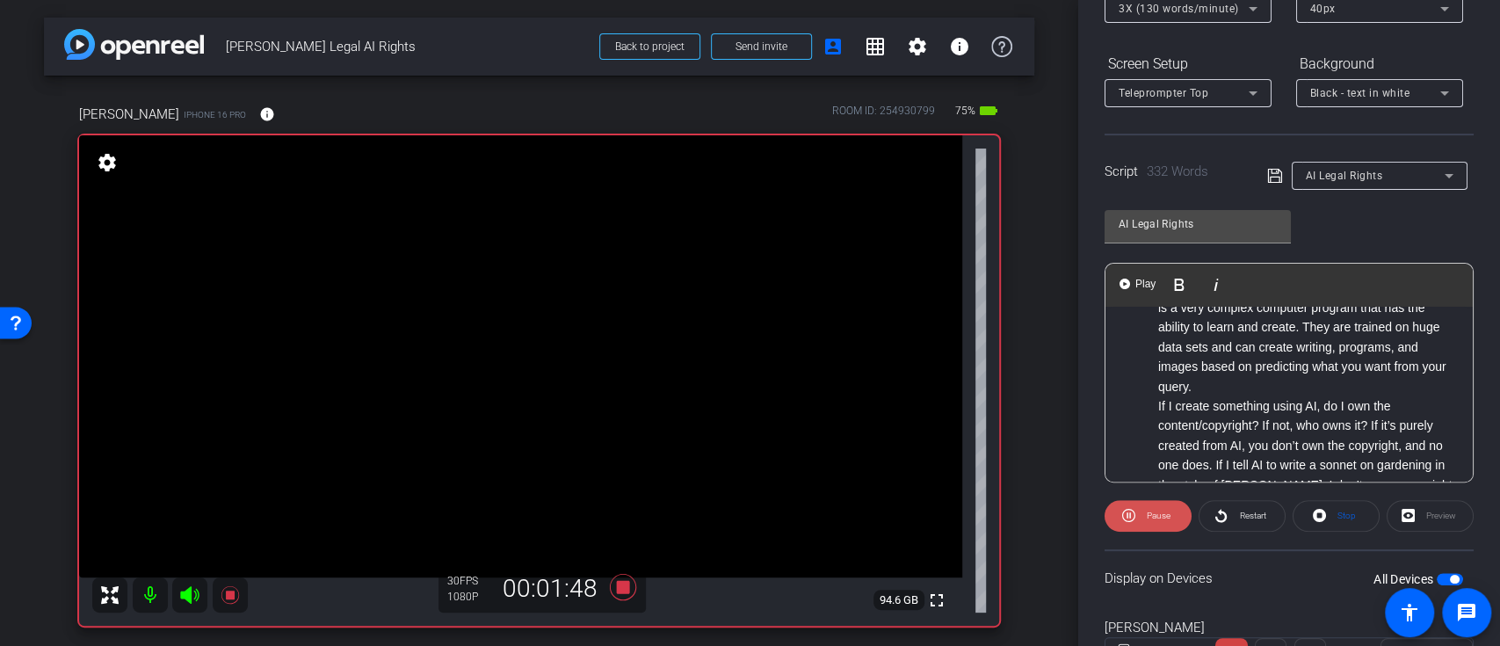
click at [1124, 512] on icon at bounding box center [1129, 516] width 13 height 22
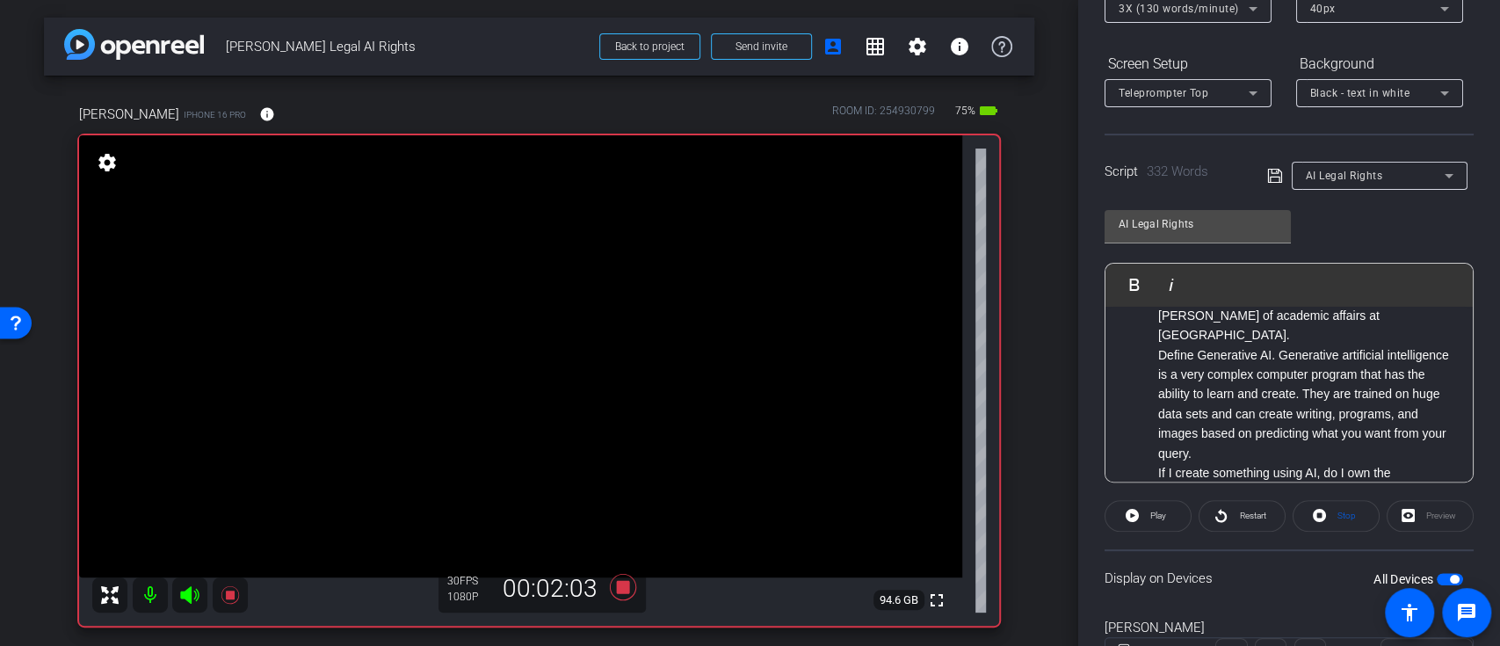
scroll to position [0, 0]
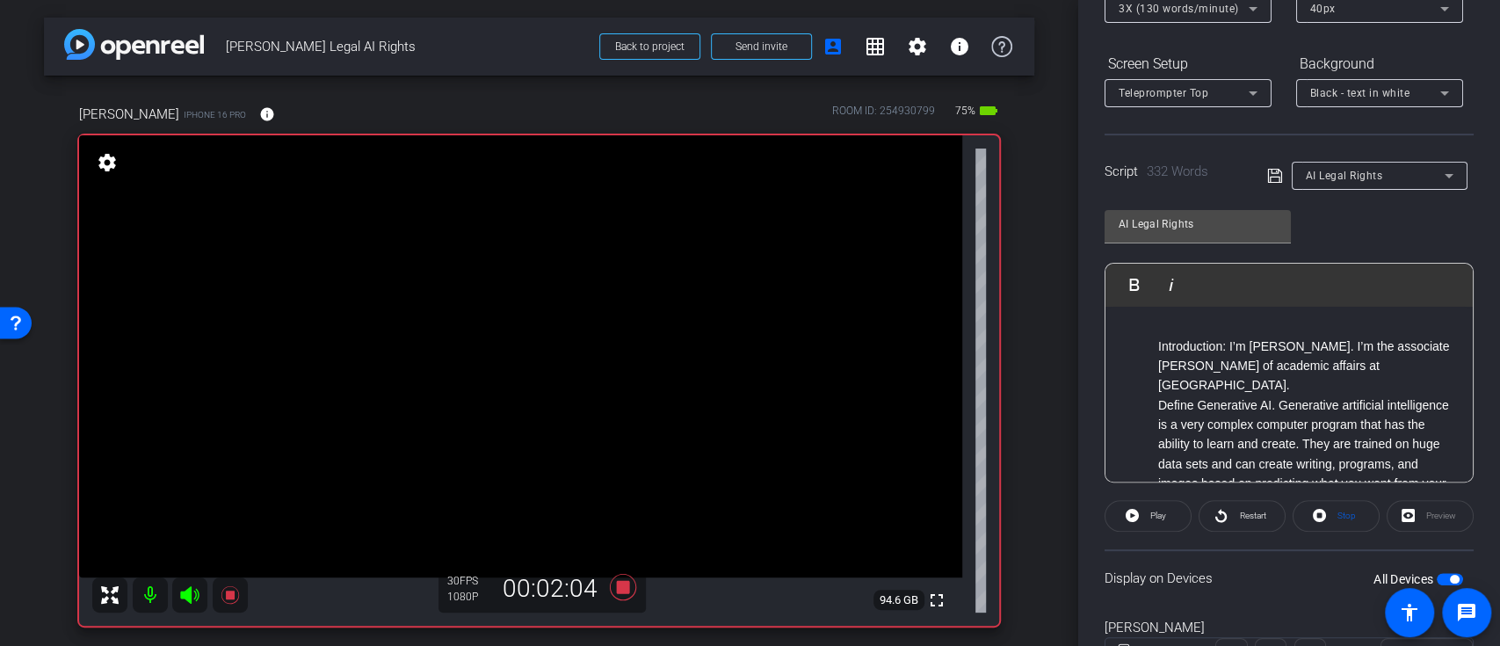
click at [1130, 285] on img "button" at bounding box center [1125, 284] width 11 height 11
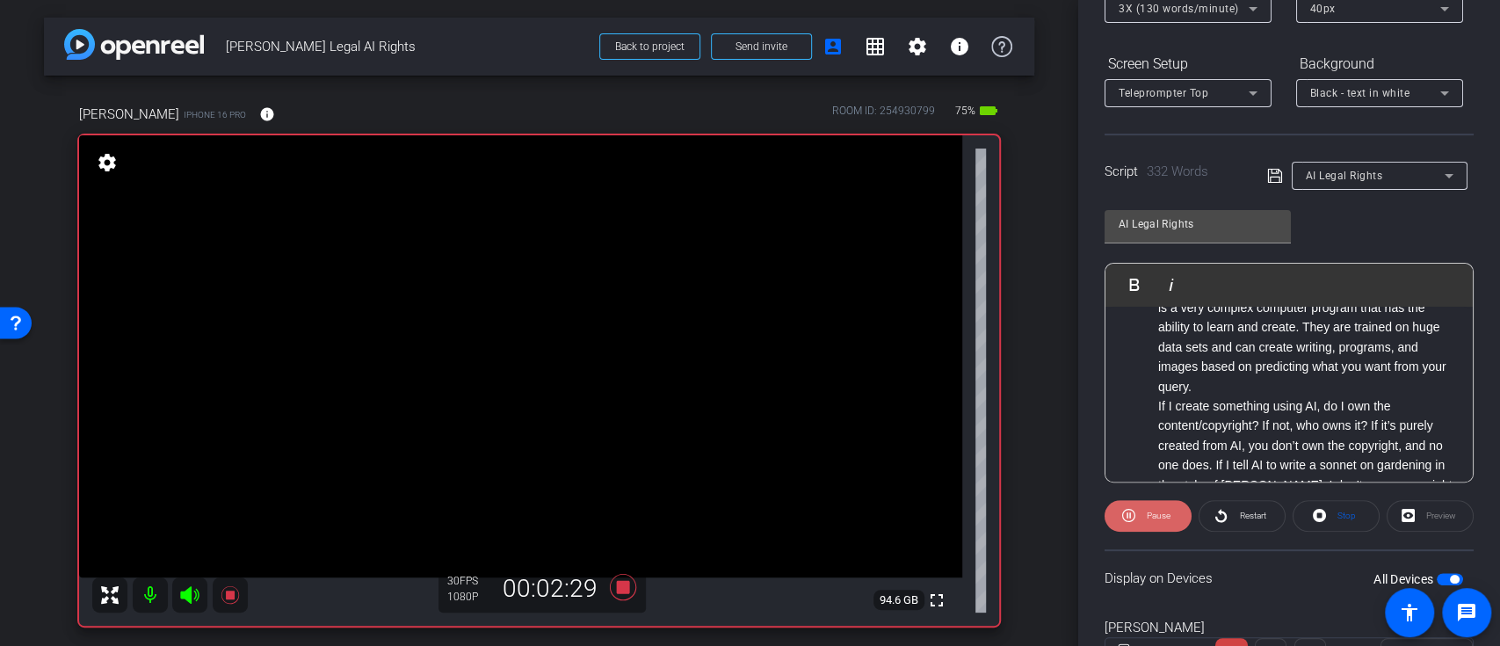
click at [1148, 511] on span "Pause" at bounding box center [1159, 516] width 24 height 10
click at [1145, 404] on ol "Introduction: I’m [PERSON_NAME]. I’m the associate [PERSON_NAME] of academic af…" at bounding box center [1289, 623] width 332 height 807
click at [1173, 403] on p "If I create something using AI, do I own the content/copyright? If not, who own…" at bounding box center [1307, 514] width 297 height 236
click at [1257, 404] on p "If someone create something using AI, do I own the content/copyright? If not, w…" at bounding box center [1307, 514] width 297 height 236
click at [1375, 404] on p "If someone creates something using AI, do I own the content/copyright? If not, …" at bounding box center [1307, 514] width 297 height 236
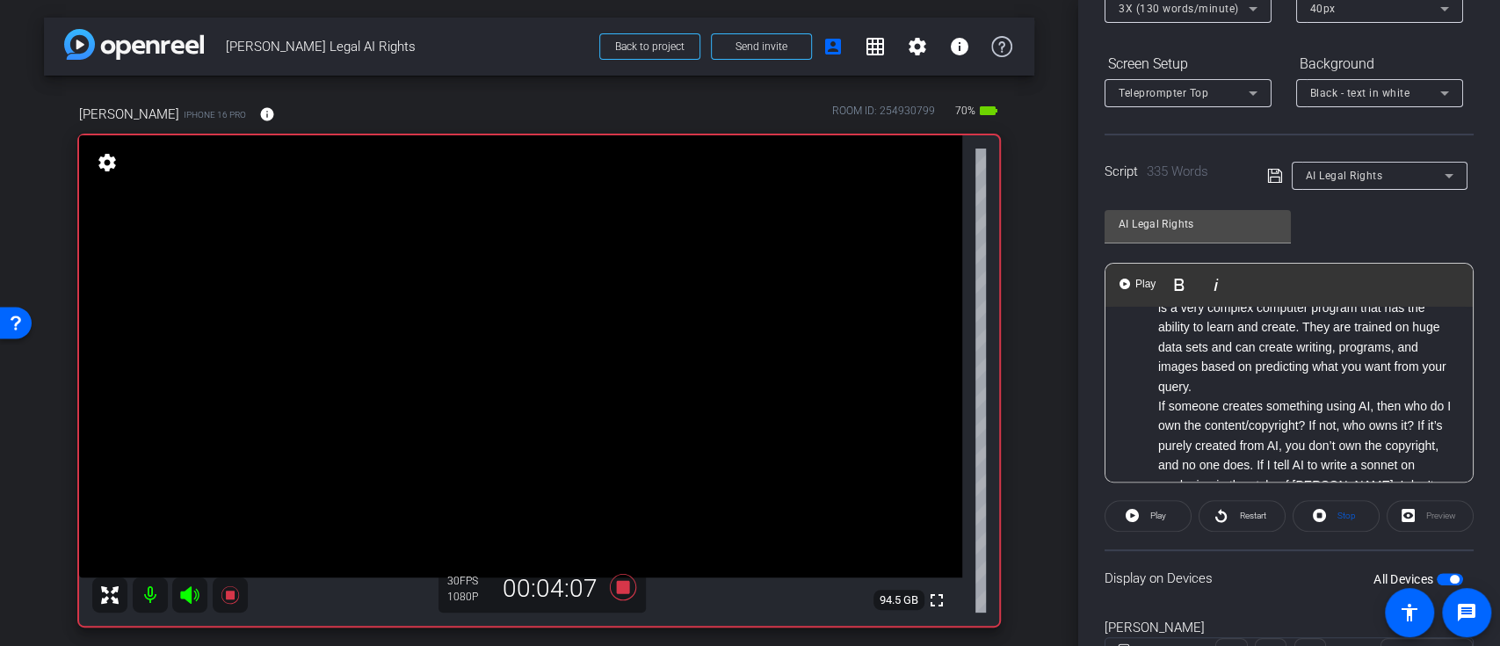
click at [1180, 425] on p "If someone creates something using AI, then who do I own the content/copyright?…" at bounding box center [1307, 514] width 297 height 236
click at [1183, 419] on p "If someone creates something using AI, then who own the content/copyright? If n…" at bounding box center [1307, 514] width 297 height 236
drag, startPoint x: 1319, startPoint y: 425, endPoint x: 1423, endPoint y: 416, distance: 105.0
click at [1424, 416] on p "If someone creates something using AI, then who owns the content/copyright? If …" at bounding box center [1307, 514] width 297 height 236
click at [1268, 173] on icon at bounding box center [1276, 175] width 16 height 21
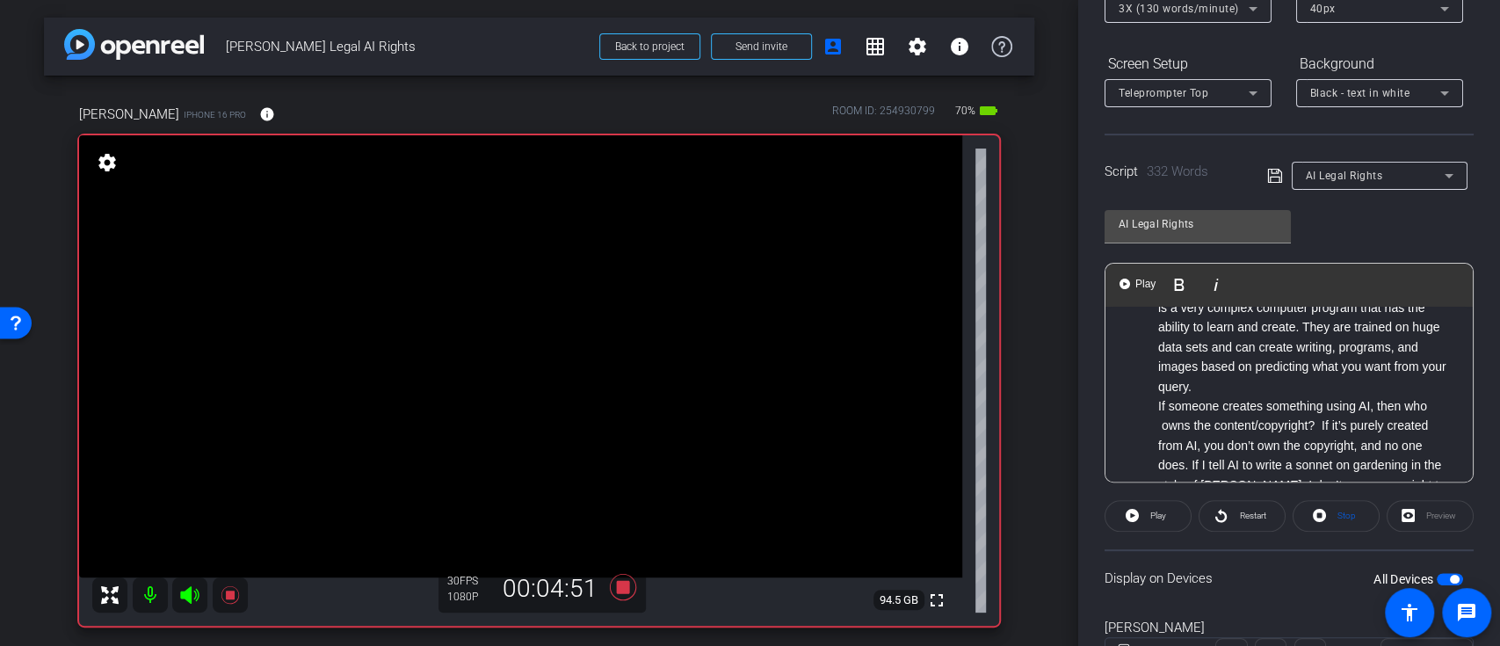
click at [1155, 404] on ol "Introduction: I’m [PERSON_NAME]. I’m the associate [PERSON_NAME] of academic af…" at bounding box center [1289, 623] width 332 height 807
click at [1134, 281] on span "Play" at bounding box center [1145, 284] width 27 height 15
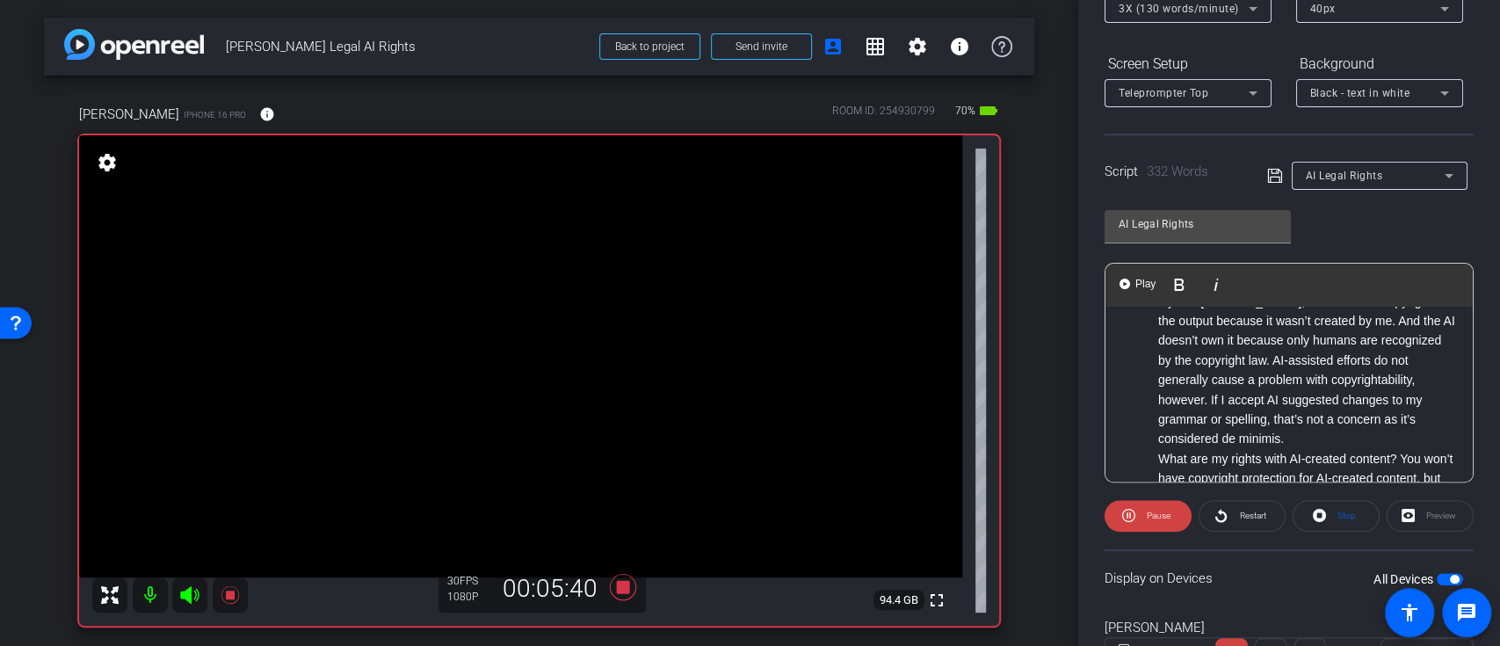
scroll to position [352, 0]
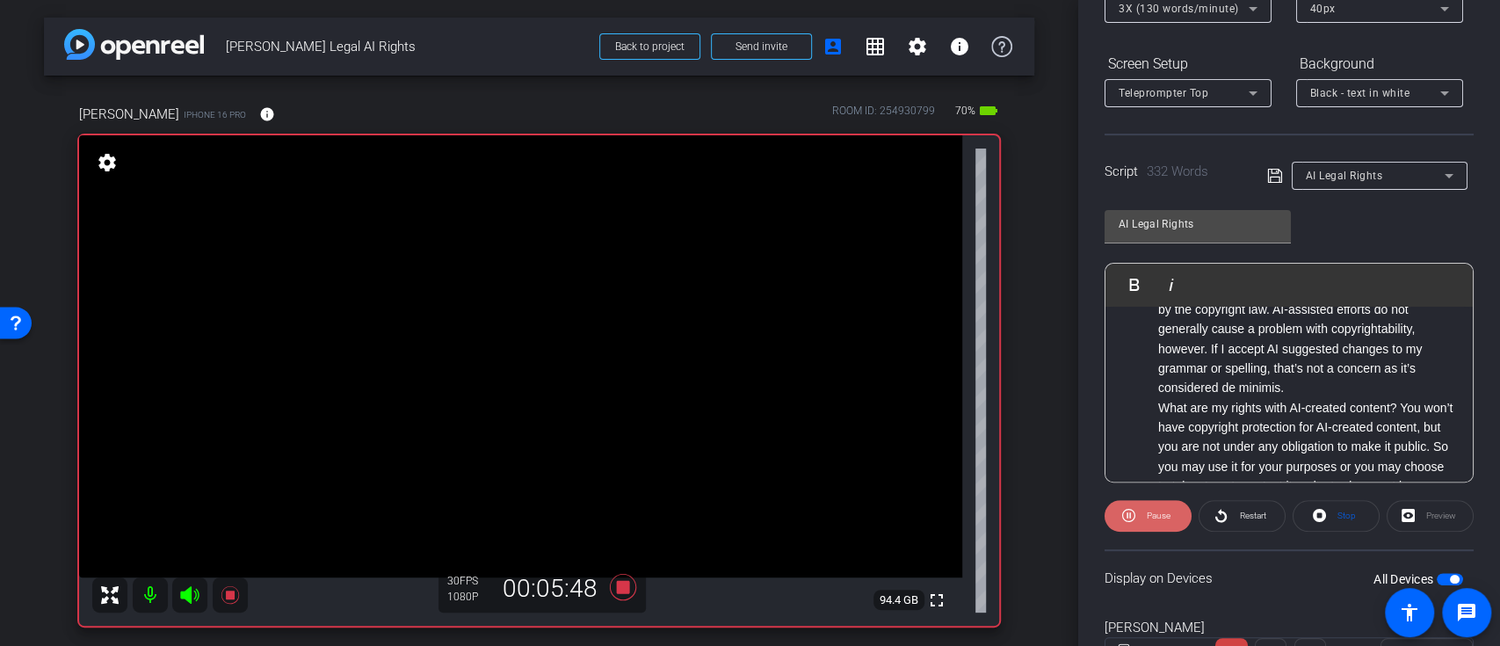
click at [1147, 511] on span "Pause" at bounding box center [1159, 516] width 24 height 10
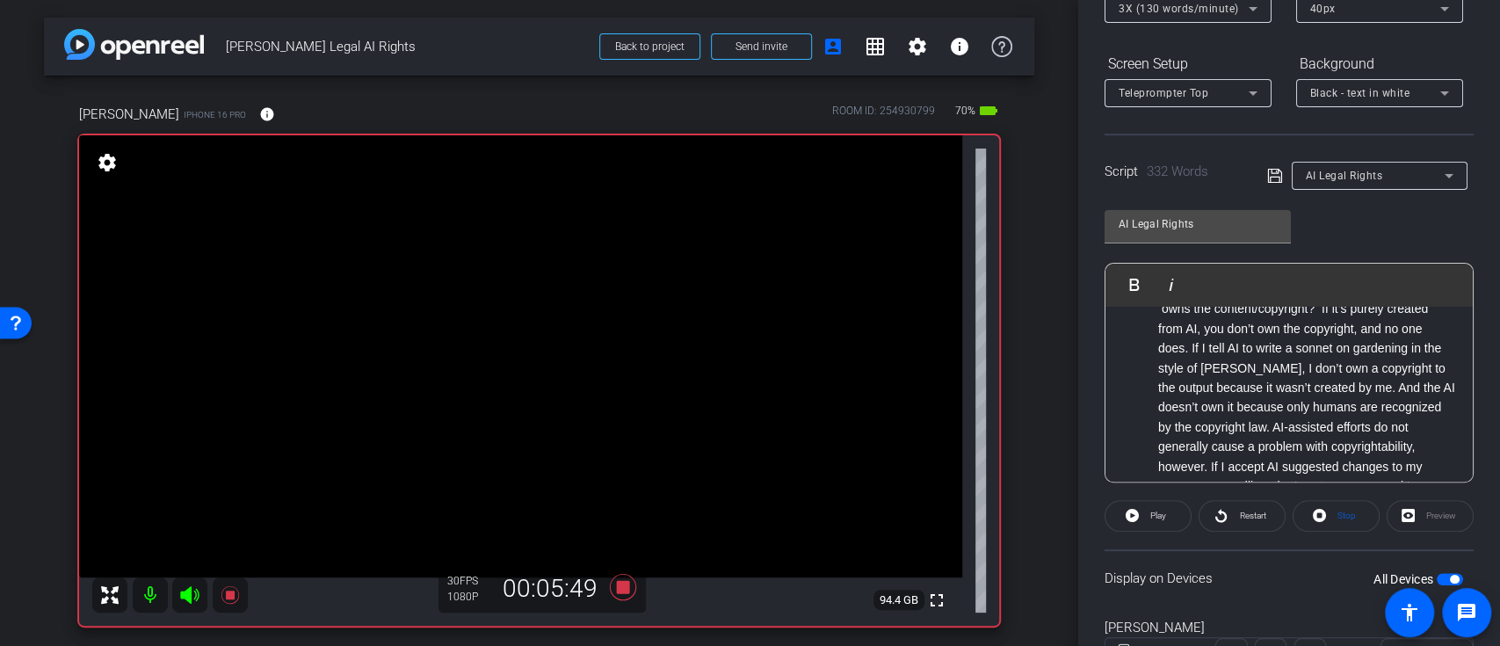
scroll to position [117, 0]
click at [1137, 404] on ol "Introduction: I’m [PERSON_NAME]. I’m the associate [PERSON_NAME] of academic af…" at bounding box center [1289, 623] width 332 height 807
click at [1137, 409] on ol "Introduction: I’m [PERSON_NAME]. I’m the associate [PERSON_NAME] of academic af…" at bounding box center [1289, 623] width 332 height 807
click at [1137, 281] on span "Play" at bounding box center [1145, 284] width 27 height 15
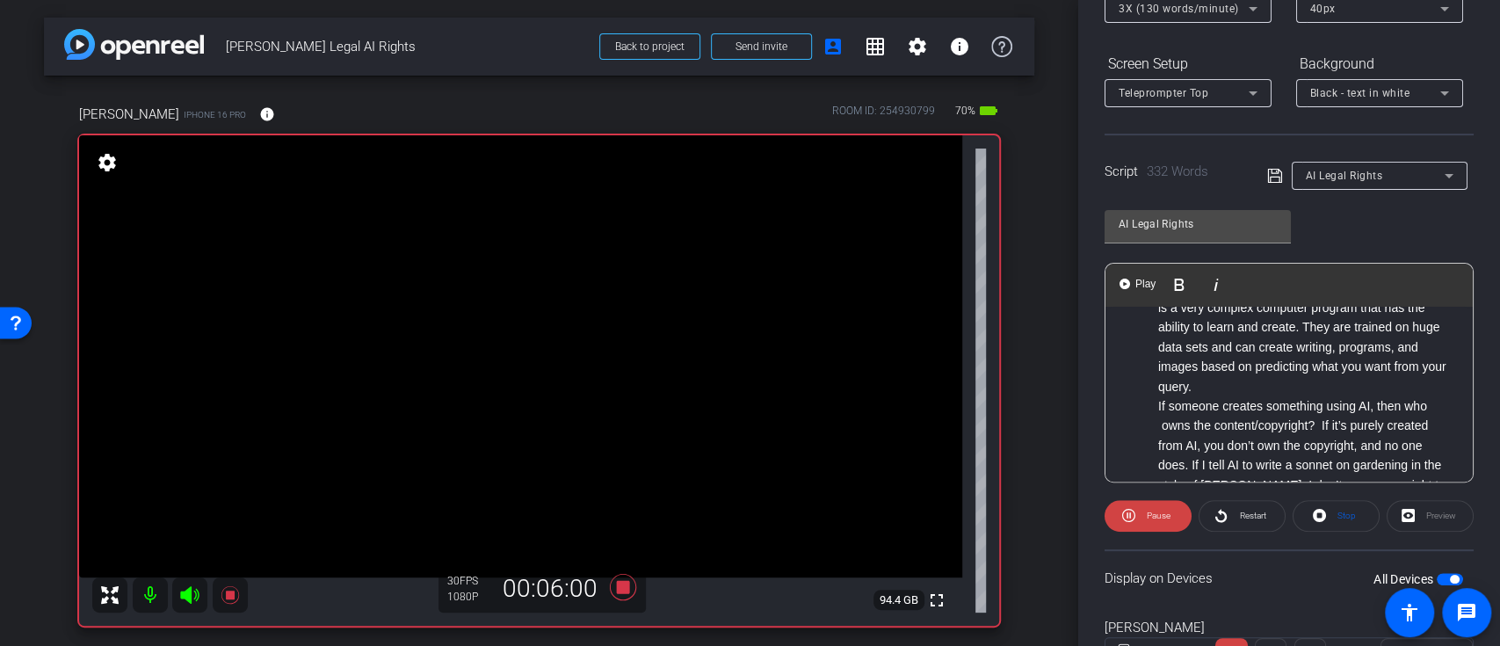
click at [1139, 404] on ol "Introduction: I’m [PERSON_NAME]. I’m the associate [PERSON_NAME] of academic af…" at bounding box center [1289, 623] width 332 height 807
click at [1151, 404] on ol "Introduction: I’m [PERSON_NAME]. I’m the associate [PERSON_NAME] of academic af…" at bounding box center [1289, 623] width 332 height 807
click at [1141, 282] on span "Play" at bounding box center [1145, 284] width 27 height 15
click at [1167, 504] on span "Pause" at bounding box center [1157, 516] width 28 height 25
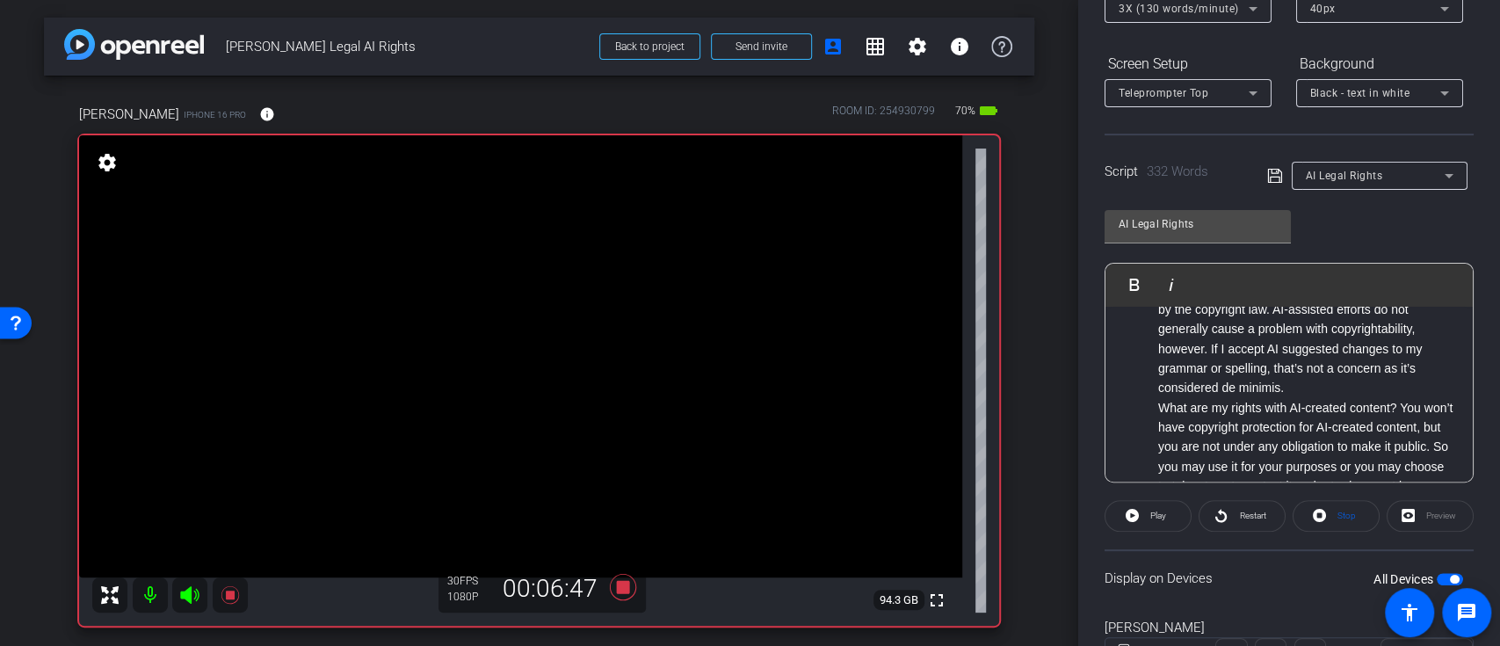
click at [1145, 408] on ol "Introduction: I’m [PERSON_NAME]. I’m the associate [PERSON_NAME] of academic af…" at bounding box center [1289, 388] width 332 height 807
click at [1400, 408] on p "What are my rights with AI-created content? You won’t have copyright protection…" at bounding box center [1307, 447] width 297 height 98
click at [1150, 407] on ol "Introduction: I’m [PERSON_NAME]. I’m the associate [PERSON_NAME] of academic af…" at bounding box center [1289, 408] width 332 height 847
click at [1152, 408] on ol "Introduction: I’m [PERSON_NAME]. I’m the associate [PERSON_NAME] of academic af…" at bounding box center [1289, 408] width 332 height 847
click at [1152, 407] on ol "Introduction: I’m [PERSON_NAME]. I’m the associate [PERSON_NAME] of academic af…" at bounding box center [1289, 408] width 332 height 847
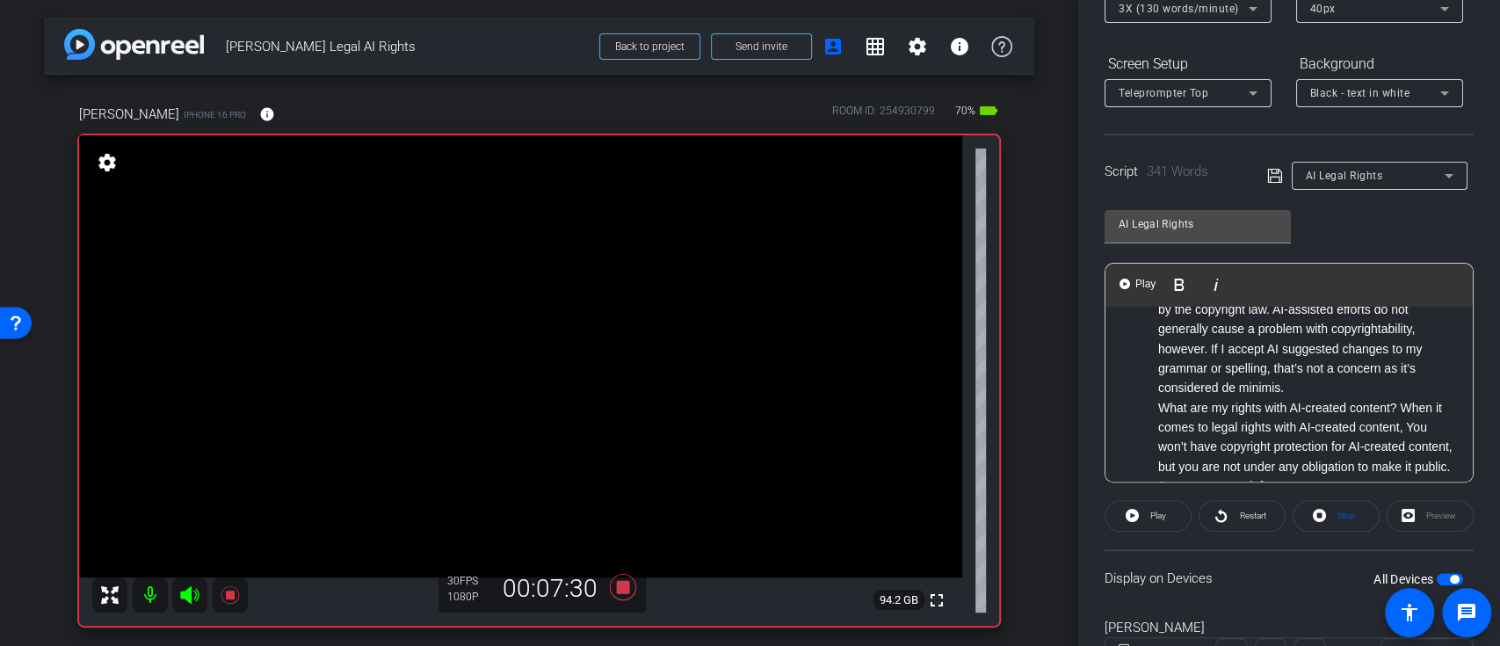
click at [1275, 162] on div "AI Legal Rights" at bounding box center [1371, 176] width 207 height 28
click at [1270, 175] on icon at bounding box center [1275, 176] width 14 height 14
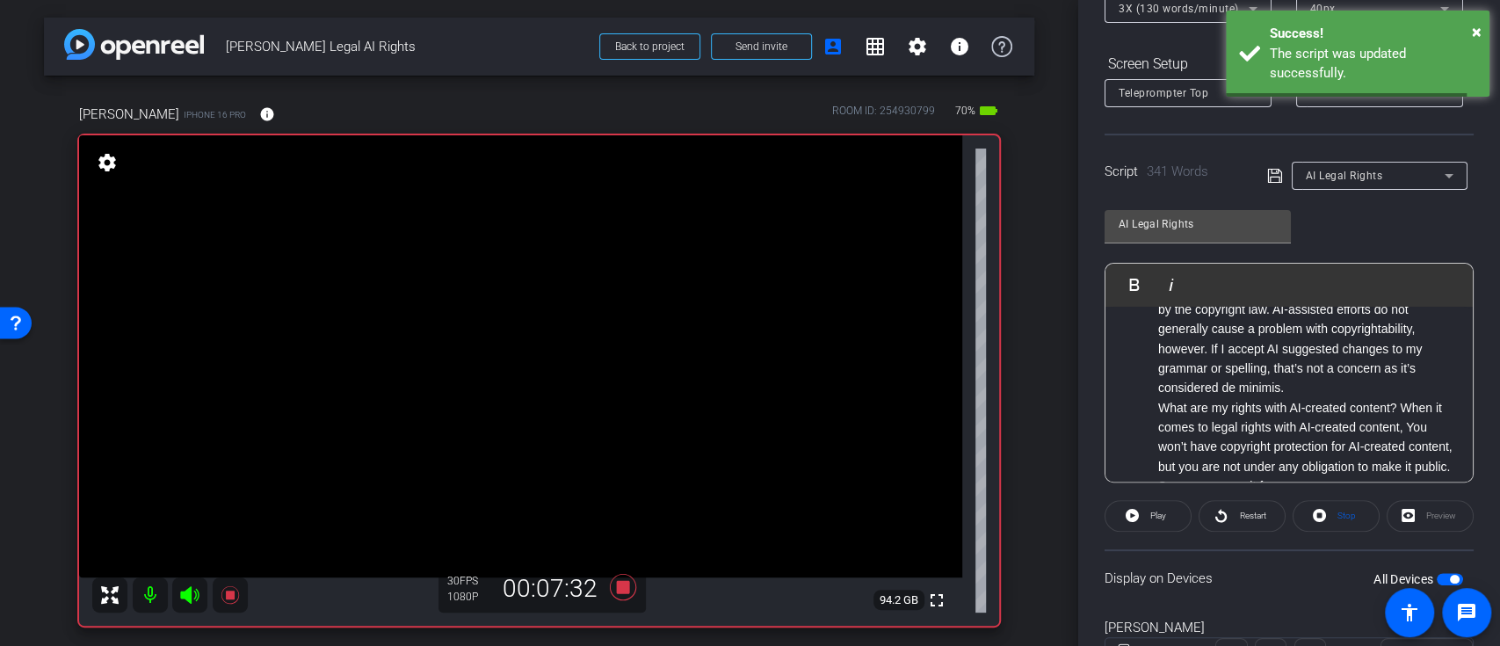
click at [1151, 410] on ol "Introduction: I’m [PERSON_NAME]. I’m the associate [PERSON_NAME] of academic af…" at bounding box center [1289, 408] width 332 height 847
click at [1128, 279] on img "button" at bounding box center [1125, 284] width 11 height 11
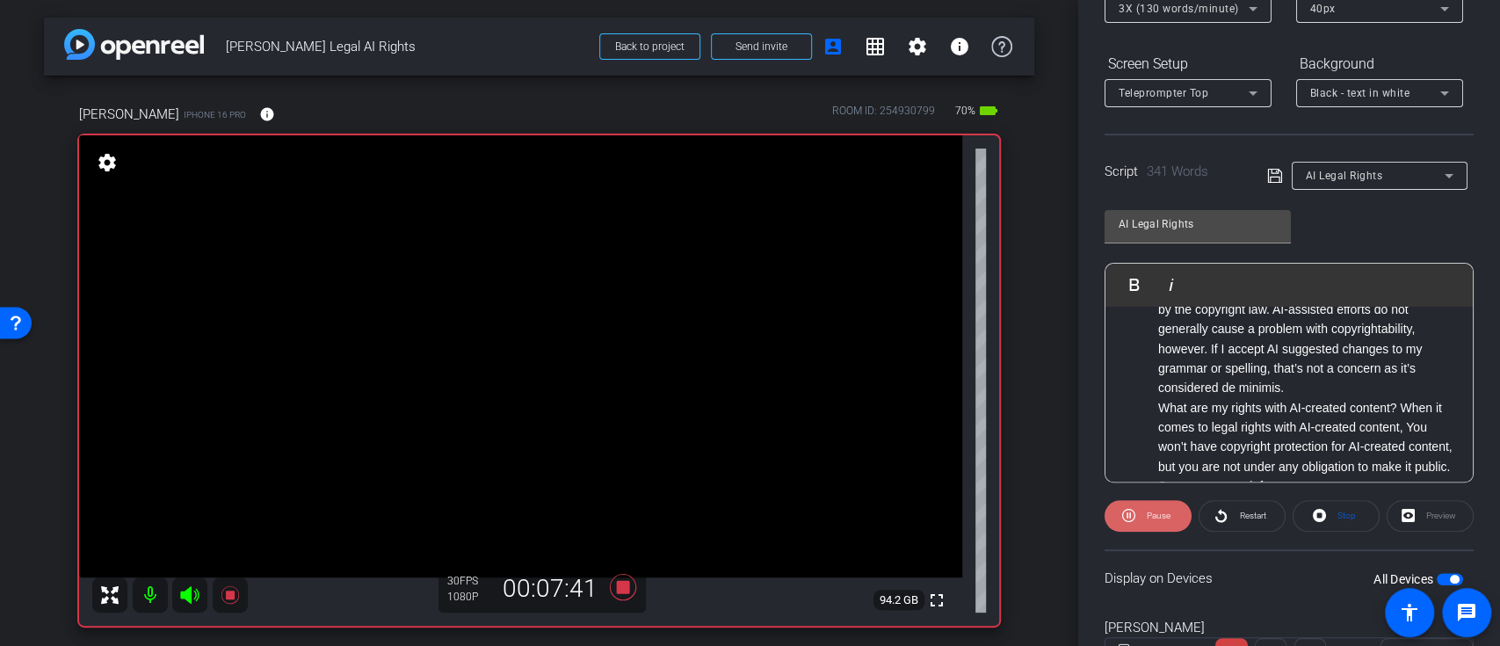
click at [1138, 513] on span at bounding box center [1148, 516] width 87 height 42
click at [1145, 407] on ol "Introduction: I’m [PERSON_NAME]. I’m the associate [PERSON_NAME] of academic af…" at bounding box center [1289, 408] width 332 height 847
click at [1147, 423] on ol "Introduction: I’m [PERSON_NAME]. I’m the associate [PERSON_NAME] of academic af…" at bounding box center [1289, 408] width 332 height 847
click at [1147, 408] on ol "Introduction: I’m [PERSON_NAME]. I’m the associate [PERSON_NAME] of academic af…" at bounding box center [1289, 408] width 332 height 847
click at [1147, 399] on ol "Introduction: I’m [PERSON_NAME]. I’m the associate [PERSON_NAME] of academic af…" at bounding box center [1289, 408] width 332 height 847
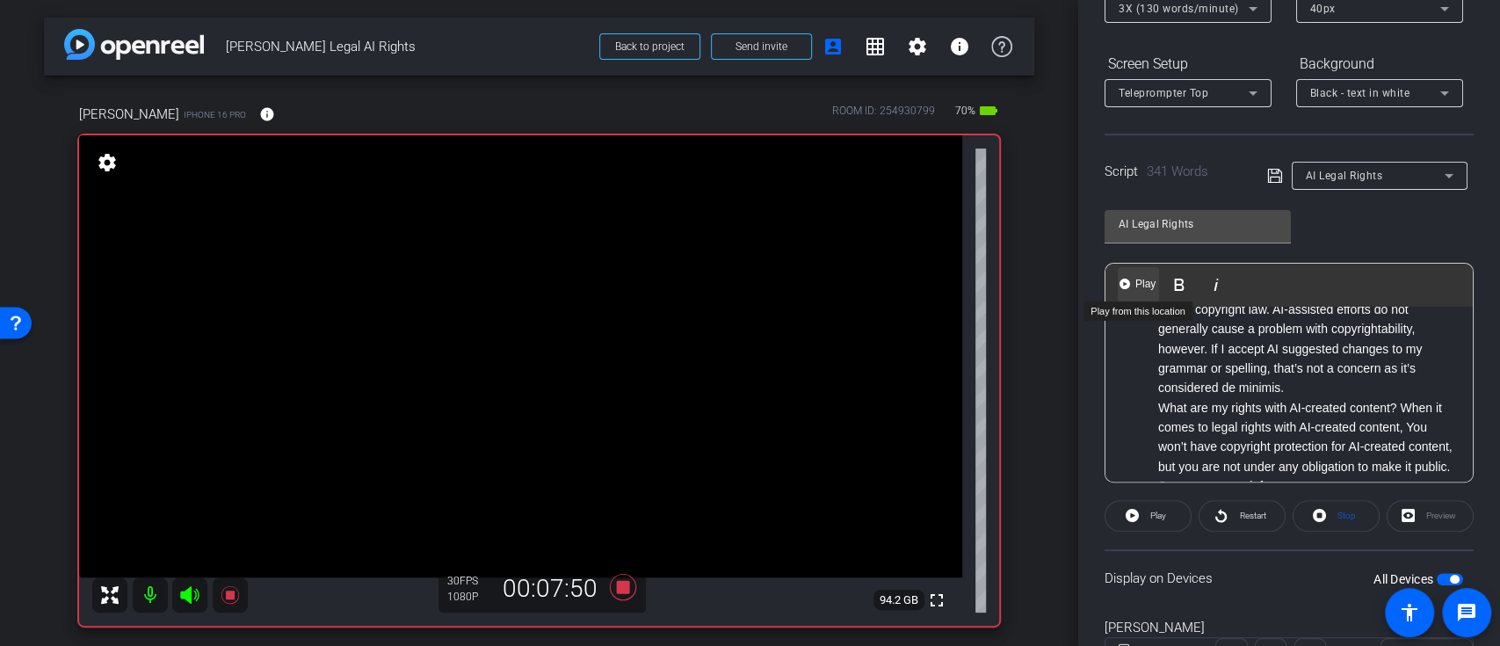
click at [1125, 292] on button "Play Play from this location" at bounding box center [1138, 284] width 41 height 35
click at [1144, 512] on span "Pause" at bounding box center [1157, 516] width 28 height 25
click at [616, 587] on icon at bounding box center [622, 587] width 26 height 26
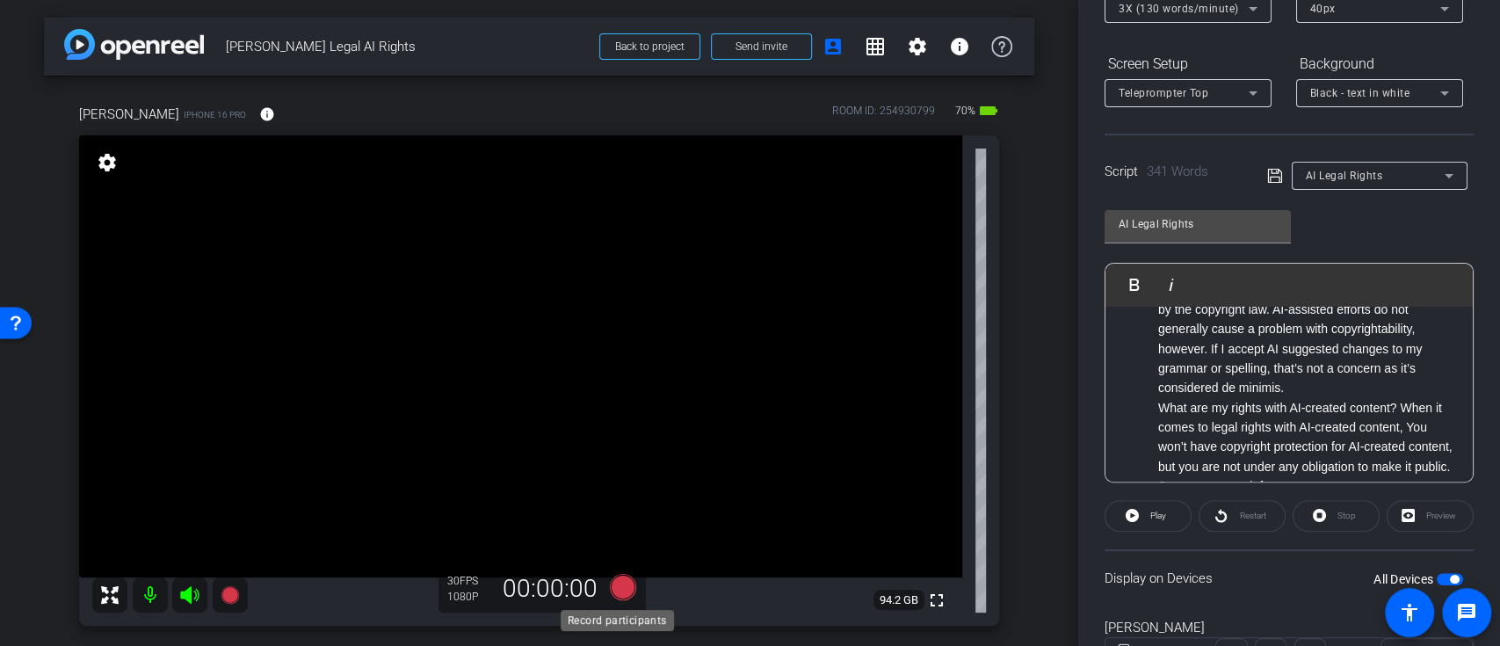
click at [632, 594] on icon at bounding box center [623, 587] width 42 height 32
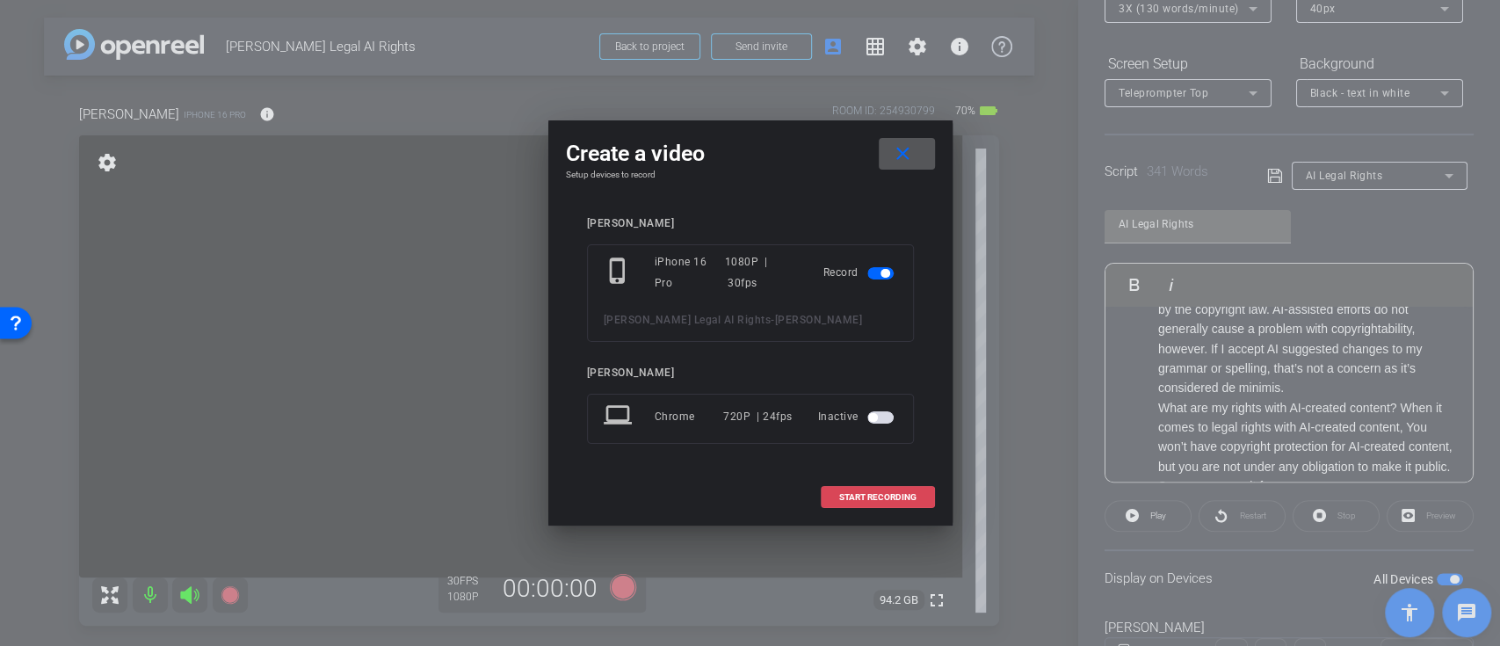
click at [859, 500] on span "START RECORDING" at bounding box center [877, 497] width 77 height 9
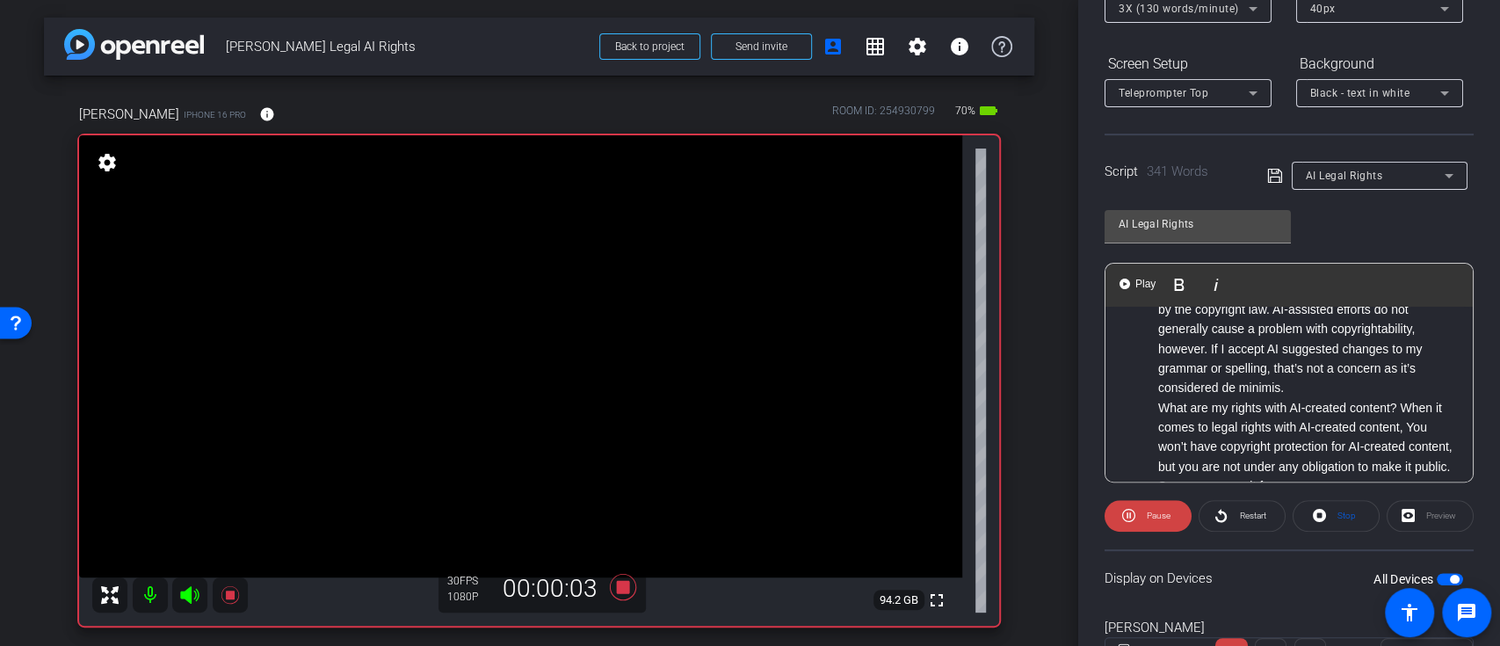
click at [1140, 403] on ol "Introduction: I’m [PERSON_NAME]. I’m the associate [PERSON_NAME] of academic af…" at bounding box center [1289, 408] width 332 height 847
click at [1143, 279] on span "Play" at bounding box center [1145, 284] width 27 height 15
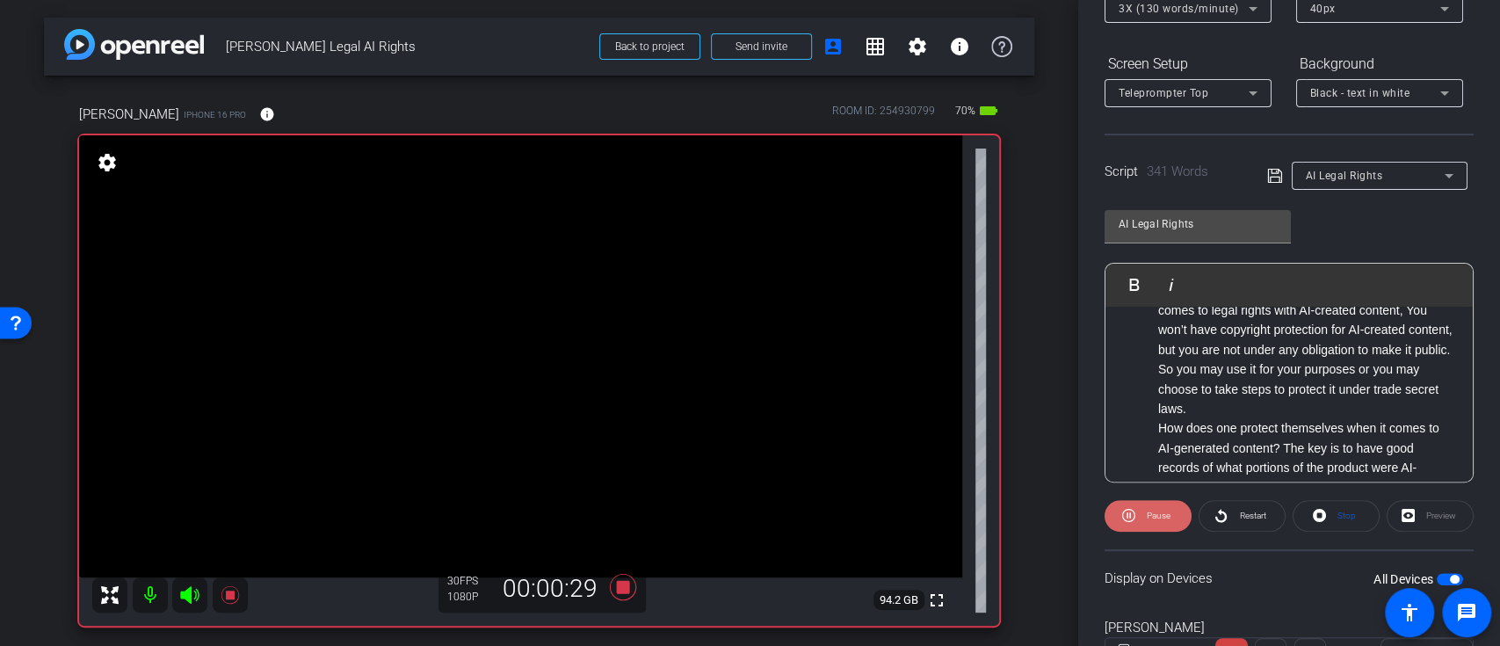
click at [1158, 511] on span "Pause" at bounding box center [1159, 516] width 24 height 10
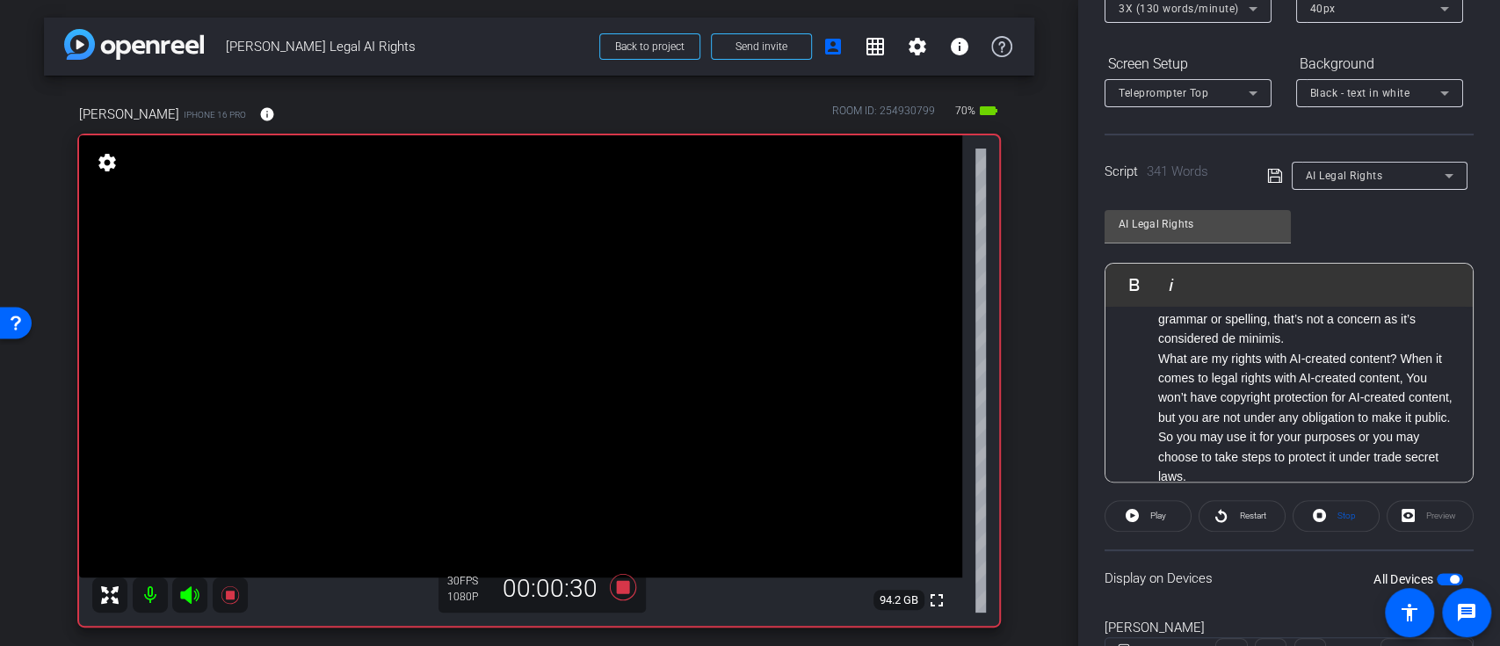
scroll to position [352, 0]
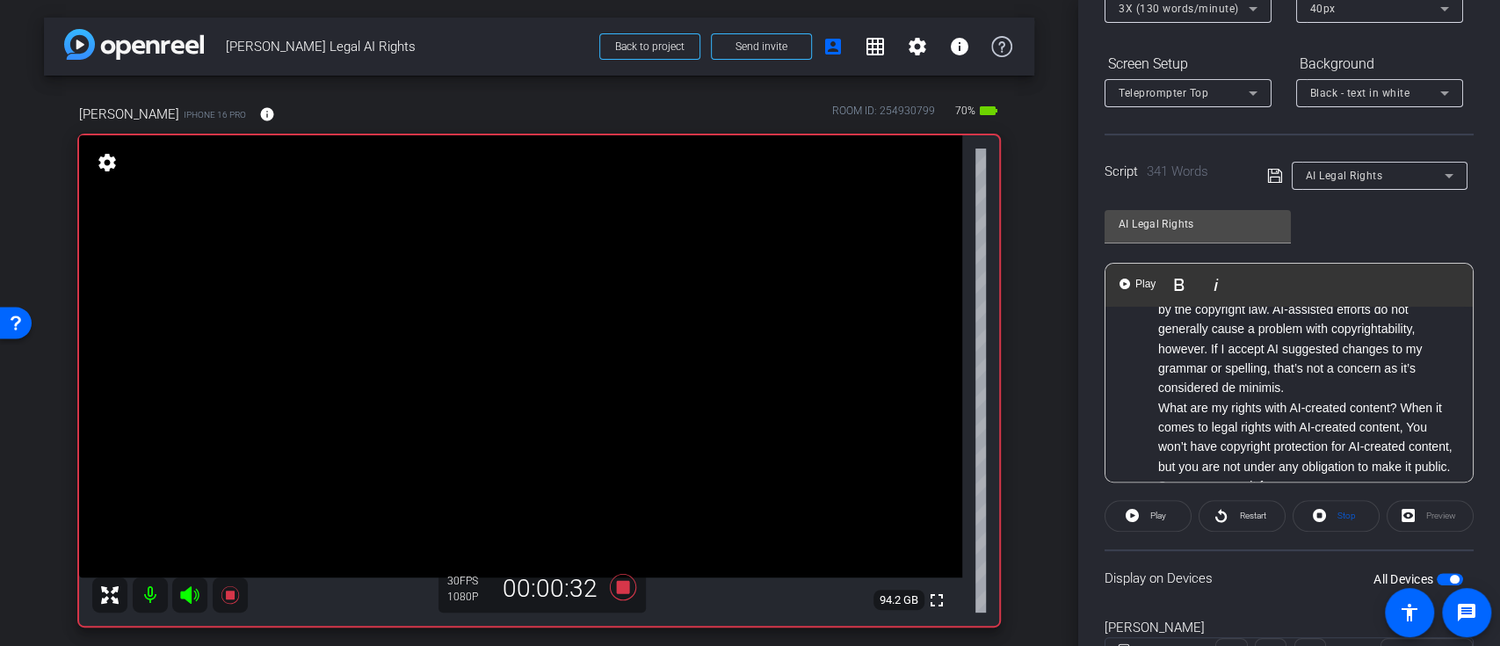
click at [1143, 422] on ol "Introduction: I’m [PERSON_NAME]. I’m the associate [PERSON_NAME] of academic af…" at bounding box center [1289, 408] width 332 height 847
click at [1144, 404] on ol "Introduction: I’m [PERSON_NAME]. I’m the associate [PERSON_NAME] of academic af…" at bounding box center [1289, 408] width 332 height 847
click at [1144, 399] on ol "Introduction: I’m [PERSON_NAME]. I’m the associate [PERSON_NAME] of academic af…" at bounding box center [1289, 408] width 332 height 847
click at [1144, 287] on span "Play" at bounding box center [1145, 284] width 27 height 15
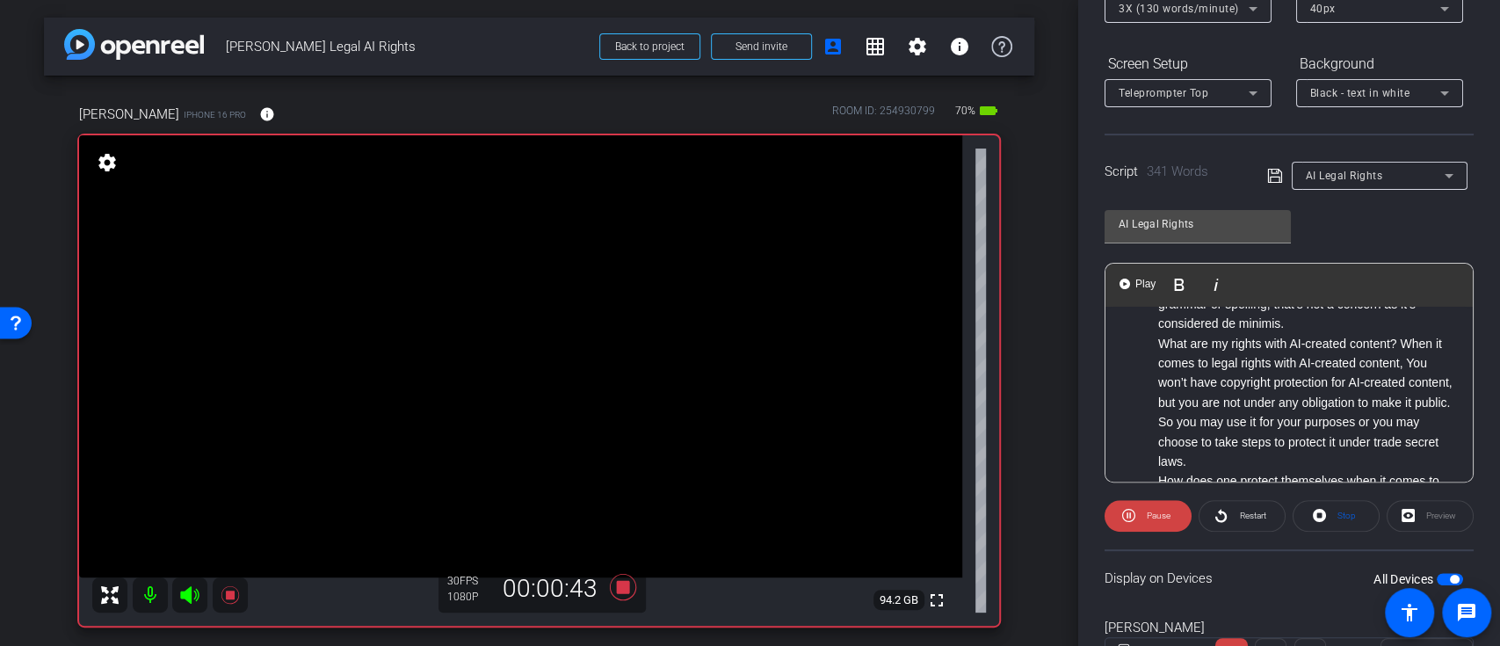
scroll to position [469, 0]
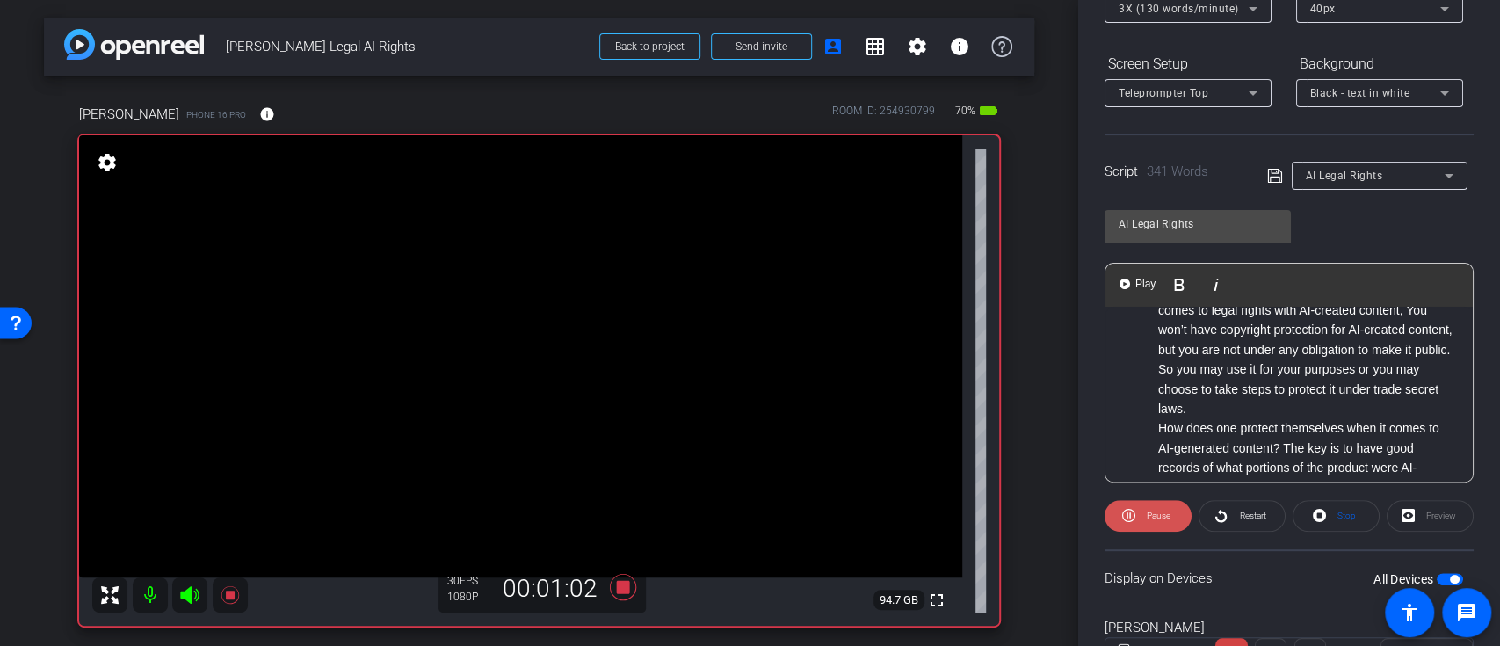
click at [1149, 513] on span "Pause" at bounding box center [1159, 516] width 24 height 10
click at [1159, 315] on p "What are my rights with AI-created content? When it comes to legal rights with …" at bounding box center [1307, 350] width 297 height 138
click at [1144, 282] on span "Play" at bounding box center [1145, 284] width 27 height 15
click at [1142, 348] on ol "Introduction: I’m [PERSON_NAME]. I’m the associate [PERSON_NAME] of academic af…" at bounding box center [1289, 291] width 332 height 847
click at [1147, 337] on ol "Introduction: I’m [PERSON_NAME]. I’m the associate [PERSON_NAME] of academic af…" at bounding box center [1289, 291] width 332 height 847
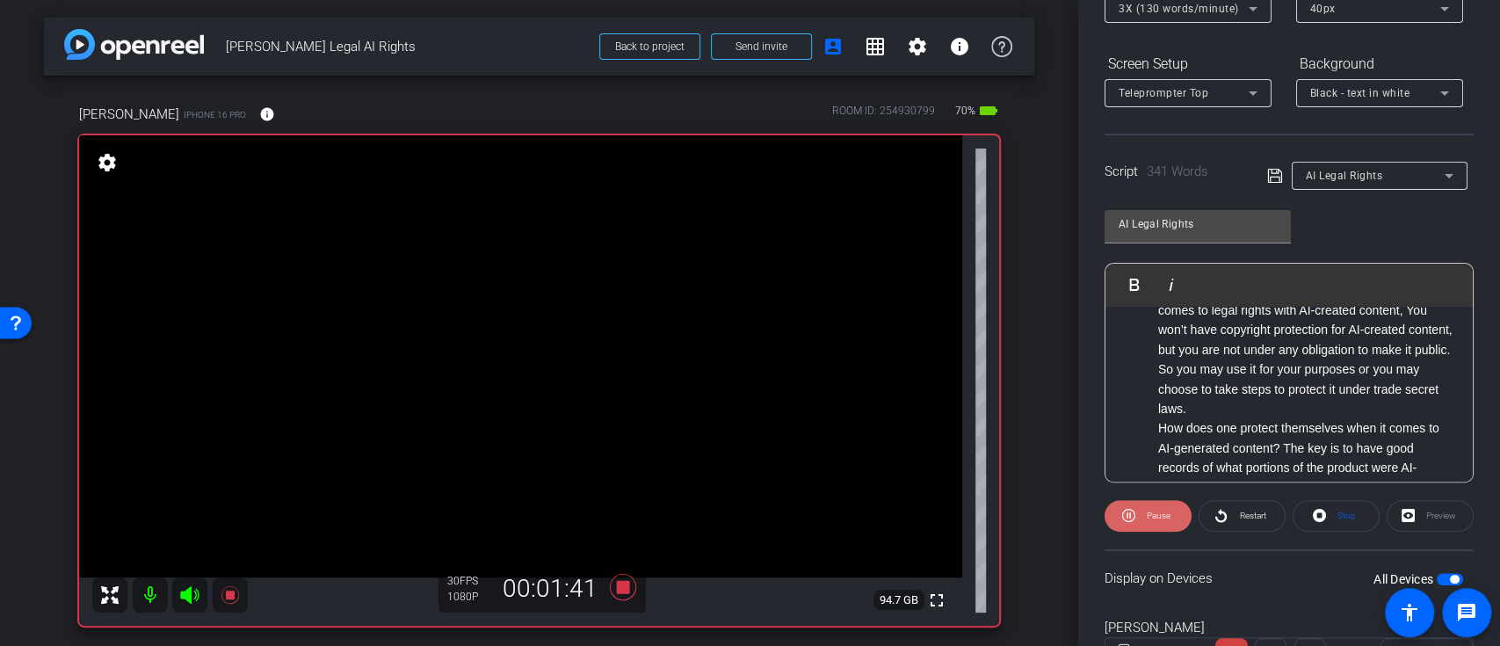
click at [1147, 513] on span "Pause" at bounding box center [1159, 516] width 24 height 10
click at [1146, 418] on ol "Introduction: I’m [PERSON_NAME]. I’m the associate [PERSON_NAME] of academic af…" at bounding box center [1289, 291] width 332 height 847
drag, startPoint x: 1238, startPoint y: 428, endPoint x: 1165, endPoint y: 430, distance: 73.0
click at [1165, 430] on p "How does one protect themselves when it comes to AI-generated content? The key …" at bounding box center [1307, 507] width 297 height 178
click at [1294, 425] on p "When it comes to protect themselves when it comes to AI-generated content? The …" at bounding box center [1307, 507] width 297 height 178
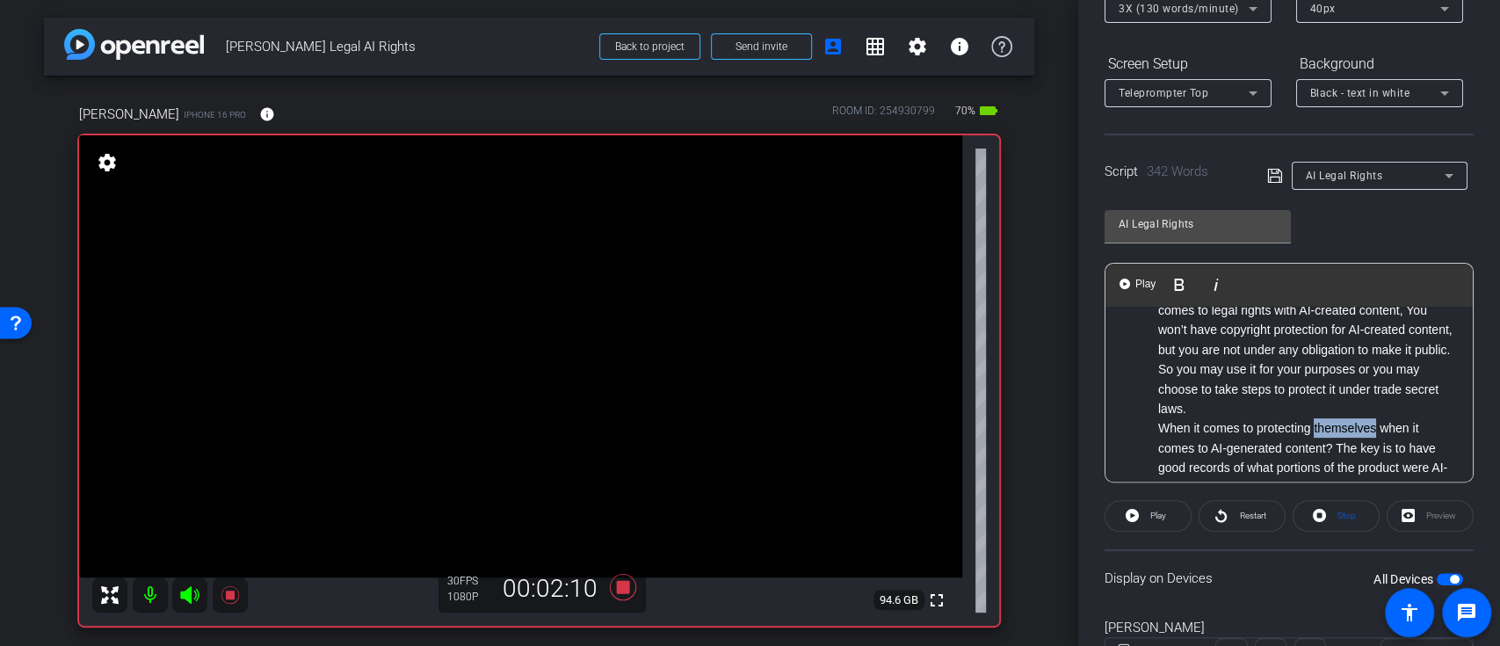
drag, startPoint x: 1375, startPoint y: 432, endPoint x: 1313, endPoint y: 434, distance: 61.6
click at [1313, 434] on p "When it comes to protecting themselves when it comes to AI-generated content? T…" at bounding box center [1307, 507] width 297 height 178
drag, startPoint x: 1336, startPoint y: 440, endPoint x: 1360, endPoint y: 436, distance: 24.1
click at [1341, 440] on p "When it comes to protecting oneself when it comes to AI-generated content? The …" at bounding box center [1307, 507] width 297 height 178
click at [1193, 447] on p "When it comes to protecting oneself when it comes to AI-generated content, The …" at bounding box center [1307, 507] width 297 height 178
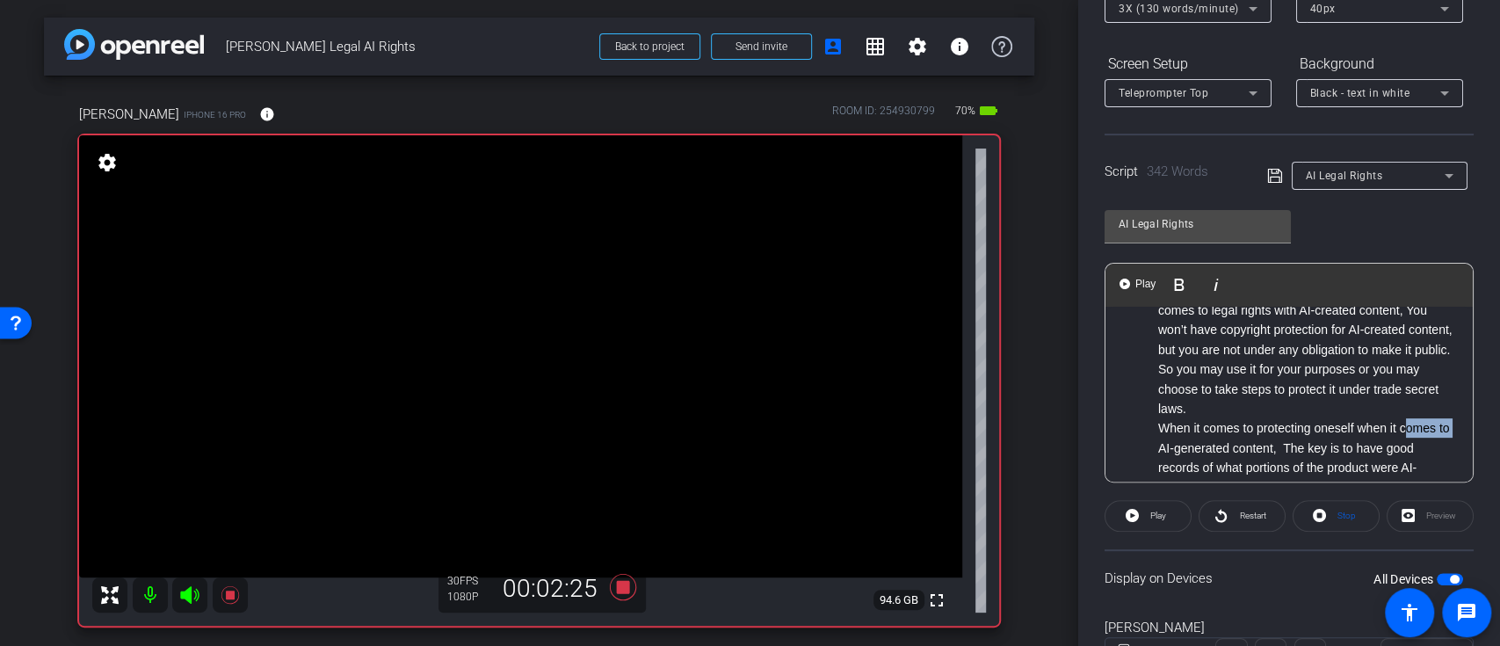
drag, startPoint x: 1210, startPoint y: 443, endPoint x: 1163, endPoint y: 447, distance: 47.6
click at [1163, 447] on p "When it comes to protecting oneself when it comes to AI-generated content, The …" at bounding box center [1307, 507] width 297 height 178
click at [1135, 418] on ol "Introduction: I’m [PERSON_NAME]. I’m the associate [PERSON_NAME] of academic af…" at bounding box center [1289, 291] width 332 height 847
click at [1268, 170] on icon at bounding box center [1276, 175] width 16 height 21
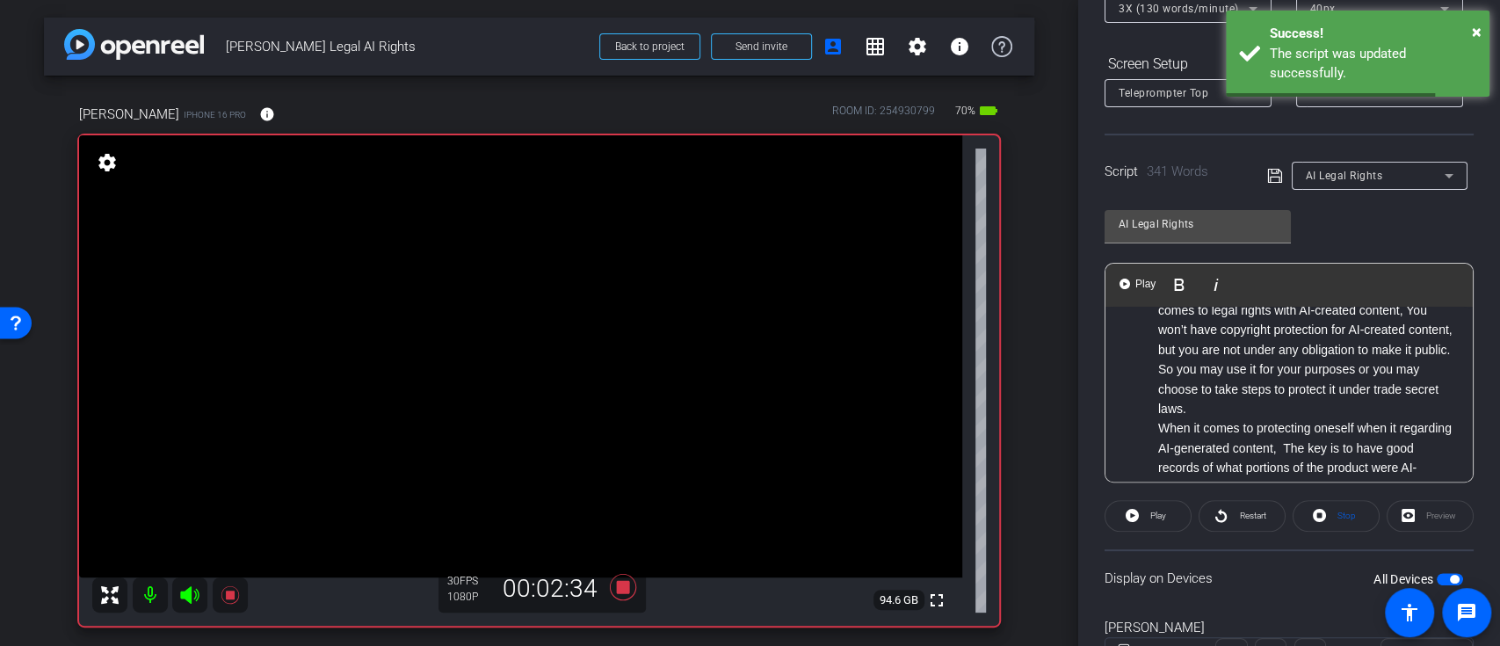
click at [1146, 429] on ol "Introduction: I’m [PERSON_NAME]. I’m the associate [PERSON_NAME] of academic af…" at bounding box center [1289, 291] width 332 height 847
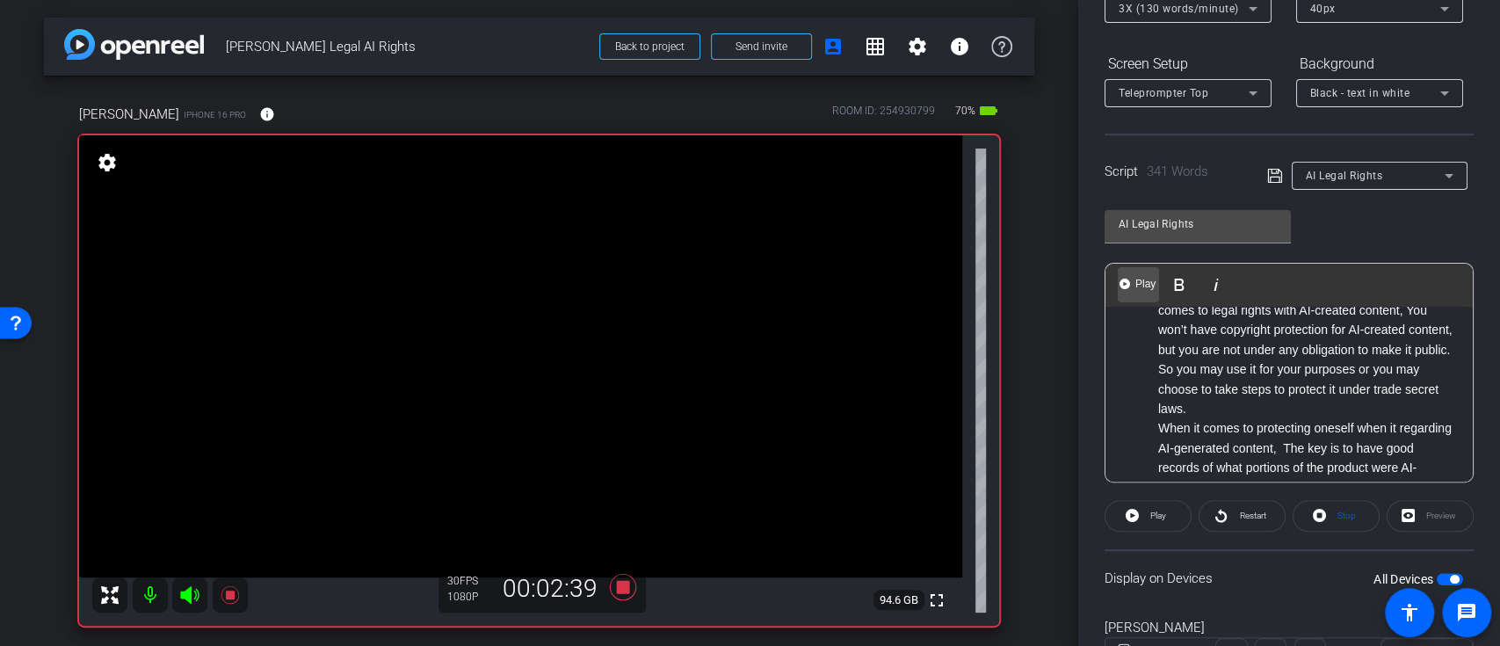
click at [1139, 272] on button "Play Play from this location" at bounding box center [1138, 284] width 41 height 35
click at [1144, 423] on ol "Introduction: I’m [PERSON_NAME]. I’m the associate [PERSON_NAME] of academic af…" at bounding box center [1289, 291] width 332 height 847
click at [1127, 287] on img "button" at bounding box center [1125, 284] width 11 height 11
click at [1155, 504] on span "Pause" at bounding box center [1157, 516] width 28 height 25
drag, startPoint x: 1397, startPoint y: 423, endPoint x: 1367, endPoint y: 425, distance: 29.9
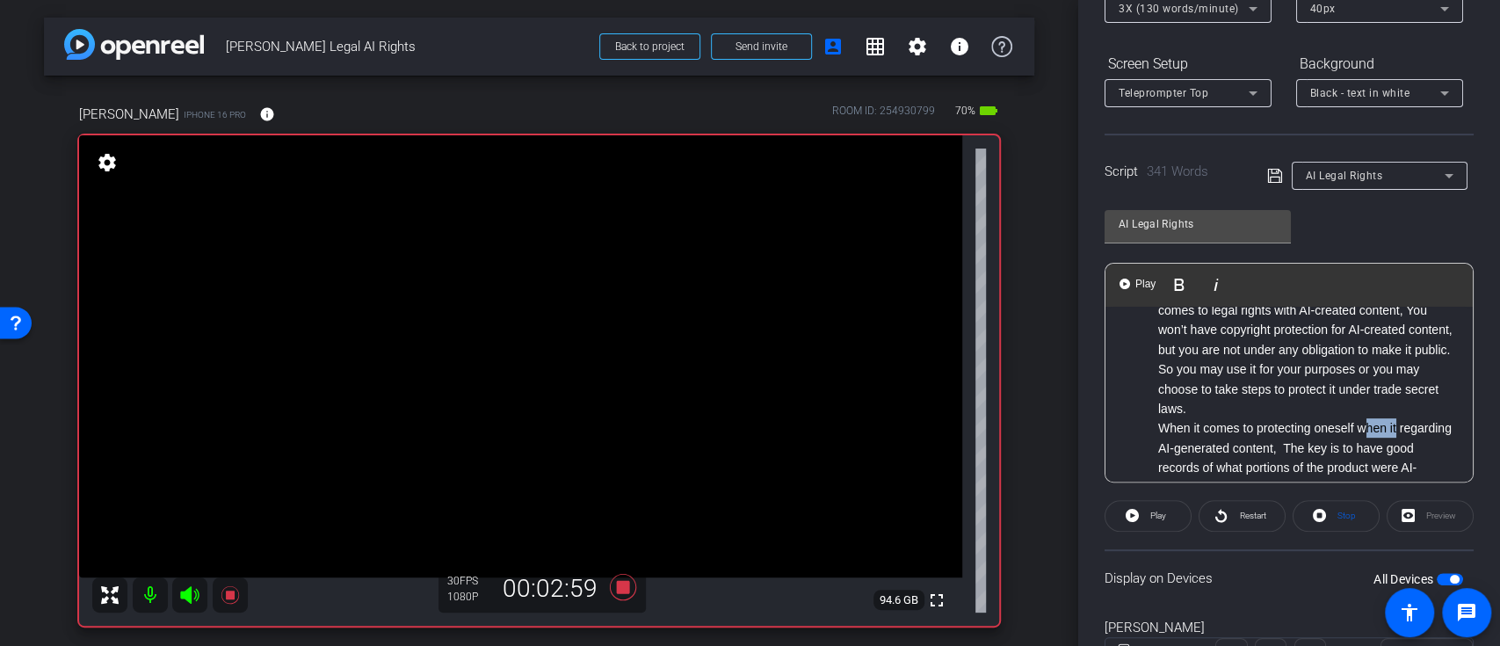
click at [1367, 425] on p "When it comes to protecting oneself when it regarding AI-generated content, The…" at bounding box center [1307, 507] width 297 height 178
click at [1272, 175] on icon at bounding box center [1276, 175] width 16 height 21
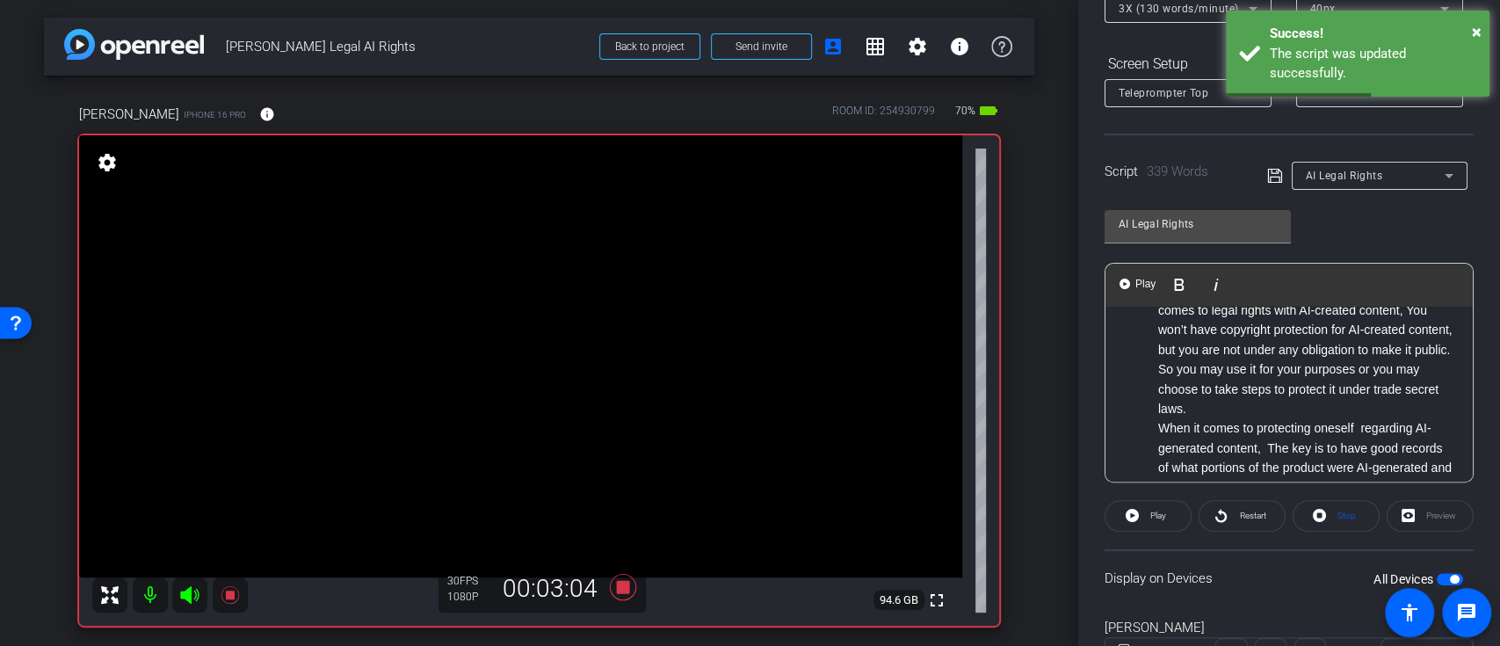
click at [1153, 426] on ol "Introduction: I’m [PERSON_NAME]. I’m the associate [PERSON_NAME] of academic af…" at bounding box center [1289, 281] width 332 height 826
click at [1130, 281] on img "button" at bounding box center [1125, 284] width 11 height 11
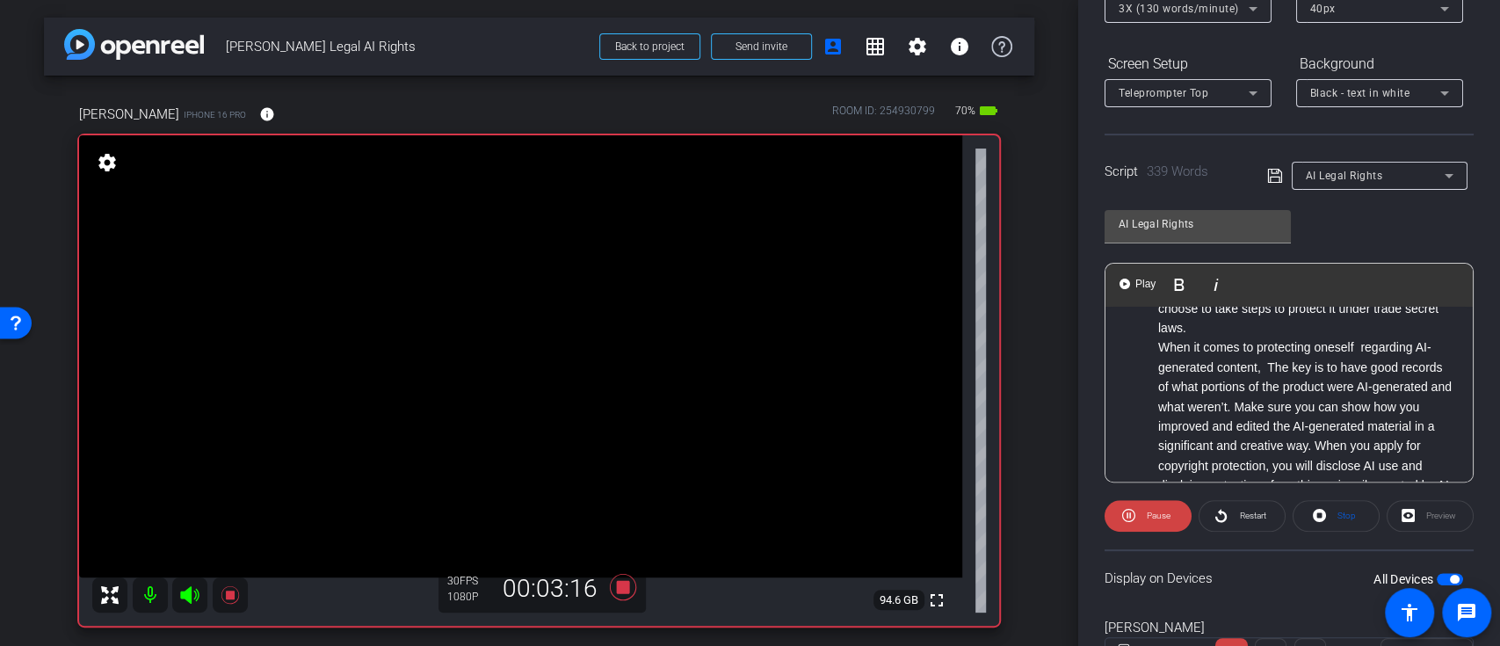
scroll to position [585, 0]
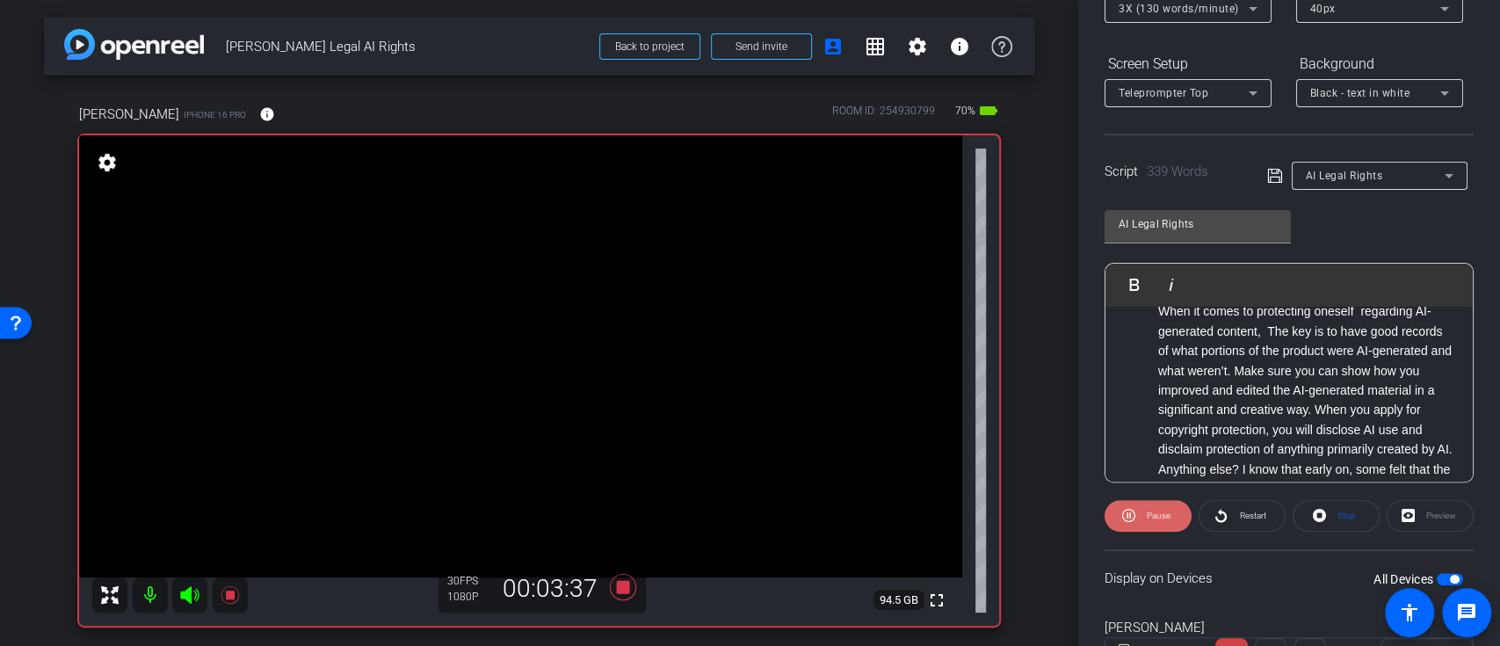
click at [1147, 511] on span "Pause" at bounding box center [1159, 516] width 24 height 10
click at [1145, 309] on ol "Introduction: I’m [PERSON_NAME]. I’m the associate [PERSON_NAME] of academic af…" at bounding box center [1289, 164] width 332 height 826
click at [1132, 282] on span "Play" at bounding box center [1145, 284] width 27 height 15
click at [1139, 514] on span at bounding box center [1148, 516] width 87 height 42
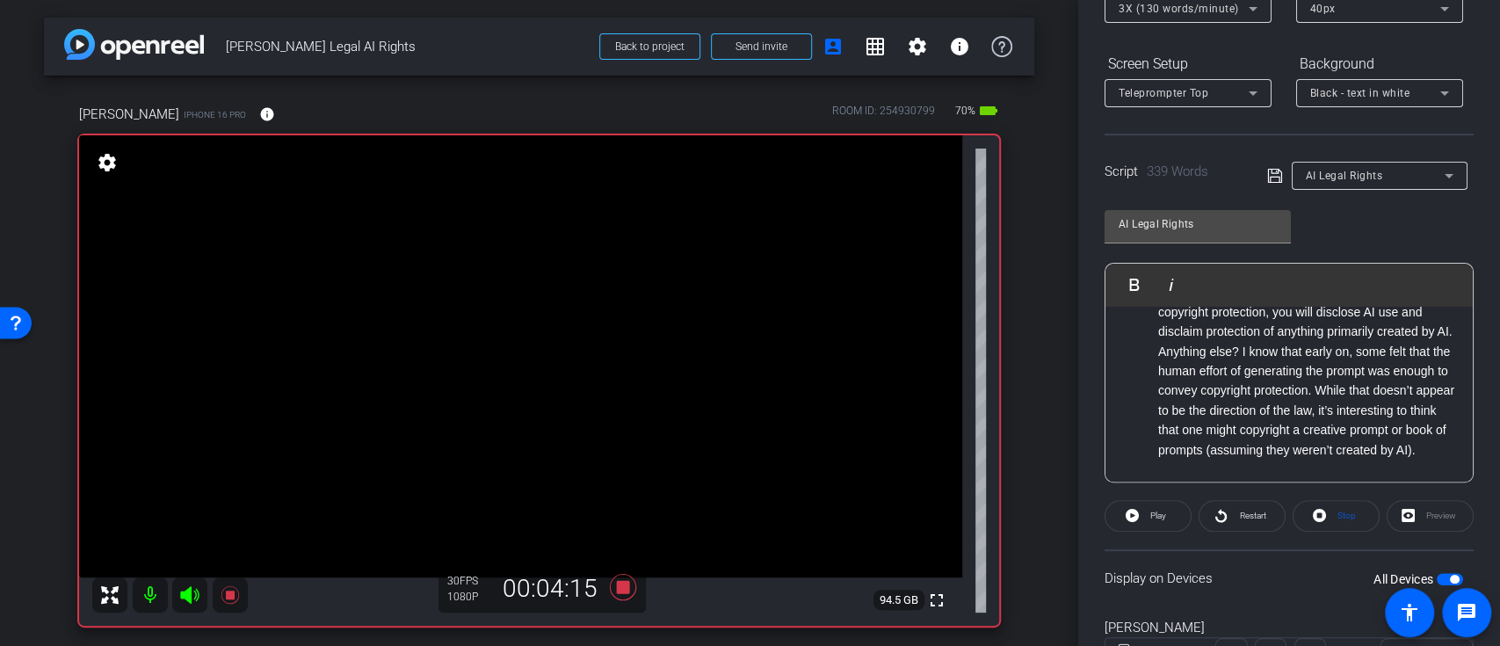
click at [1141, 376] on ol "Introduction: I’m [PERSON_NAME]. I’m the associate [PERSON_NAME] of academic af…" at bounding box center [1289, 46] width 332 height 826
click at [1144, 374] on ol "Introduction: I’m [PERSON_NAME]. I’m the associate [PERSON_NAME] of academic af…" at bounding box center [1289, 46] width 332 height 826
click at [1144, 284] on span "Play" at bounding box center [1145, 284] width 27 height 15
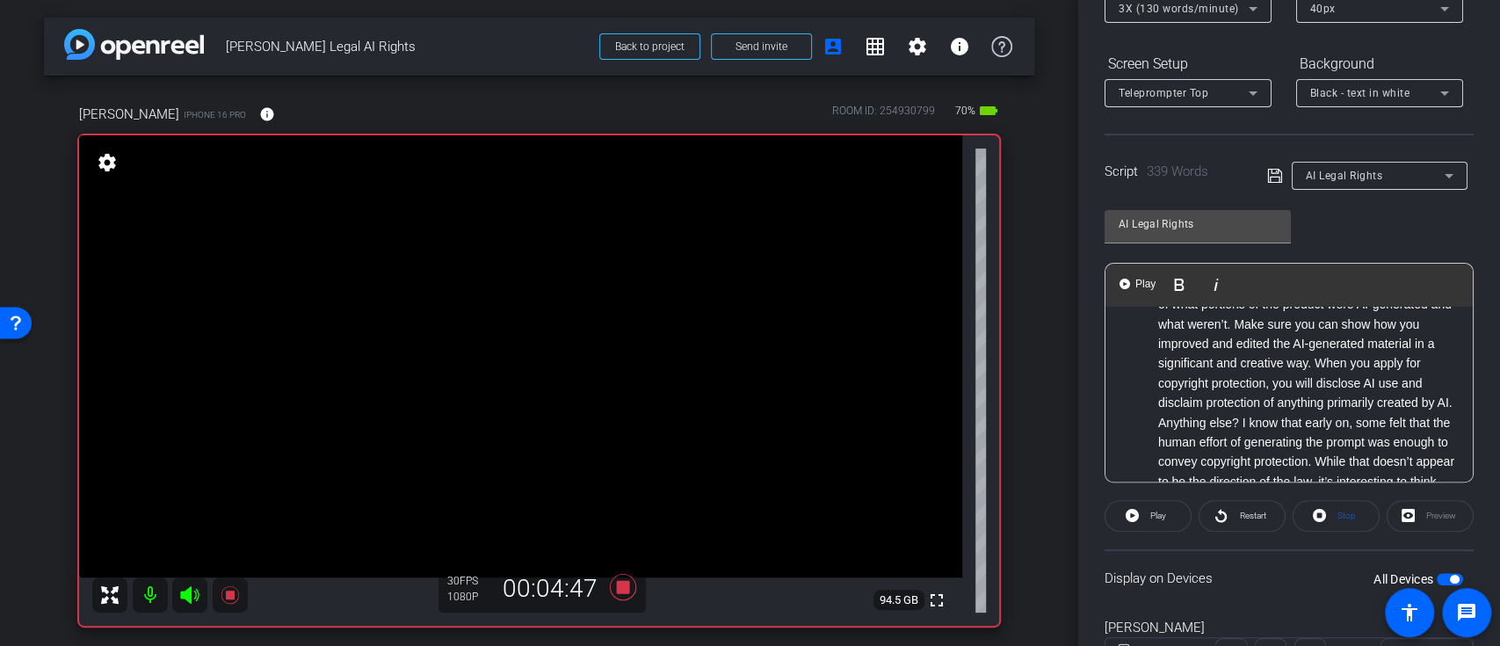
click at [1149, 444] on ol "Introduction: I’m [PERSON_NAME]. I’m the associate [PERSON_NAME] of academic af…" at bounding box center [1289, 118] width 332 height 826
click at [1125, 279] on img "button" at bounding box center [1125, 284] width 11 height 11
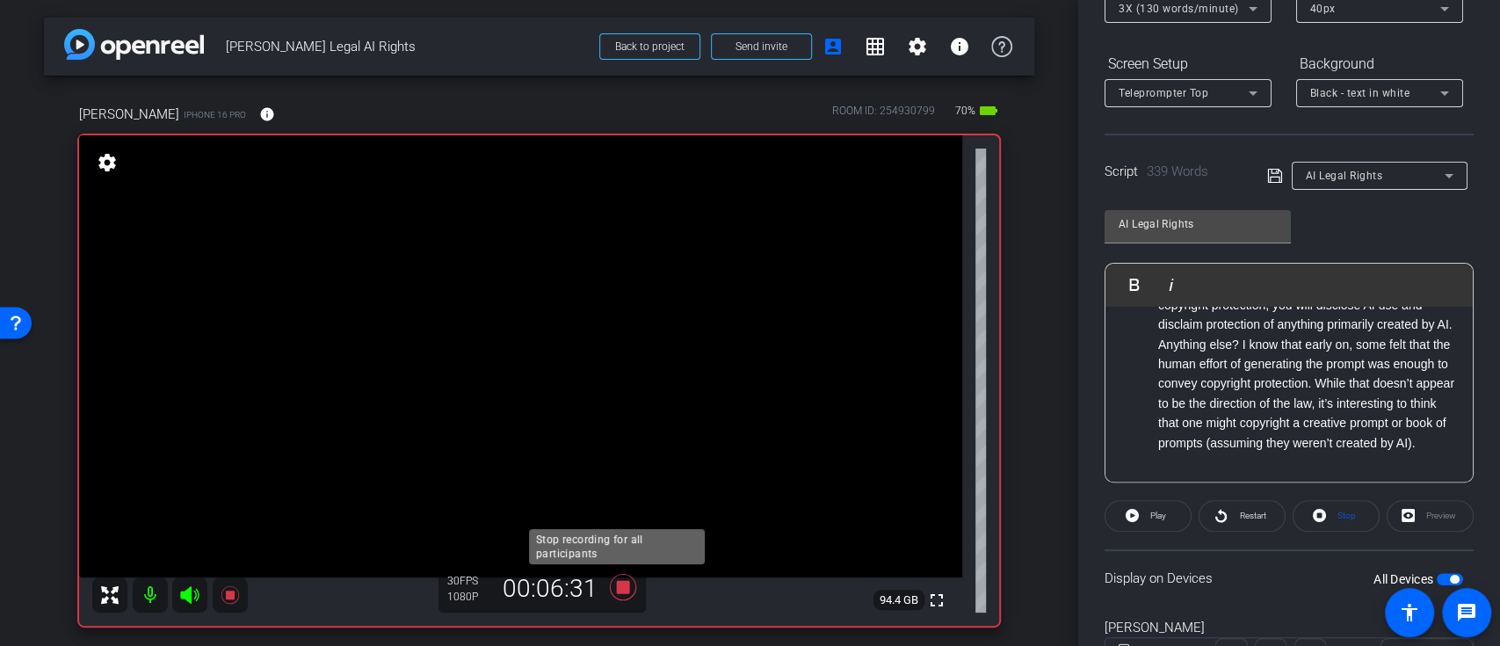
click at [616, 582] on icon at bounding box center [622, 587] width 26 height 26
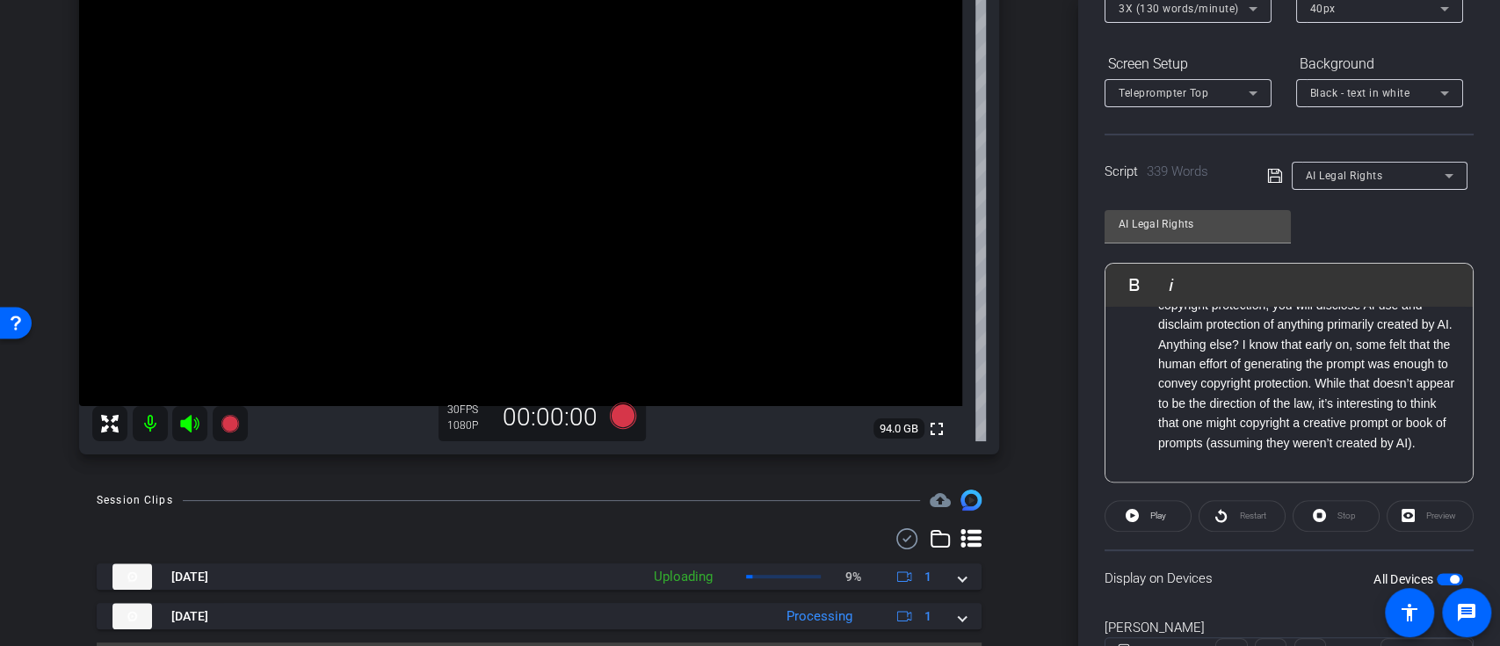
scroll to position [217, 0]
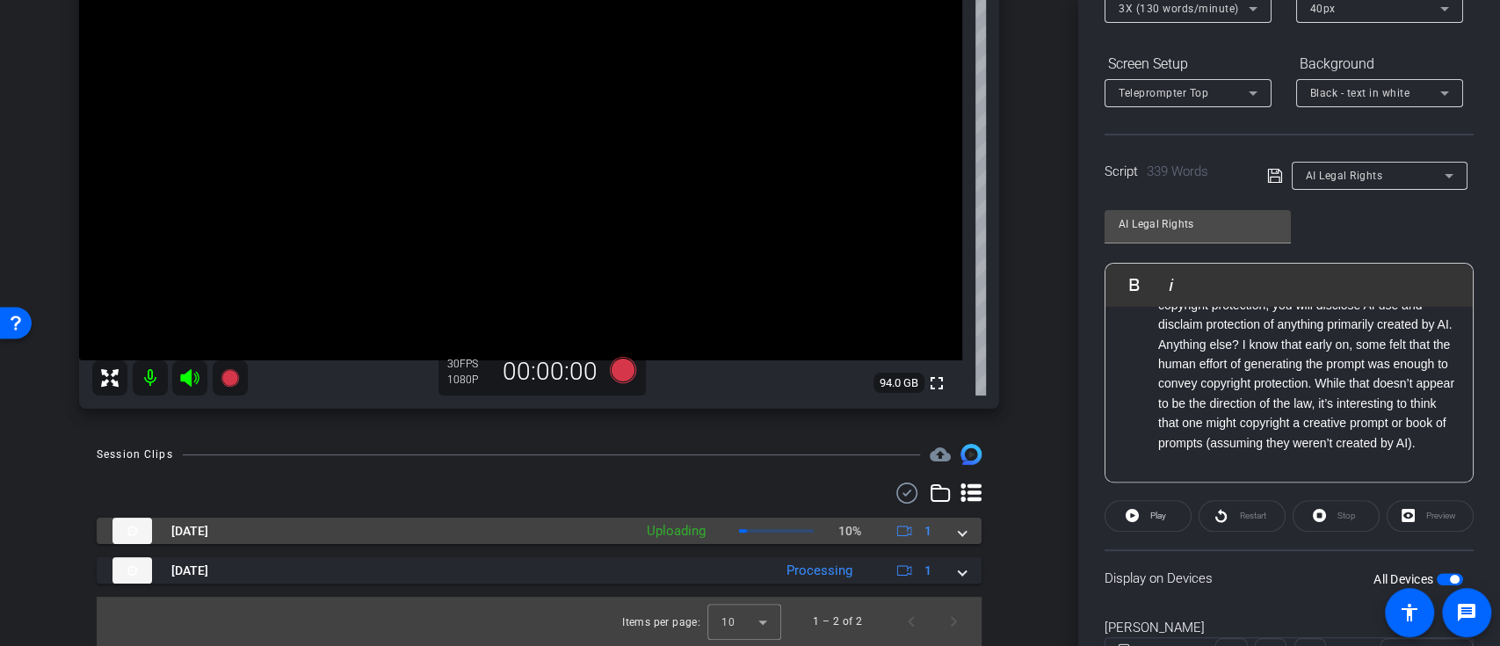
click at [955, 534] on mat-expansion-panel-header "[DATE] Uploading 10% 1" at bounding box center [539, 531] width 885 height 26
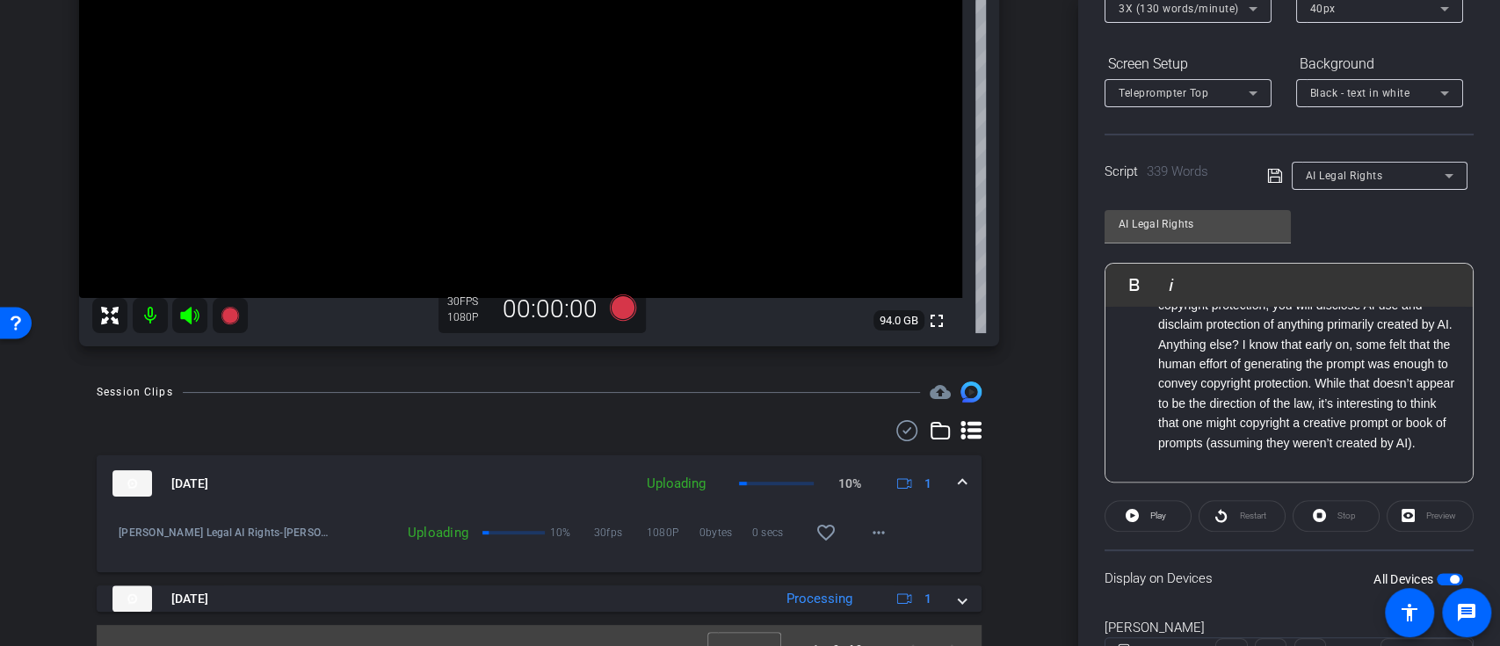
scroll to position [308, 0]
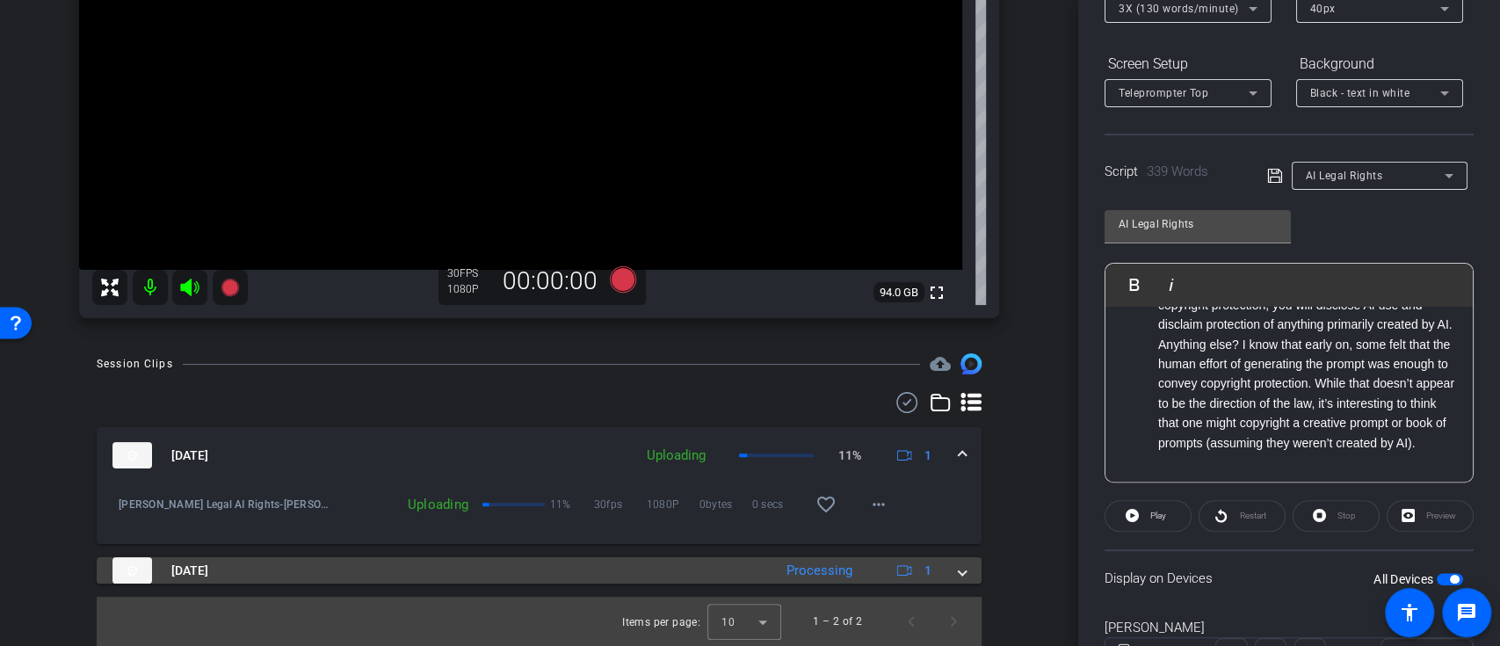
click at [956, 571] on mat-expansion-panel-header "[DATE] Processing 1" at bounding box center [539, 570] width 885 height 26
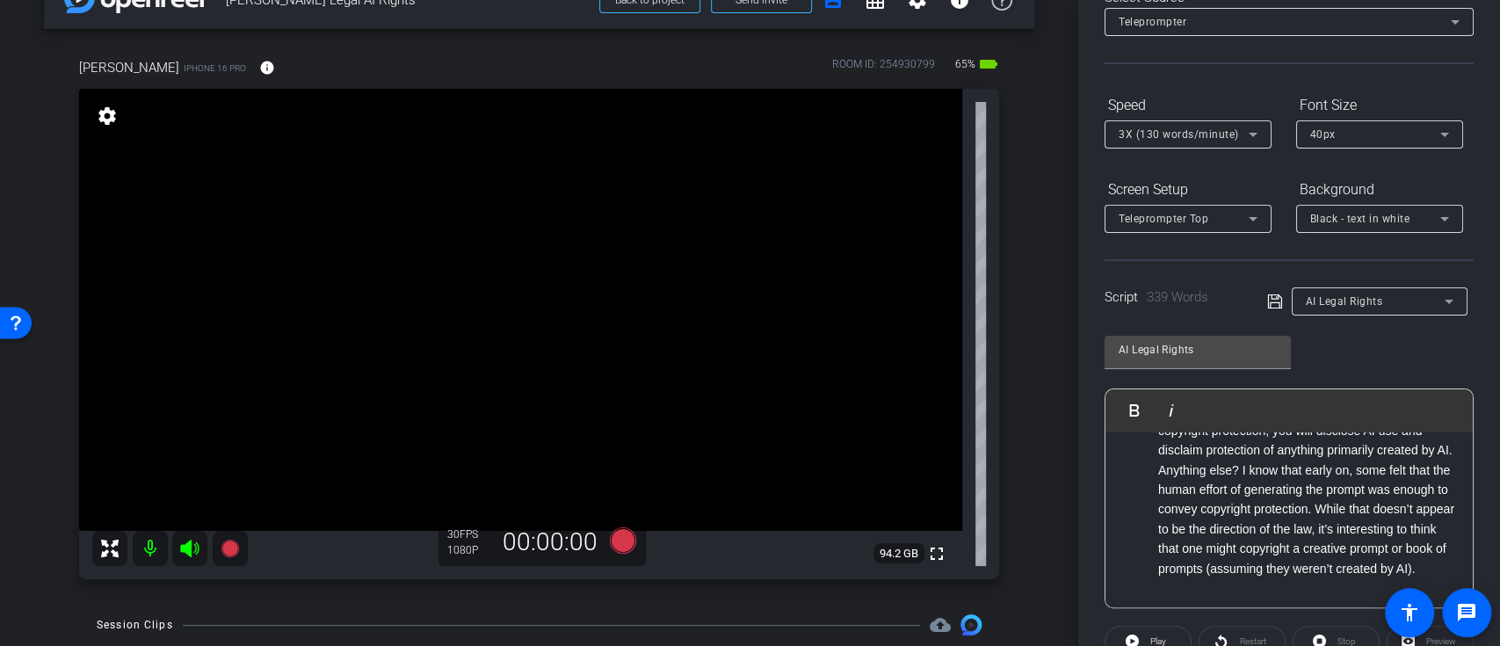
scroll to position [0, 0]
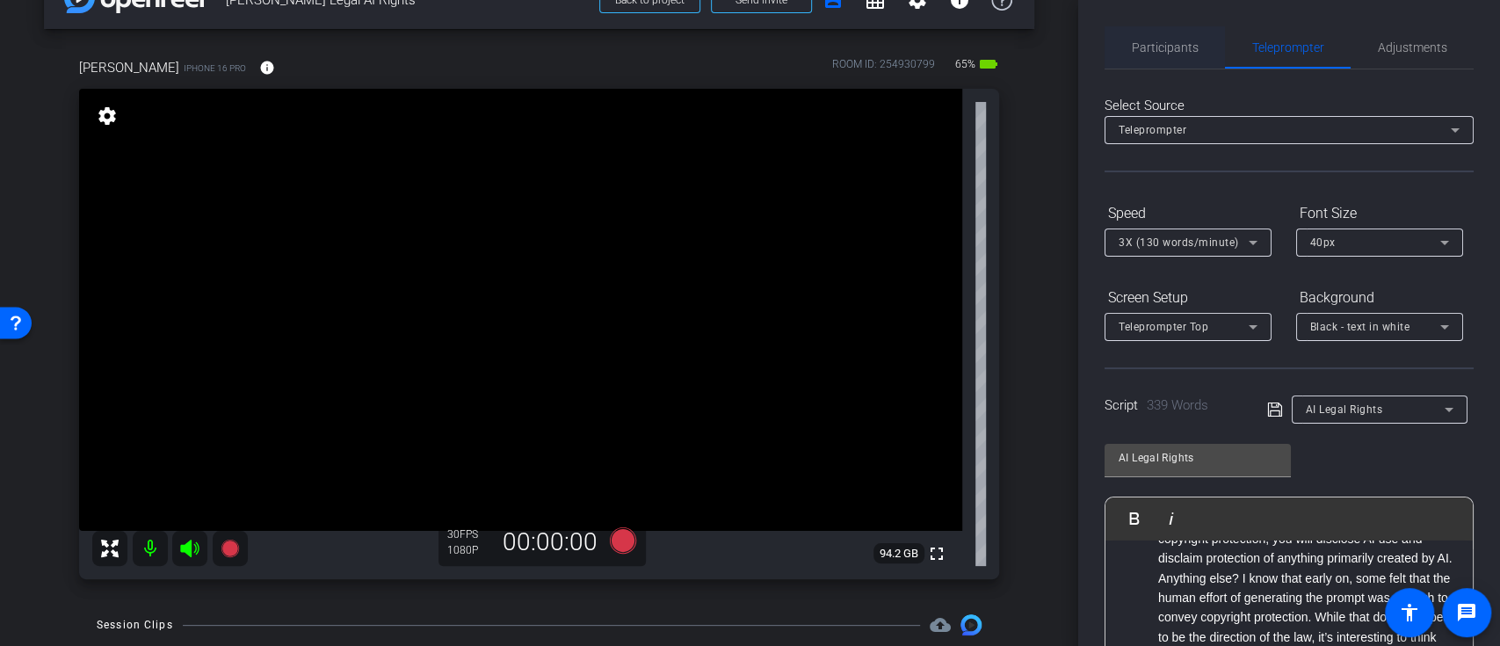
click at [1172, 56] on span "Participants" at bounding box center [1165, 47] width 67 height 42
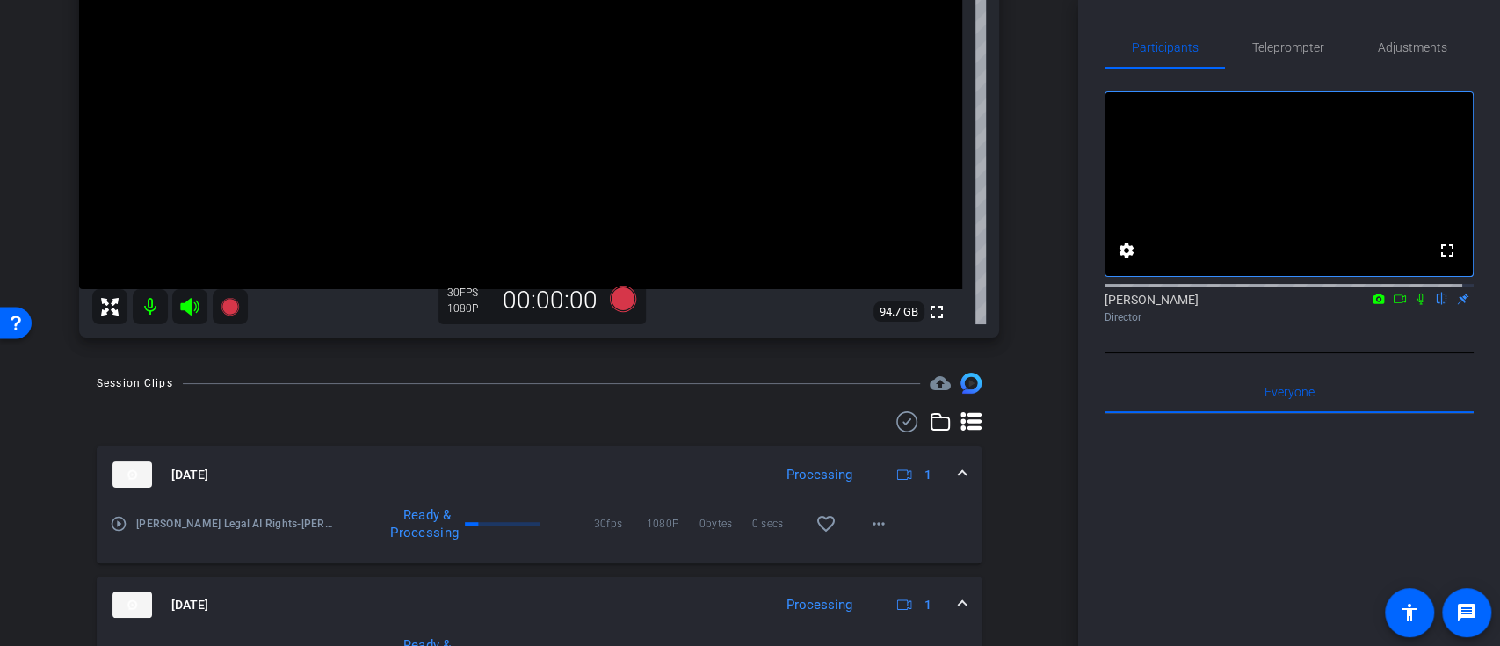
scroll to position [47, 0]
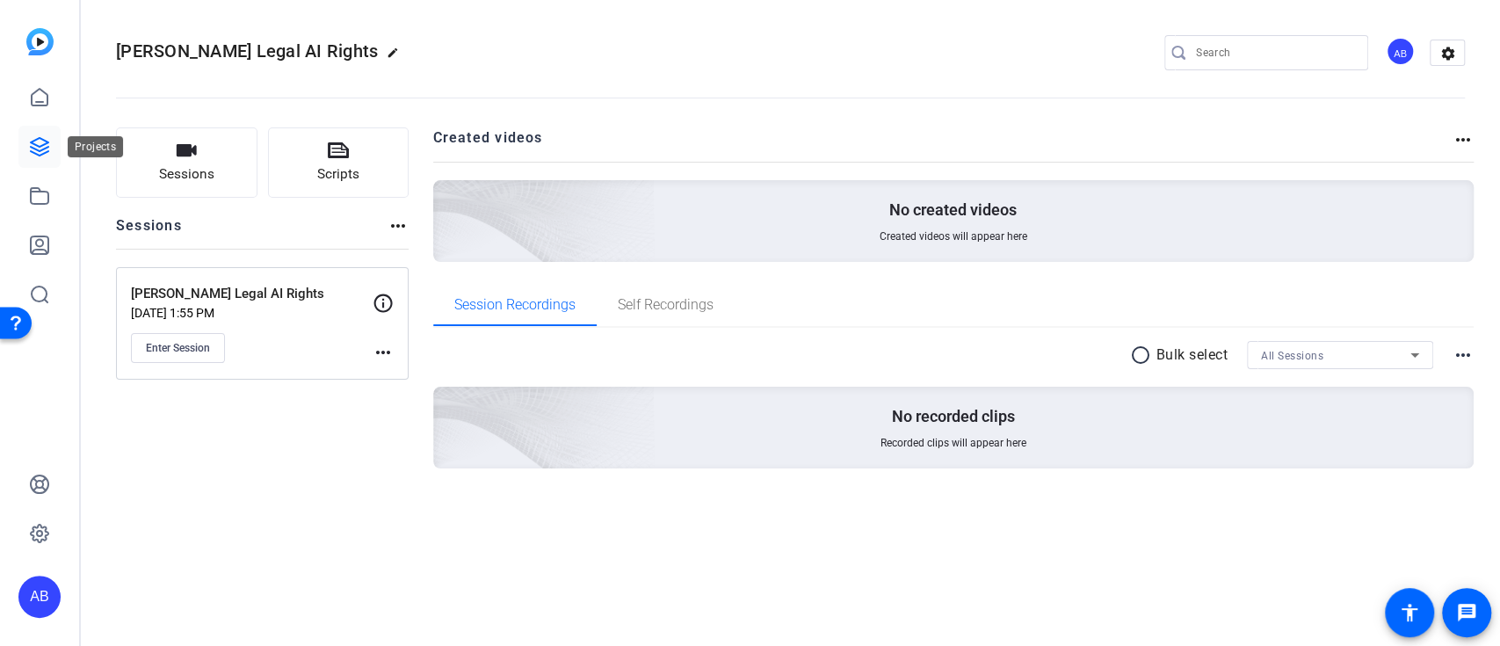
click at [24, 144] on link at bounding box center [39, 147] width 42 height 42
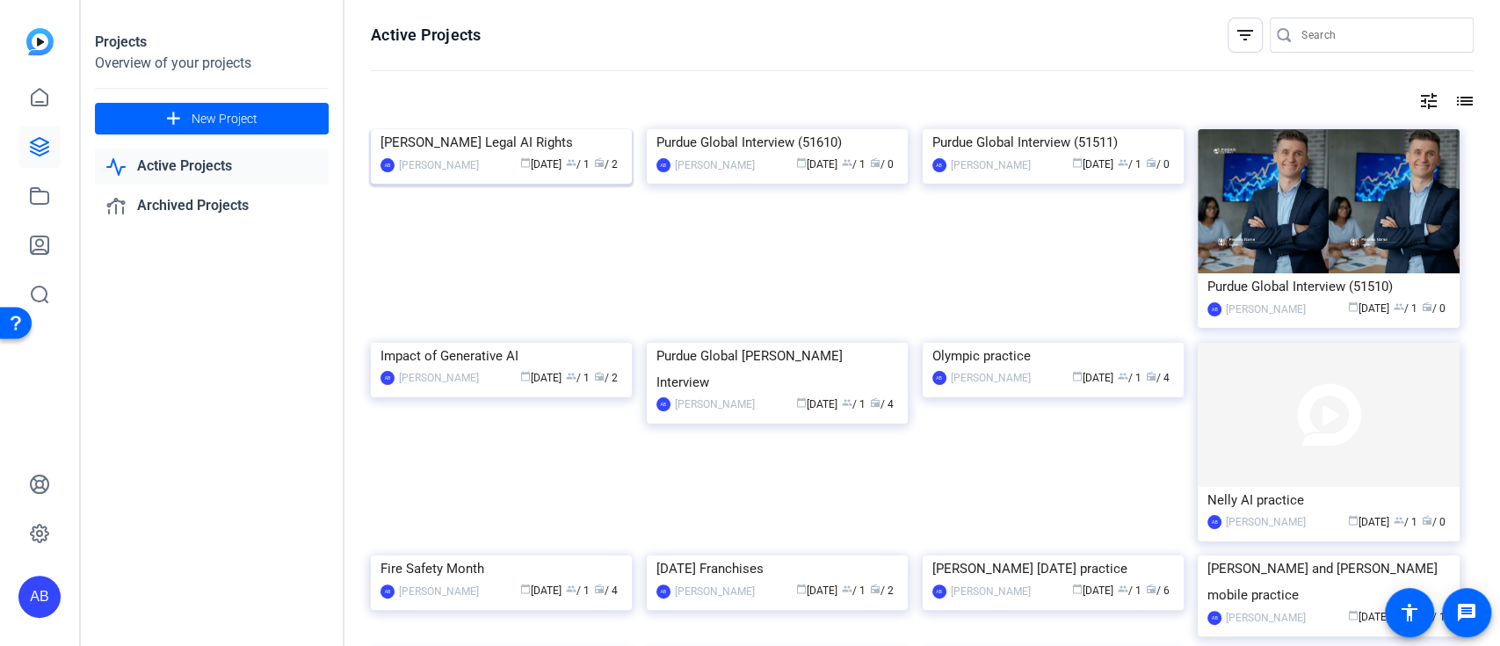
click at [571, 129] on img at bounding box center [501, 129] width 261 height 0
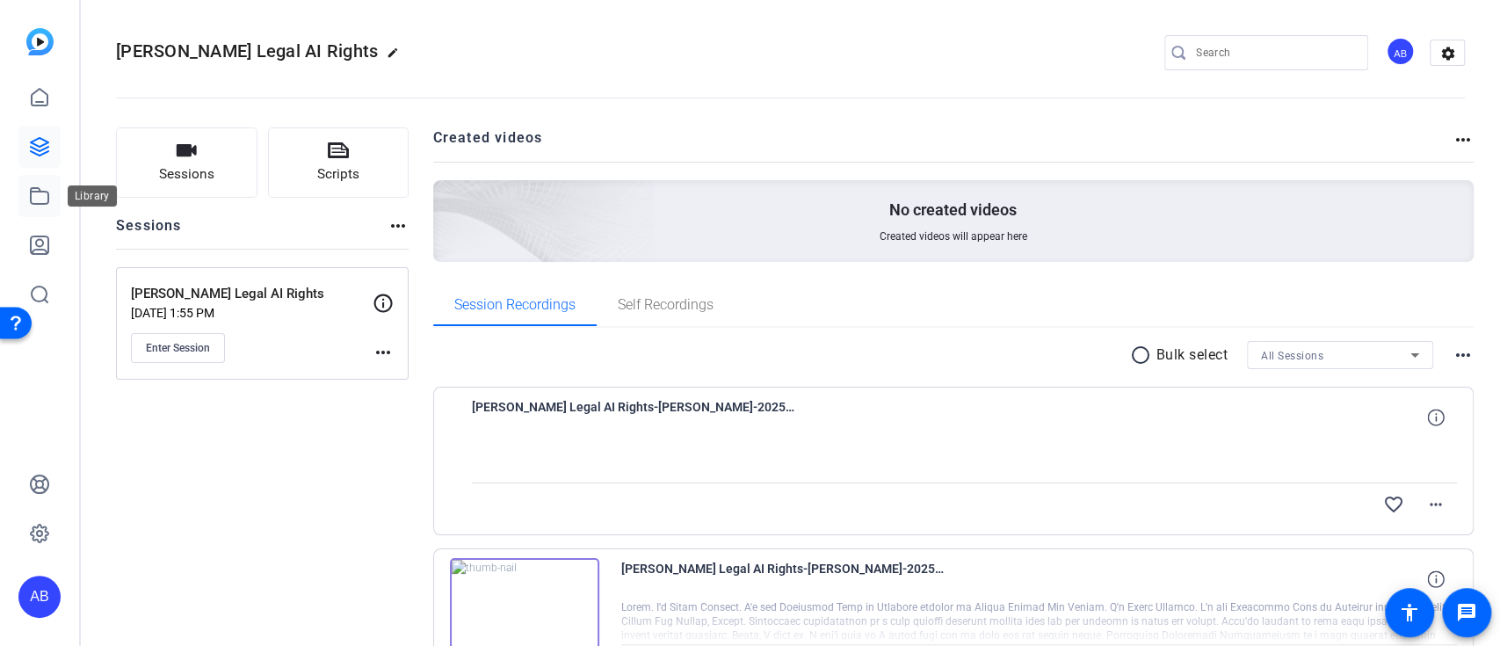
click at [36, 193] on icon at bounding box center [39, 195] width 21 height 21
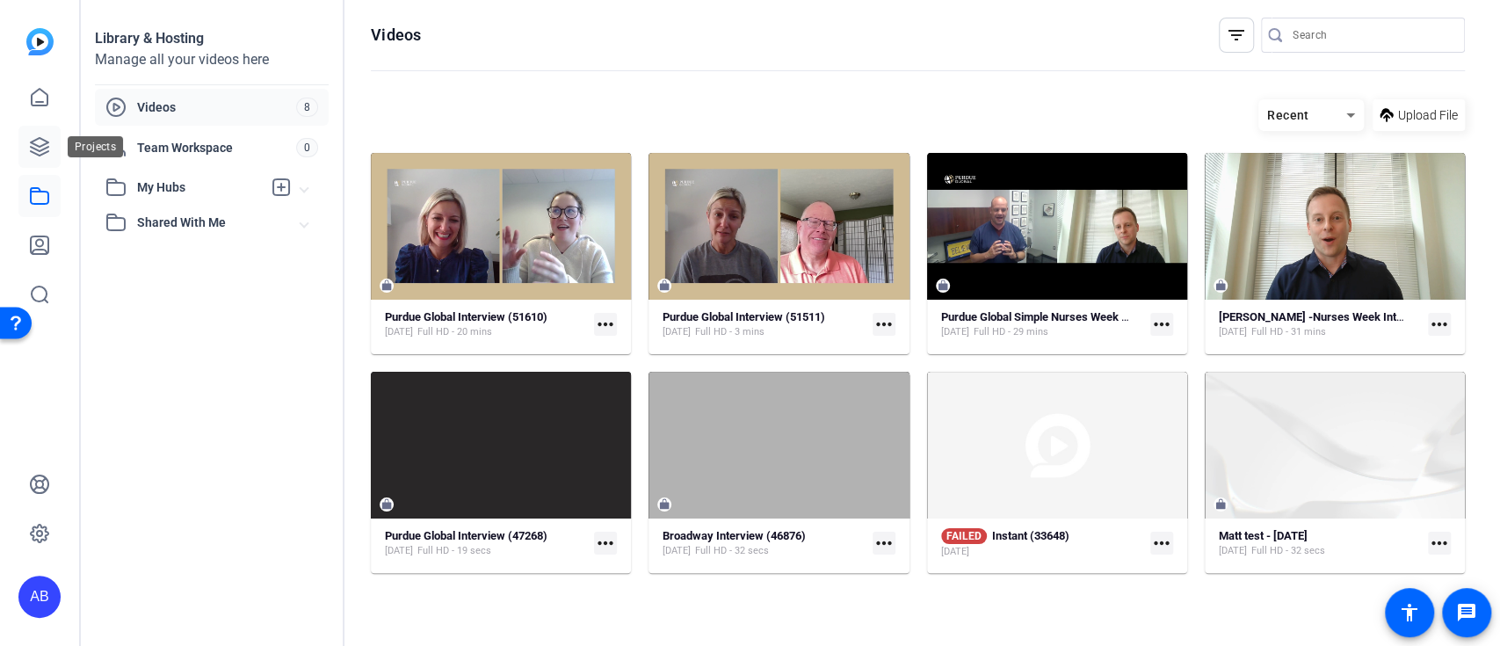
click at [36, 151] on icon at bounding box center [39, 146] width 21 height 21
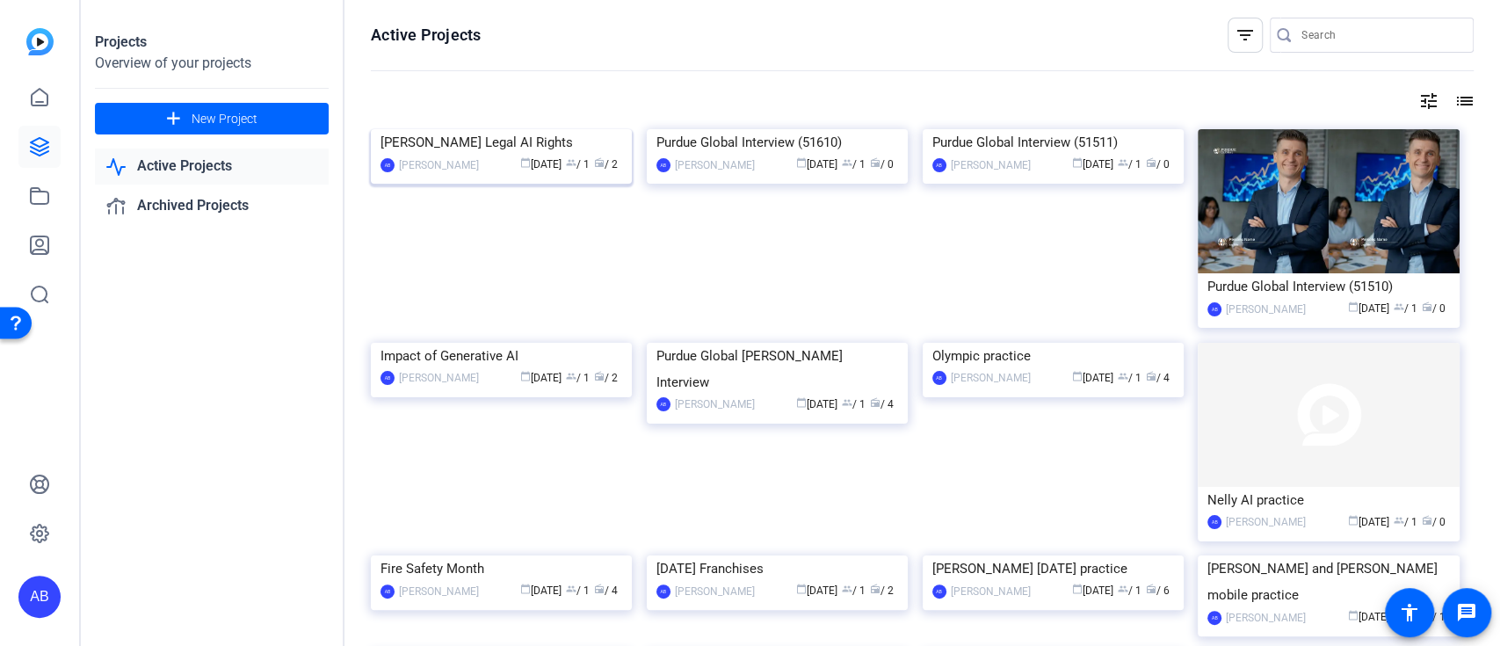
click at [531, 129] on img at bounding box center [501, 129] width 261 height 0
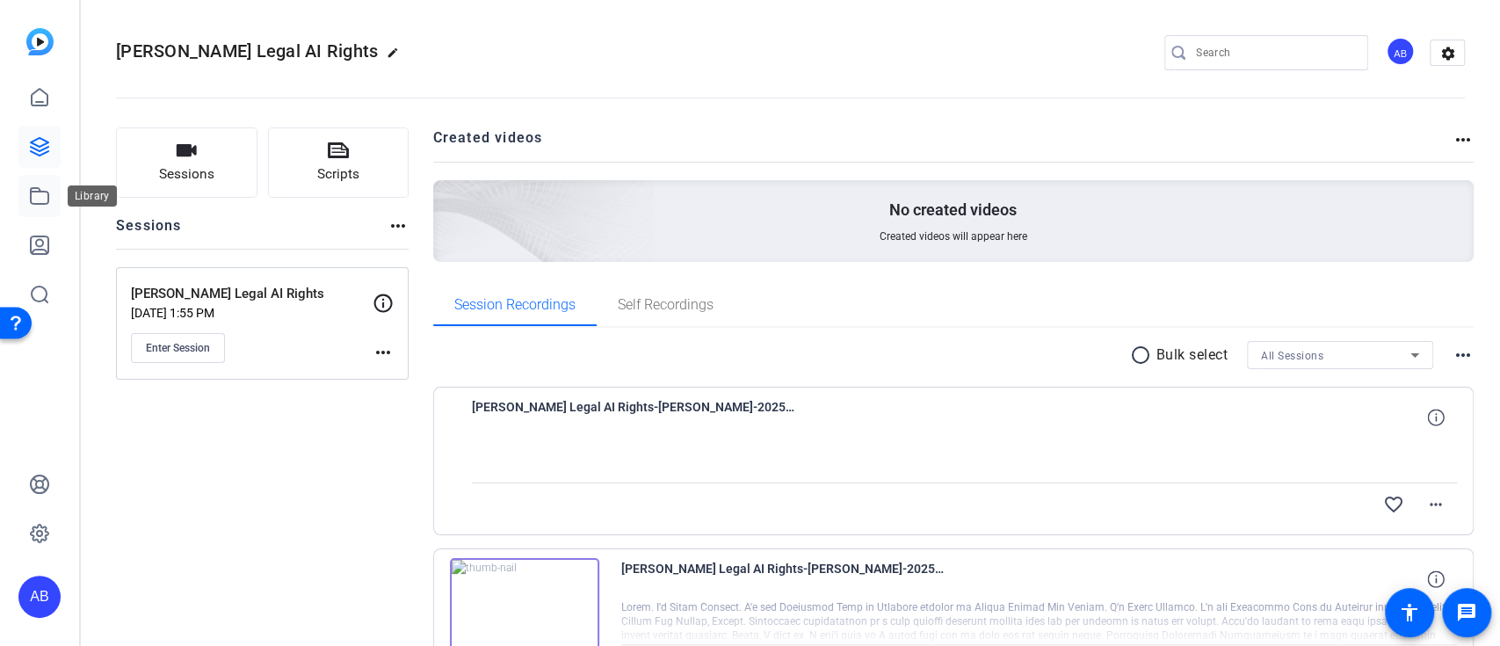
click at [53, 194] on link at bounding box center [39, 196] width 42 height 42
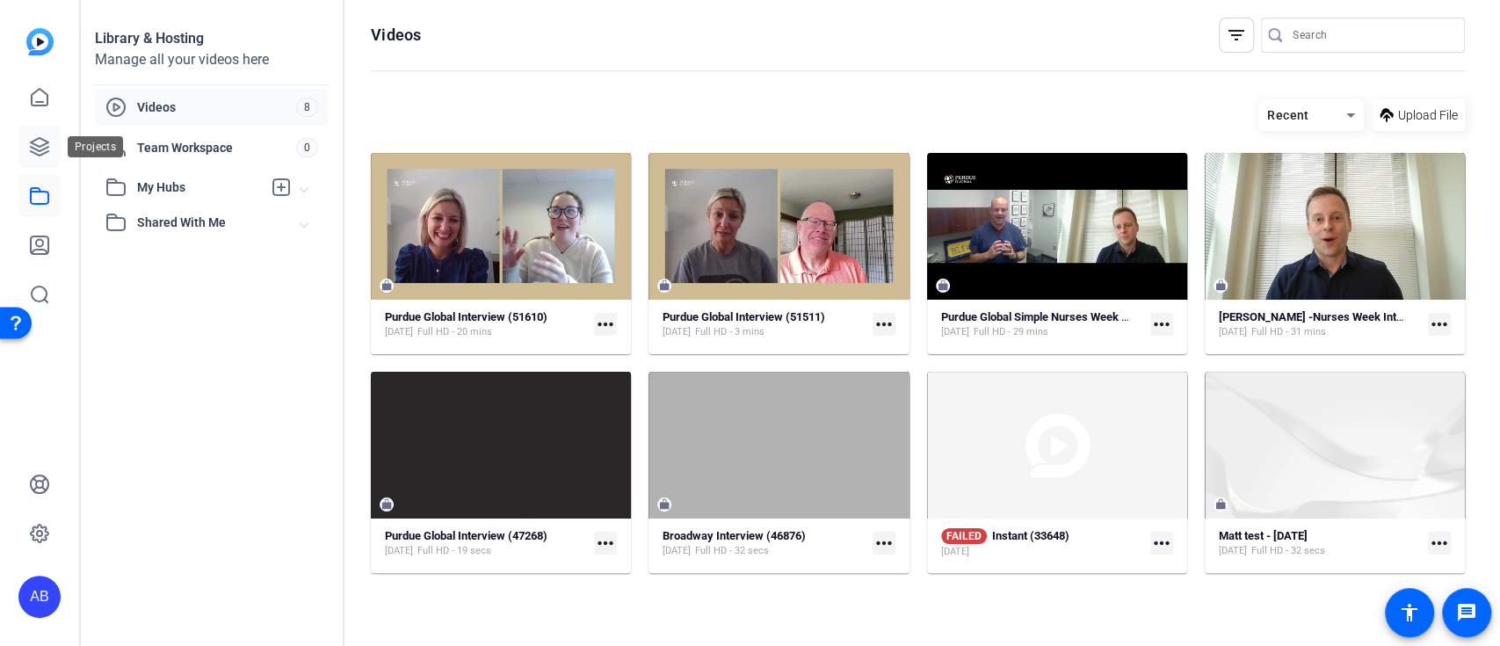
click at [36, 145] on icon at bounding box center [40, 147] width 18 height 18
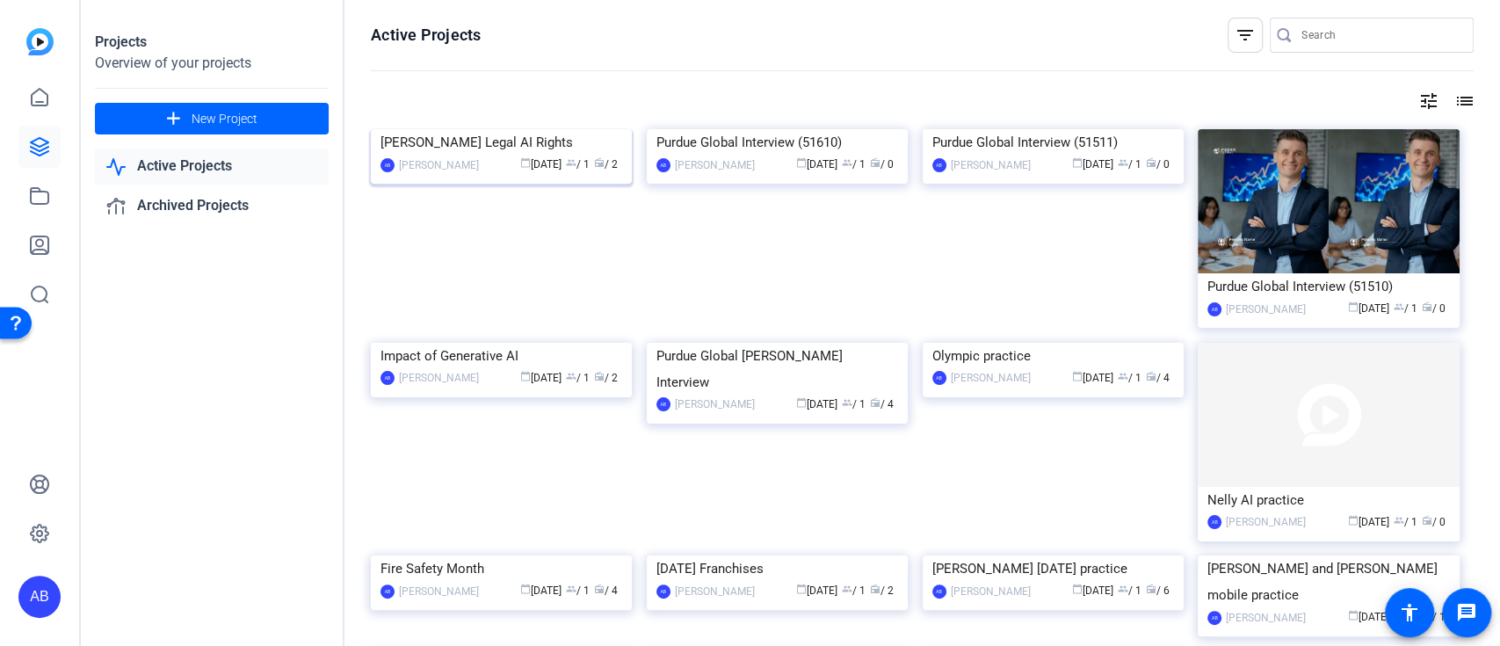
click at [478, 129] on img at bounding box center [501, 129] width 261 height 0
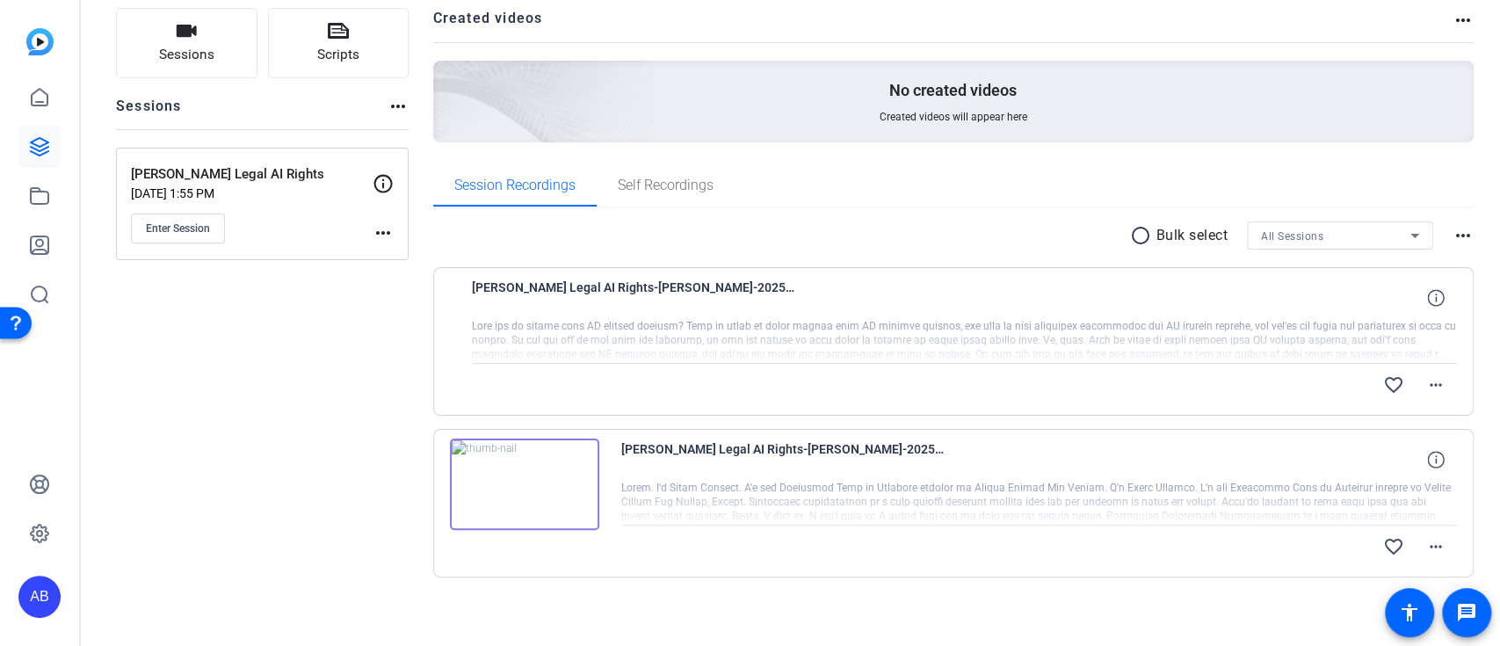
scroll to position [127, 0]
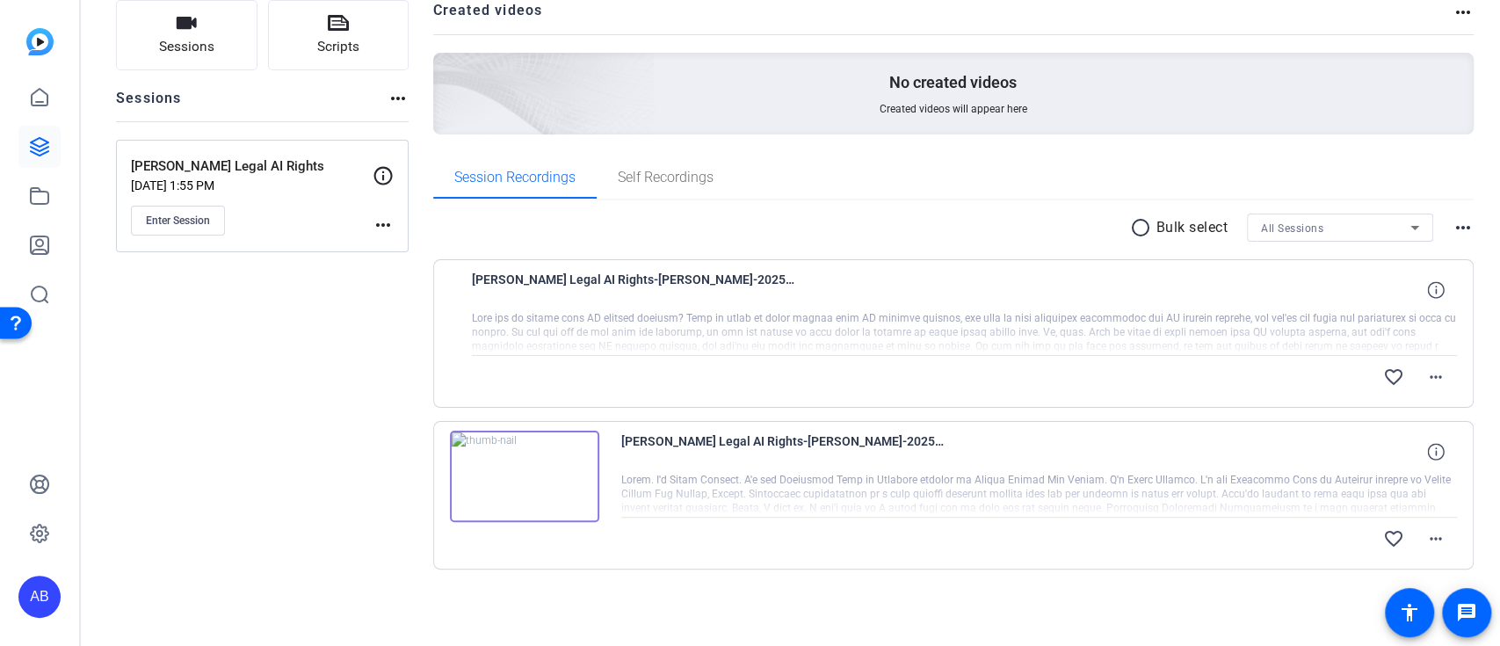
click at [1128, 302] on div "[PERSON_NAME] Legal AI Rights-[PERSON_NAME]-2025-10-07-12-06-06-550-0" at bounding box center [965, 290] width 986 height 42
